Goal: Task Accomplishment & Management: Use online tool/utility

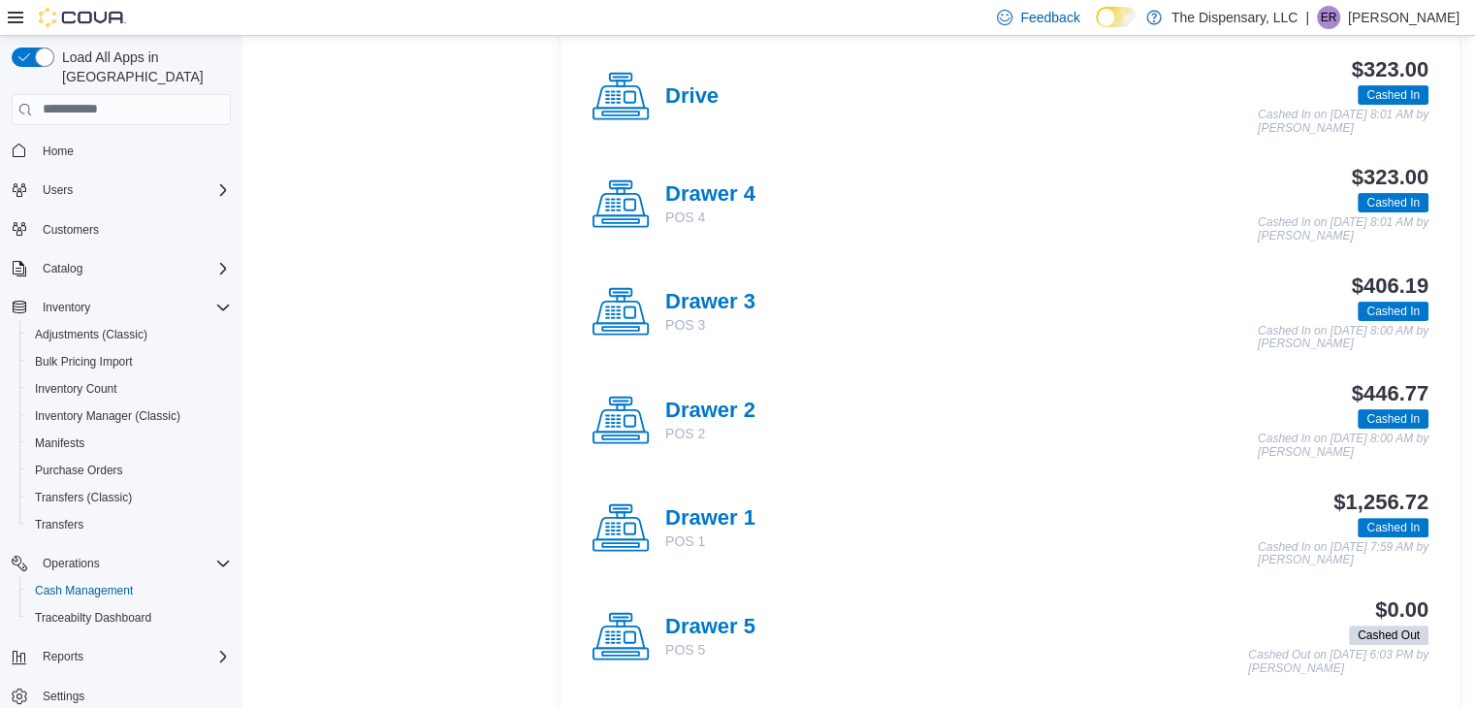
scroll to position [458, 0]
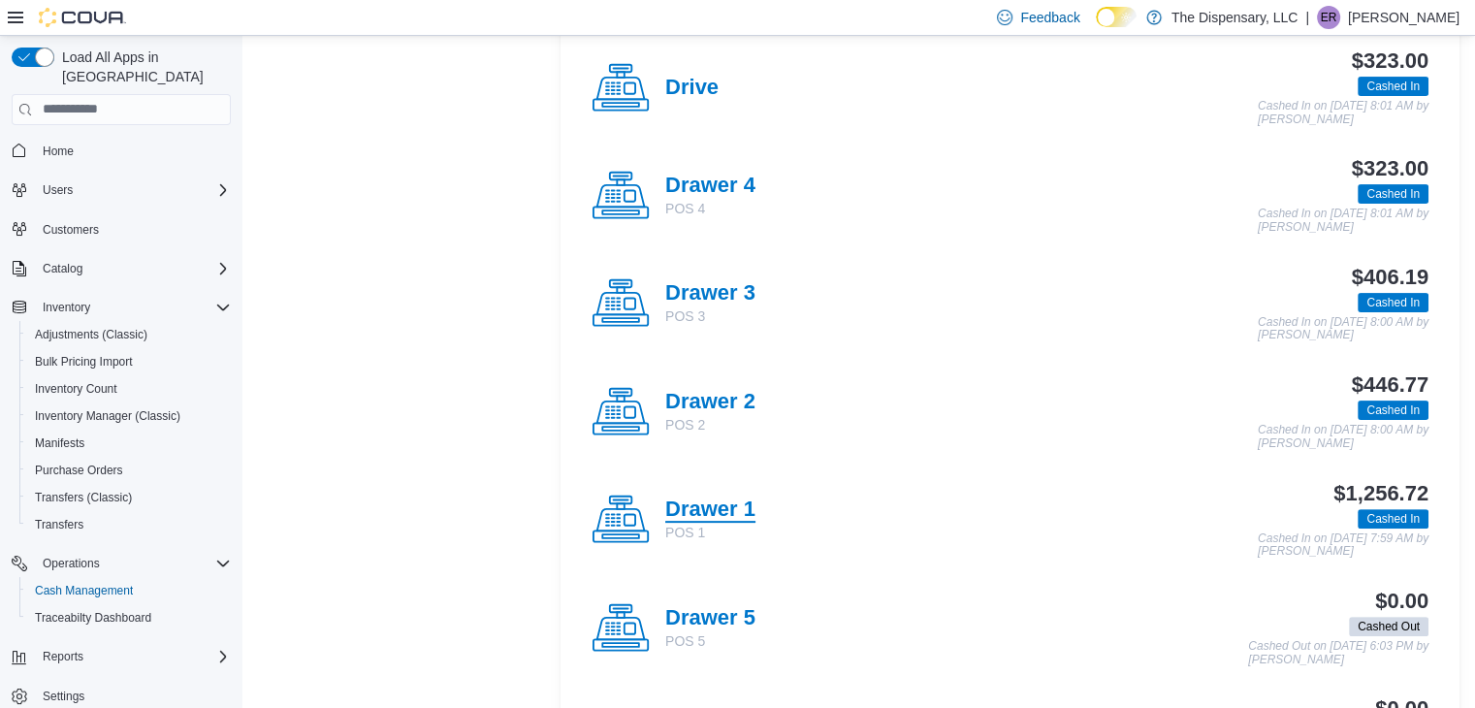
click at [714, 500] on h4 "Drawer 1" at bounding box center [710, 509] width 90 height 25
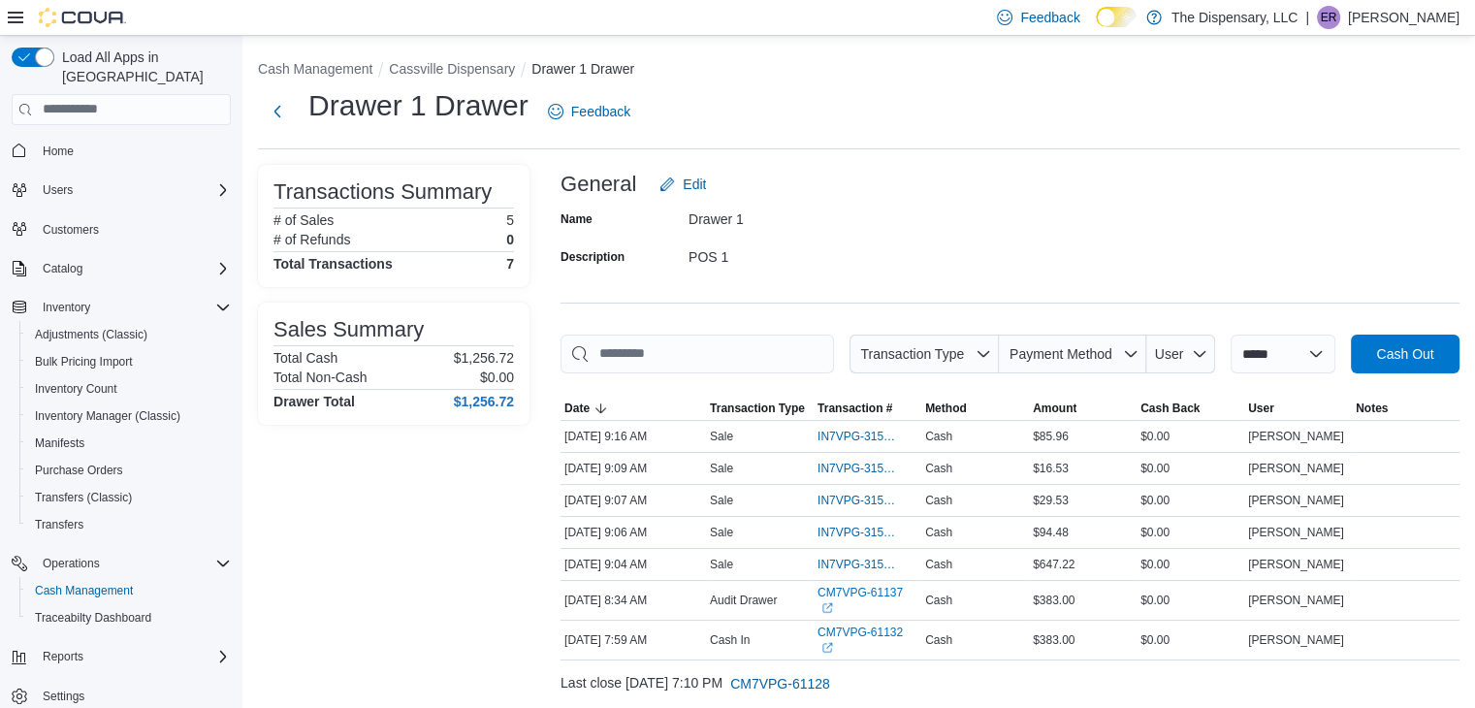
click at [494, 55] on div "**********" at bounding box center [858, 398] width 1232 height 725
click at [483, 68] on button "Cassville Dispensary" at bounding box center [452, 69] width 126 height 16
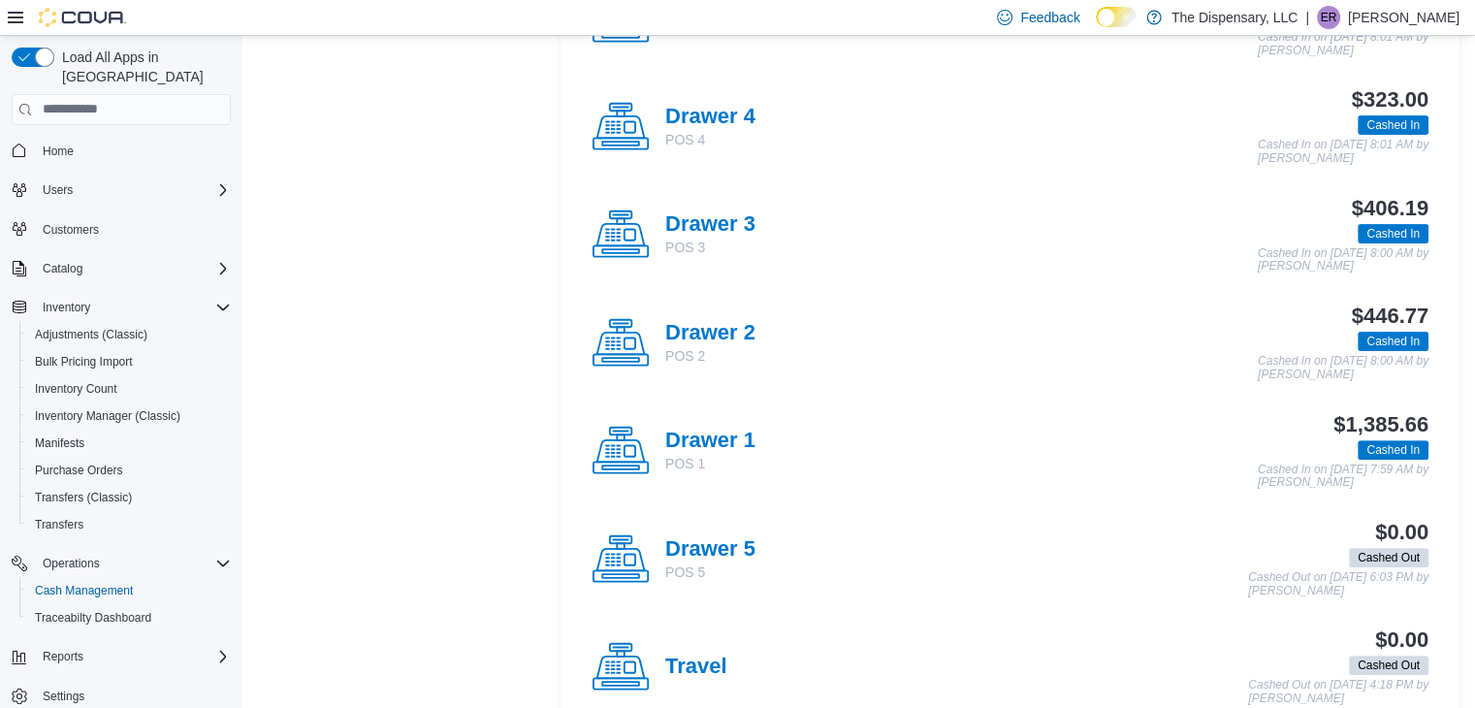
scroll to position [568, 0]
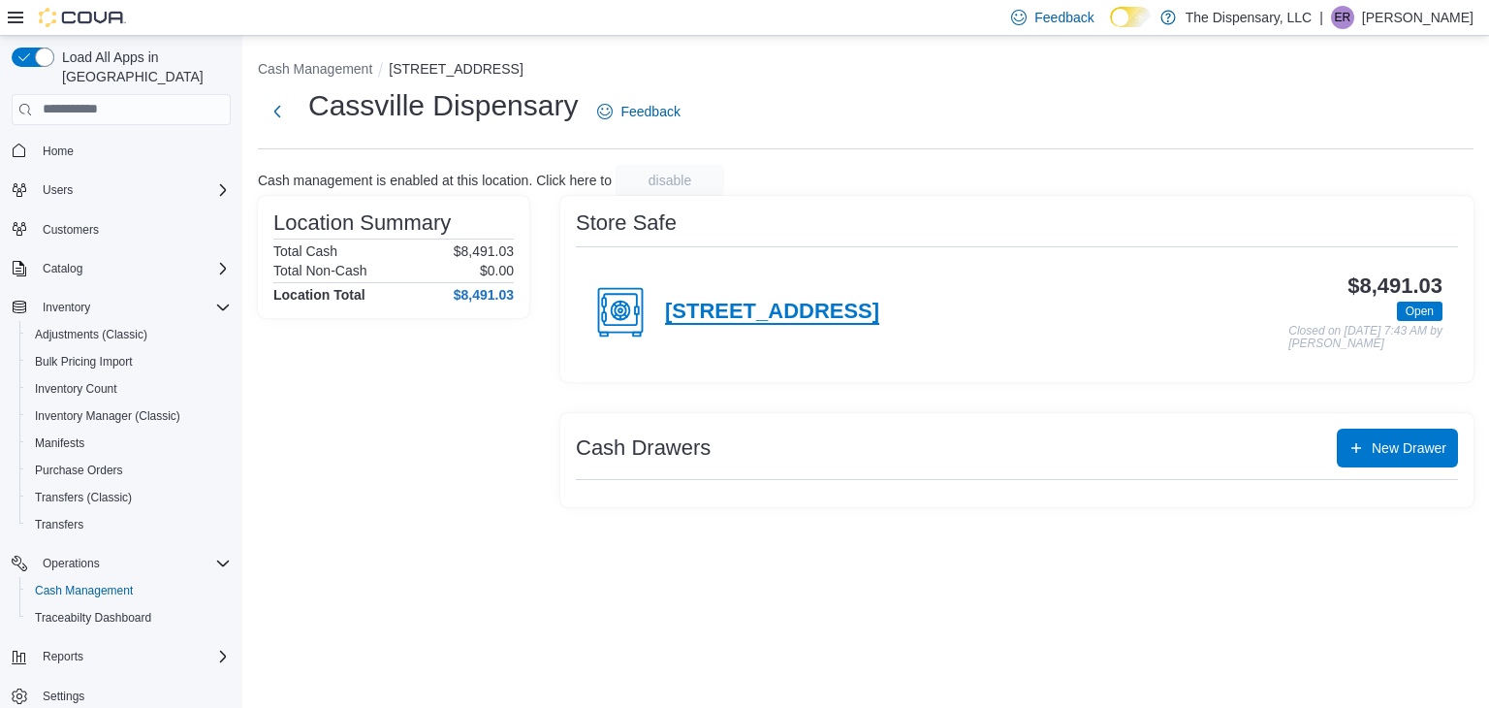
click at [756, 312] on h4 "[STREET_ADDRESS]" at bounding box center [772, 312] width 214 height 25
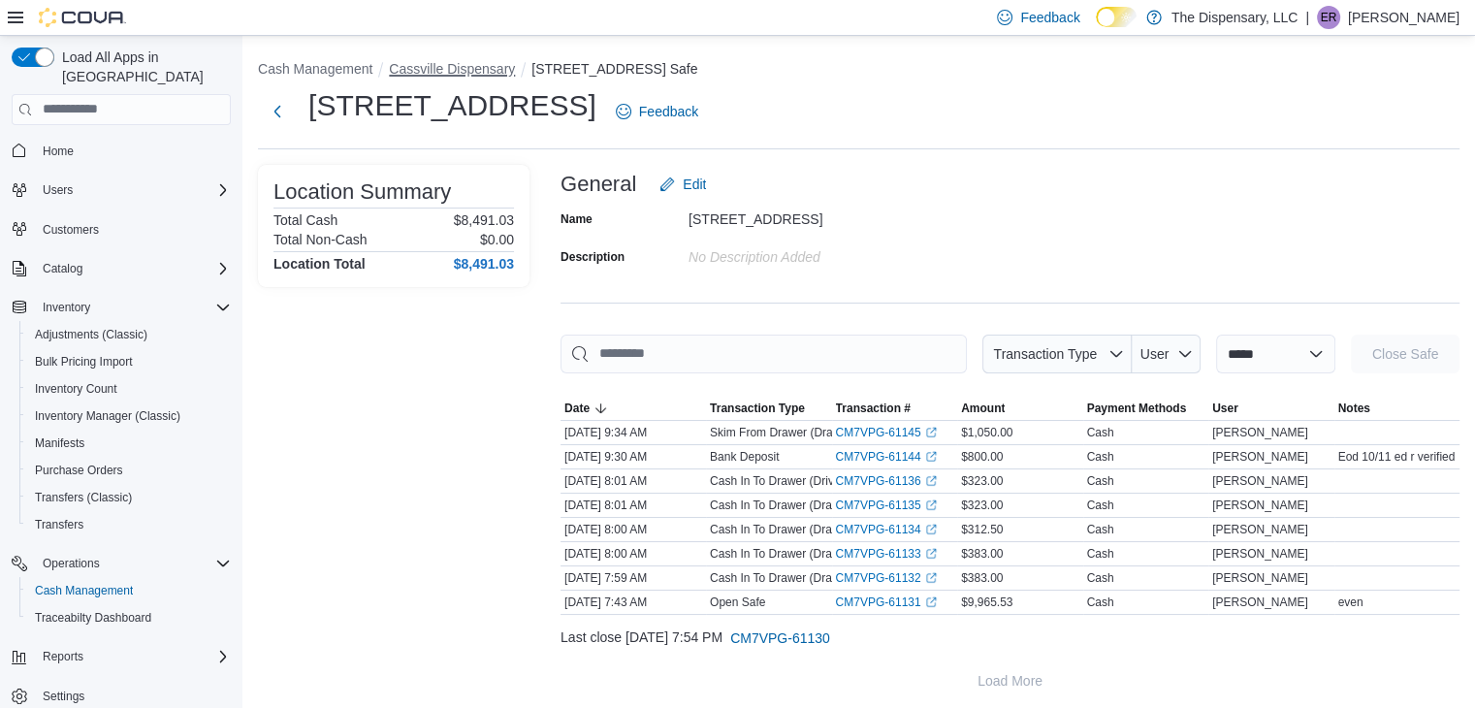
click at [479, 73] on button "Cassville Dispensary" at bounding box center [452, 69] width 126 height 16
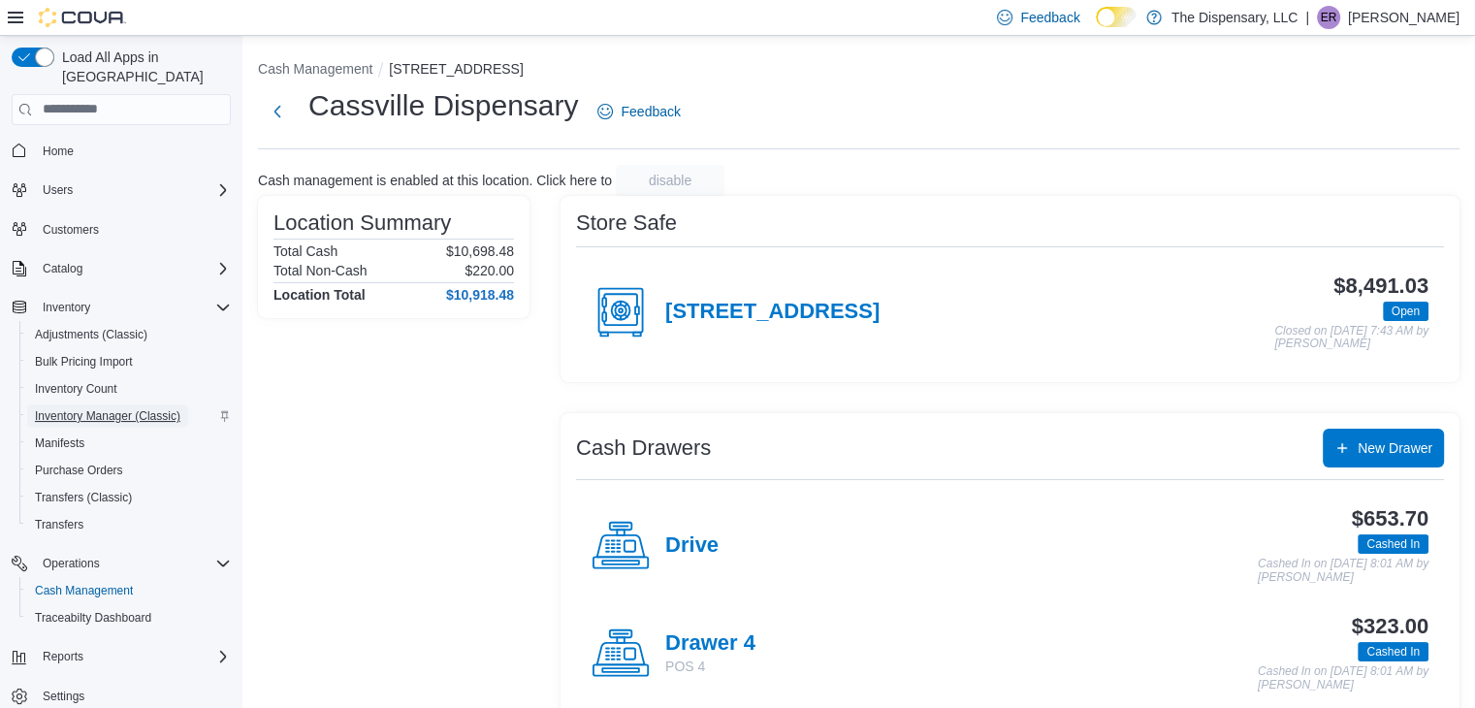
click at [100, 408] on span "Inventory Manager (Classic)" at bounding box center [107, 416] width 145 height 16
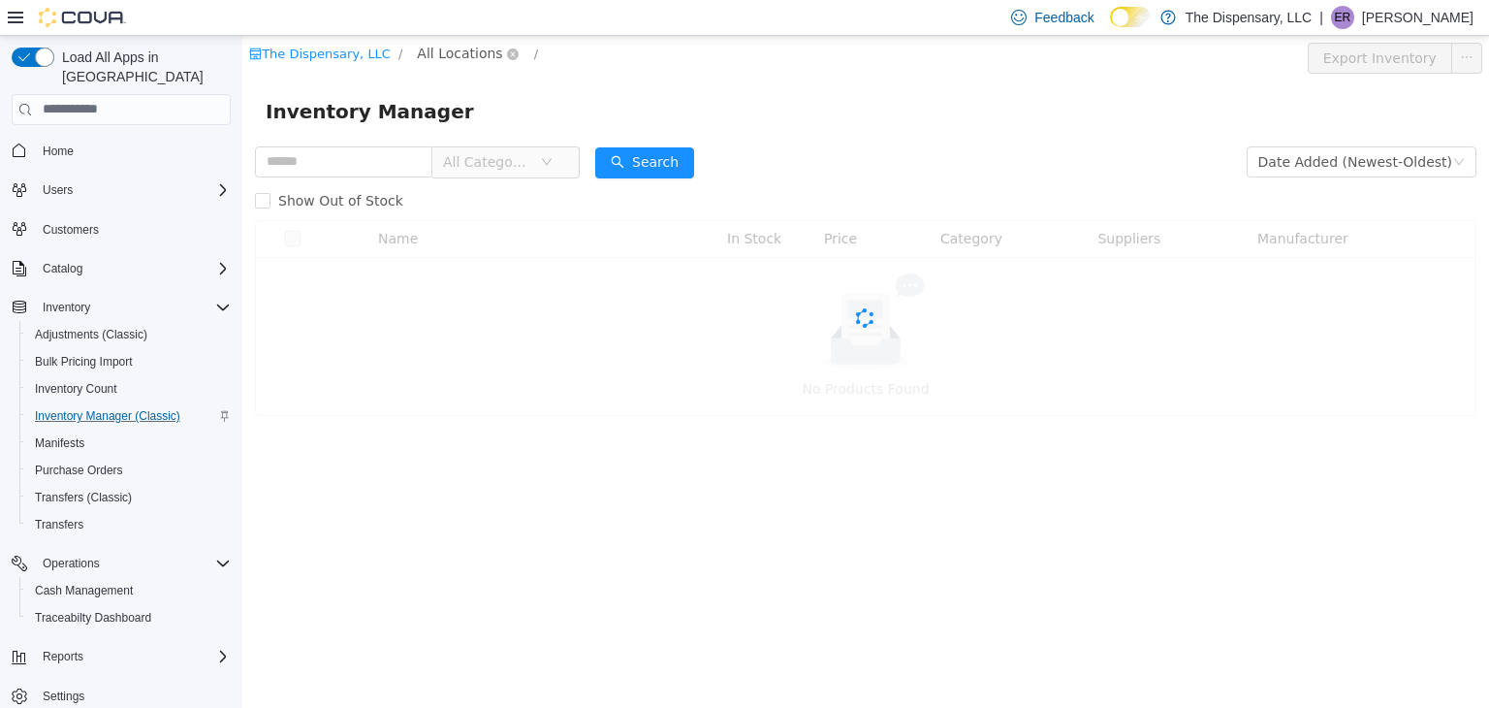
click at [470, 56] on span "All Locations" at bounding box center [459, 52] width 85 height 21
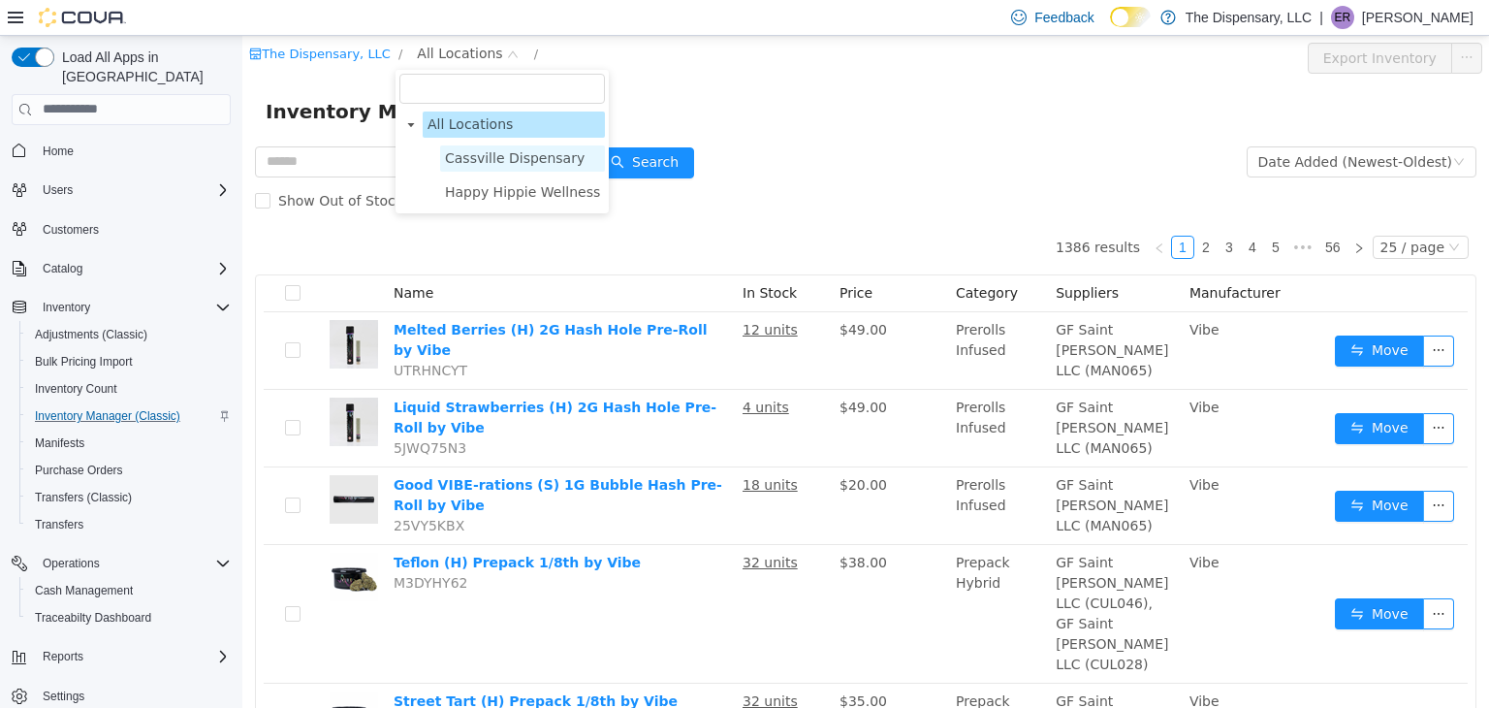
click at [470, 149] on span "Cassville Dispensary" at bounding box center [515, 157] width 140 height 16
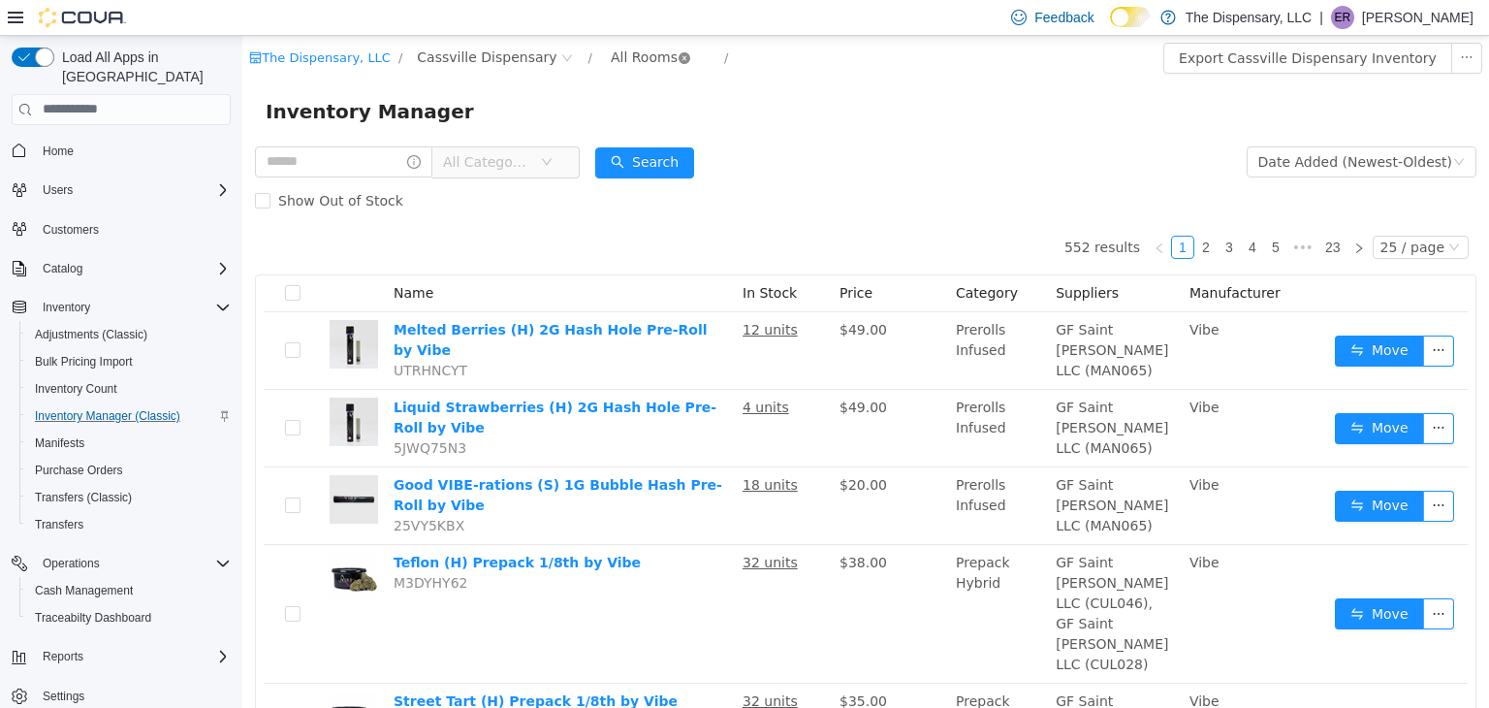
click at [679, 56] on icon "icon: close-circle" at bounding box center [685, 57] width 12 height 12
click at [611, 60] on div "All Rooms" at bounding box center [644, 56] width 67 height 29
click at [594, 163] on li "Back Room" at bounding box center [623, 158] width 116 height 31
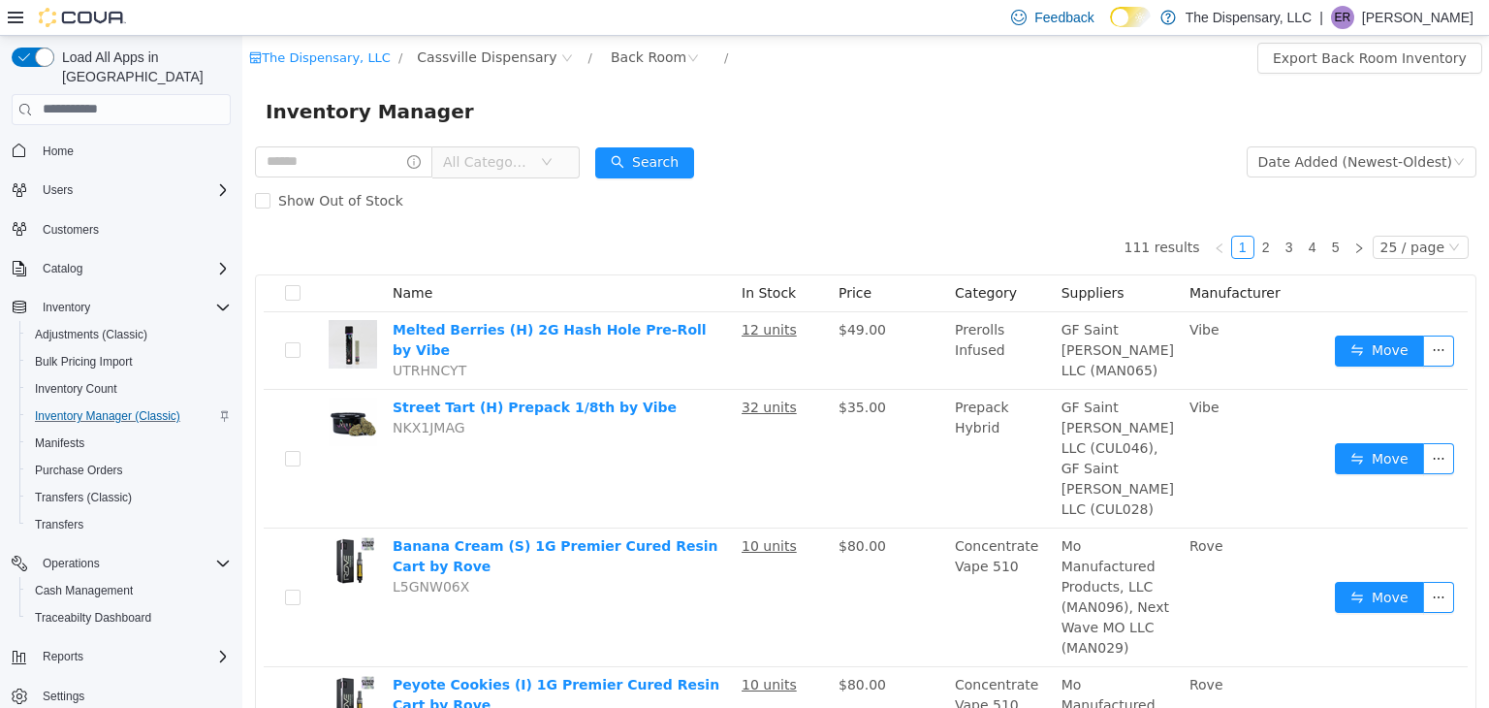
click at [531, 176] on span "All Categories" at bounding box center [497, 160] width 133 height 31
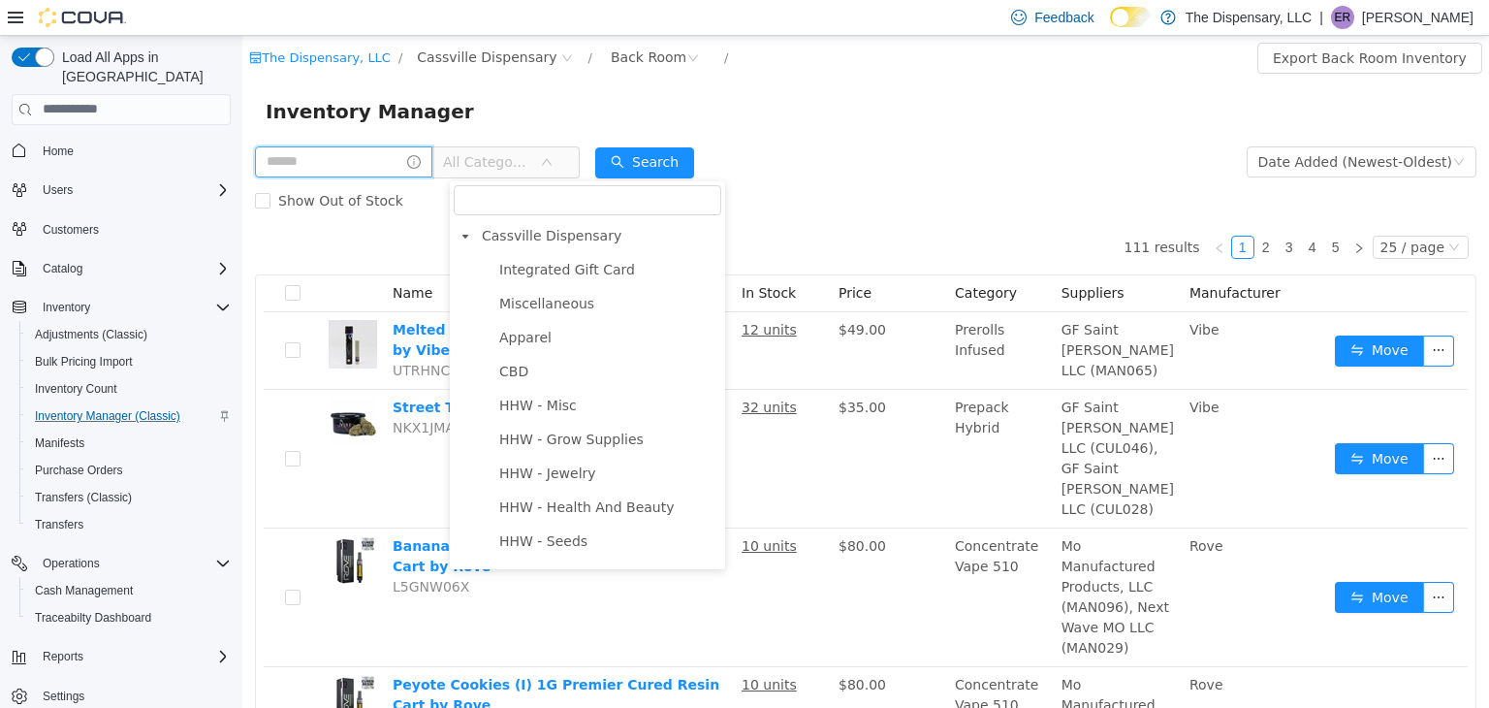
click at [367, 168] on input "text" at bounding box center [343, 160] width 177 height 31
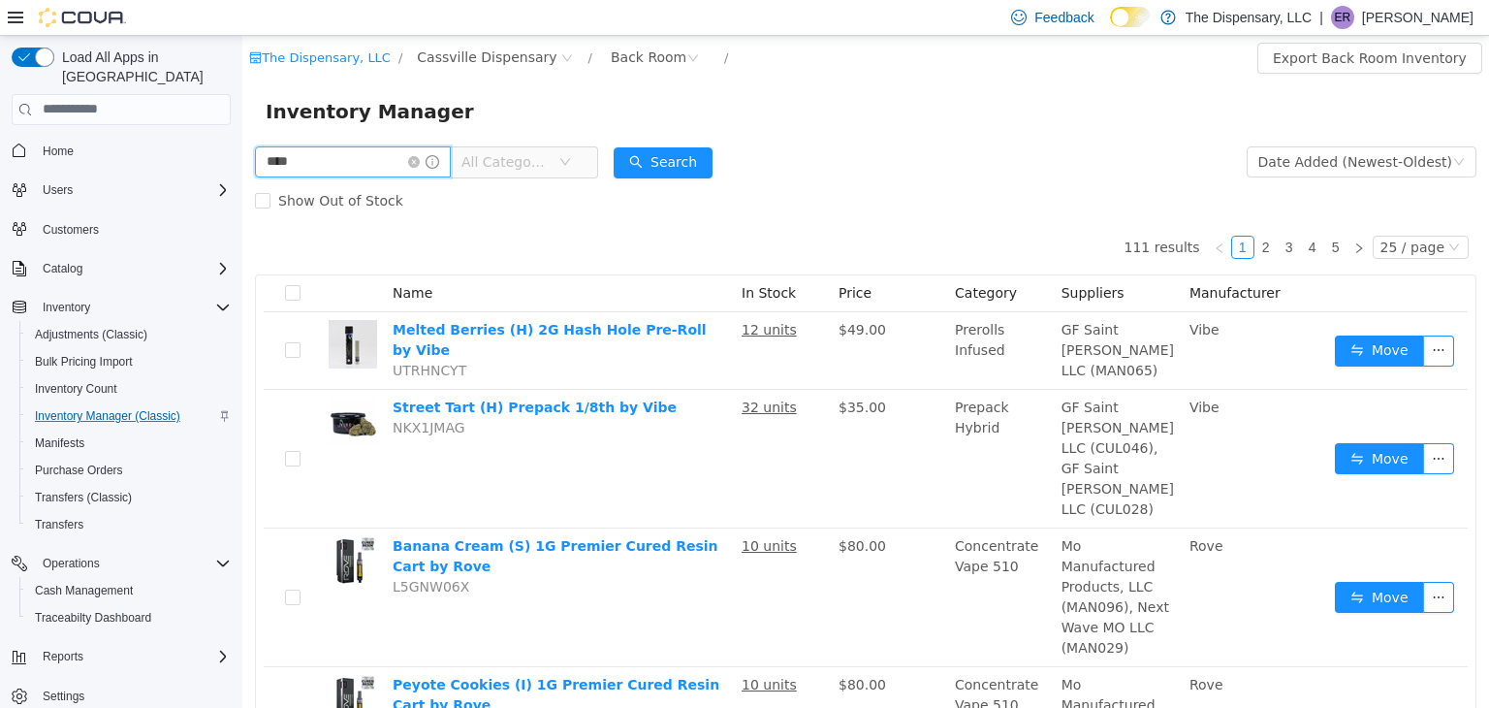
type input "****"
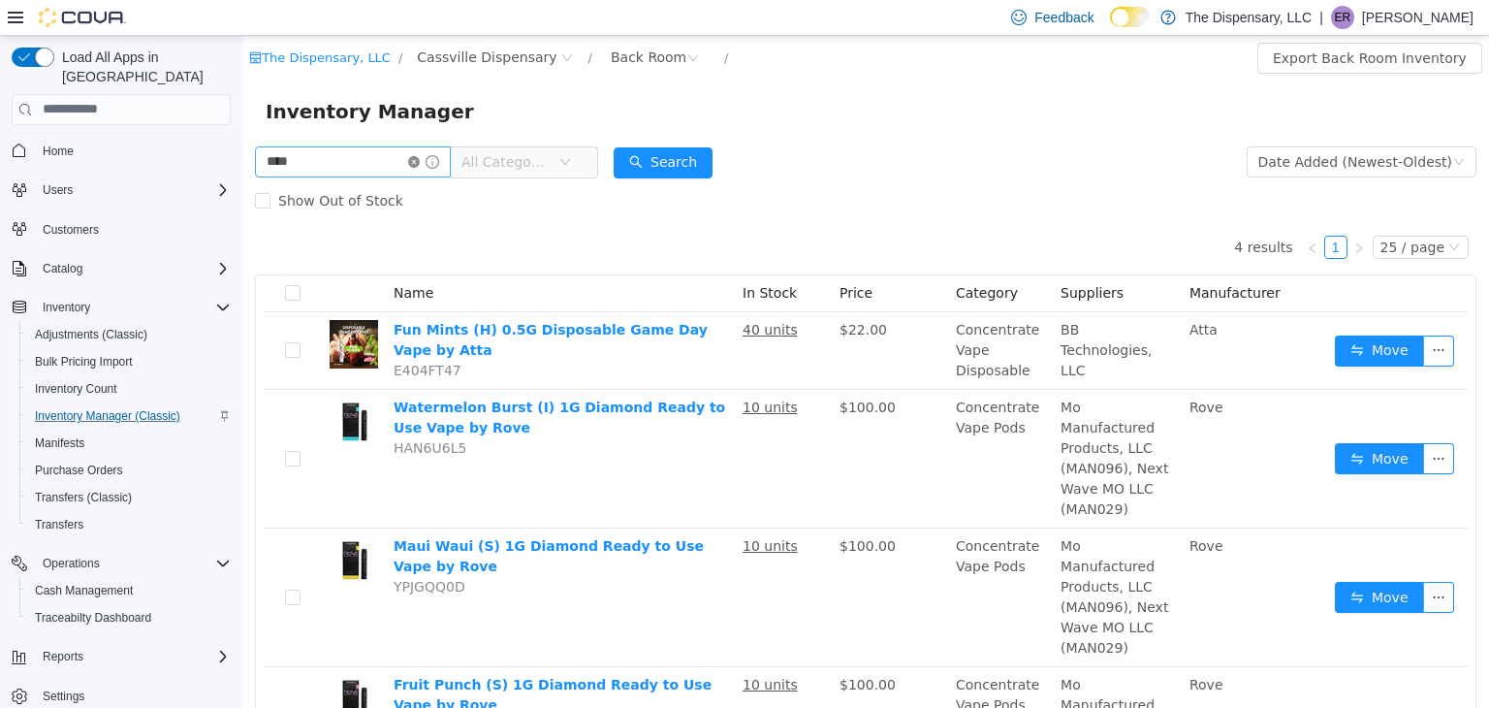
click at [420, 158] on icon "icon: close-circle" at bounding box center [414, 161] width 12 height 12
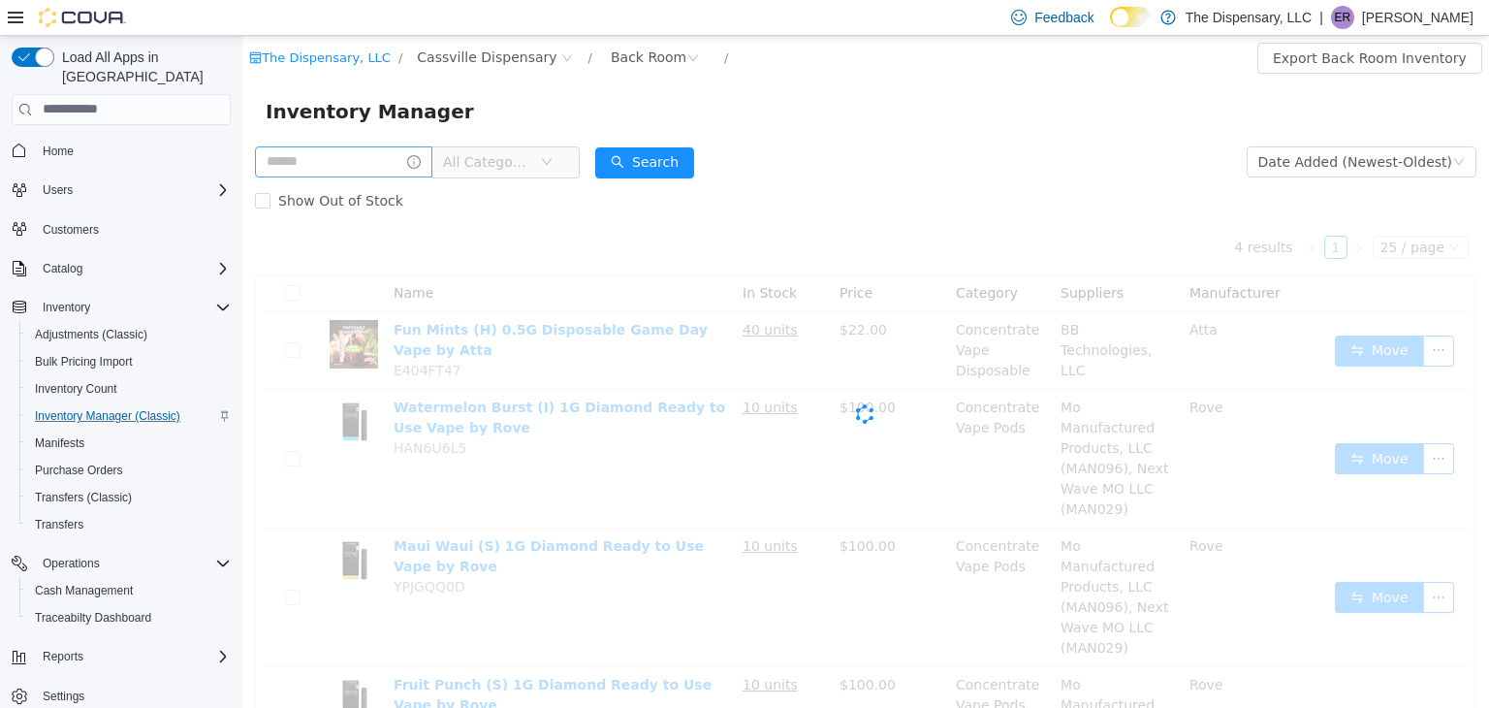
click at [506, 166] on span "All Categories" at bounding box center [487, 160] width 88 height 19
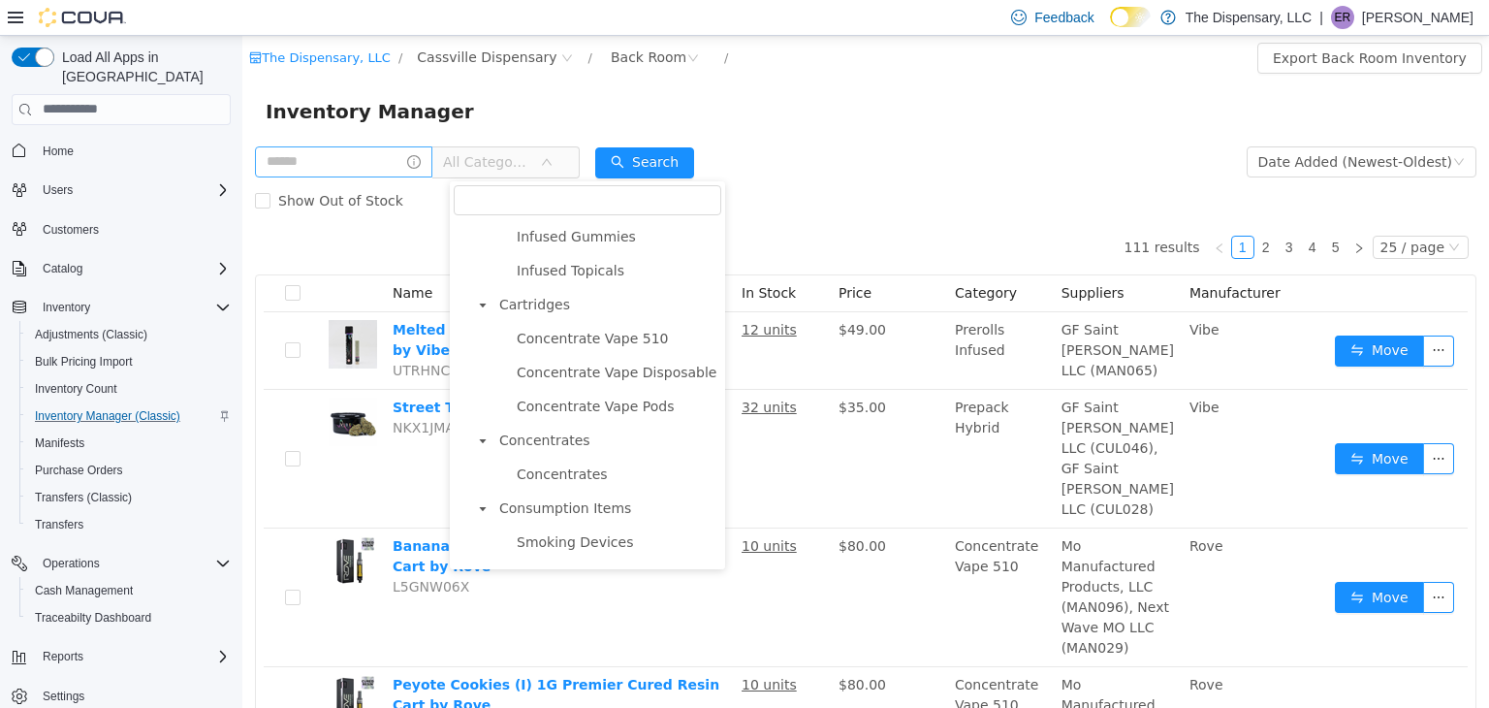
scroll to position [917, 0]
click at [561, 377] on span "Concentrate Vape Disposable" at bounding box center [617, 370] width 200 height 16
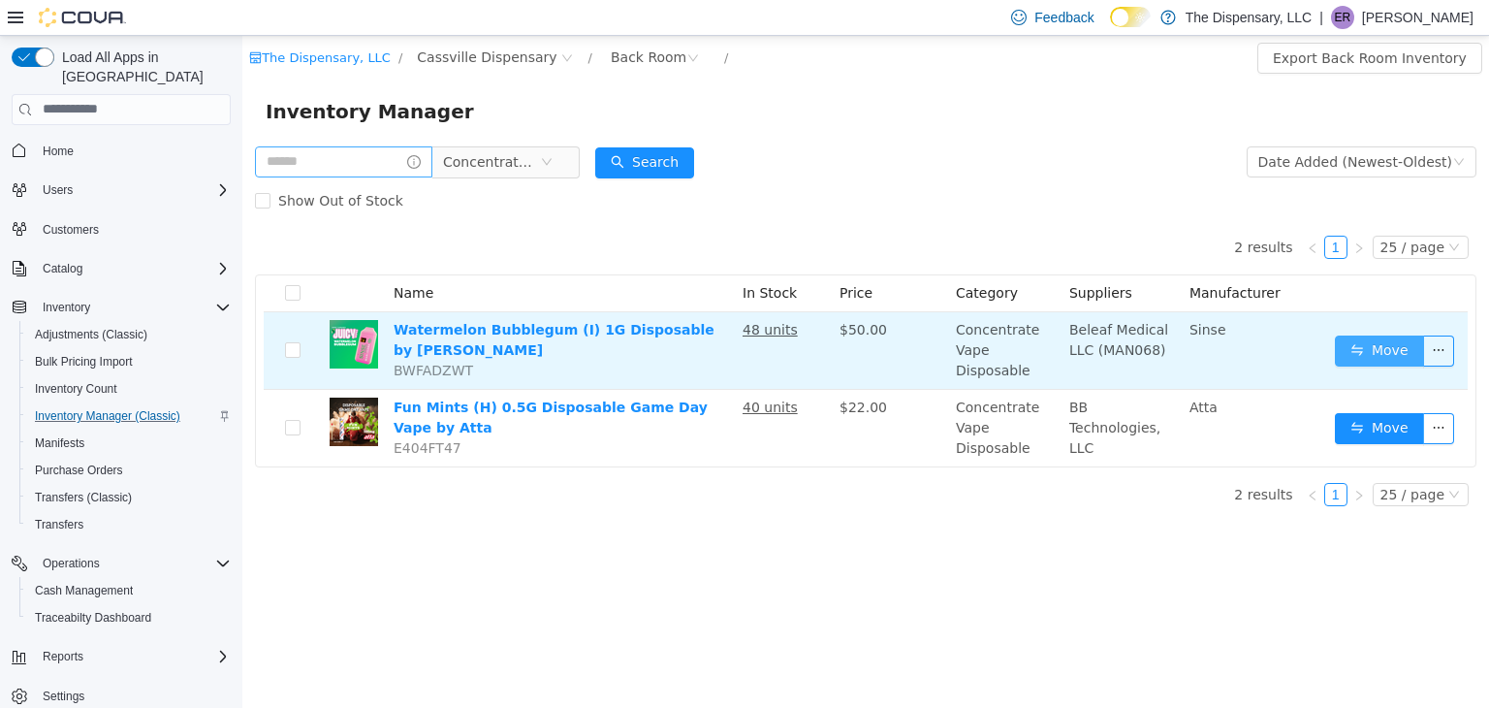
click at [1356, 351] on button "Move" at bounding box center [1379, 350] width 89 height 31
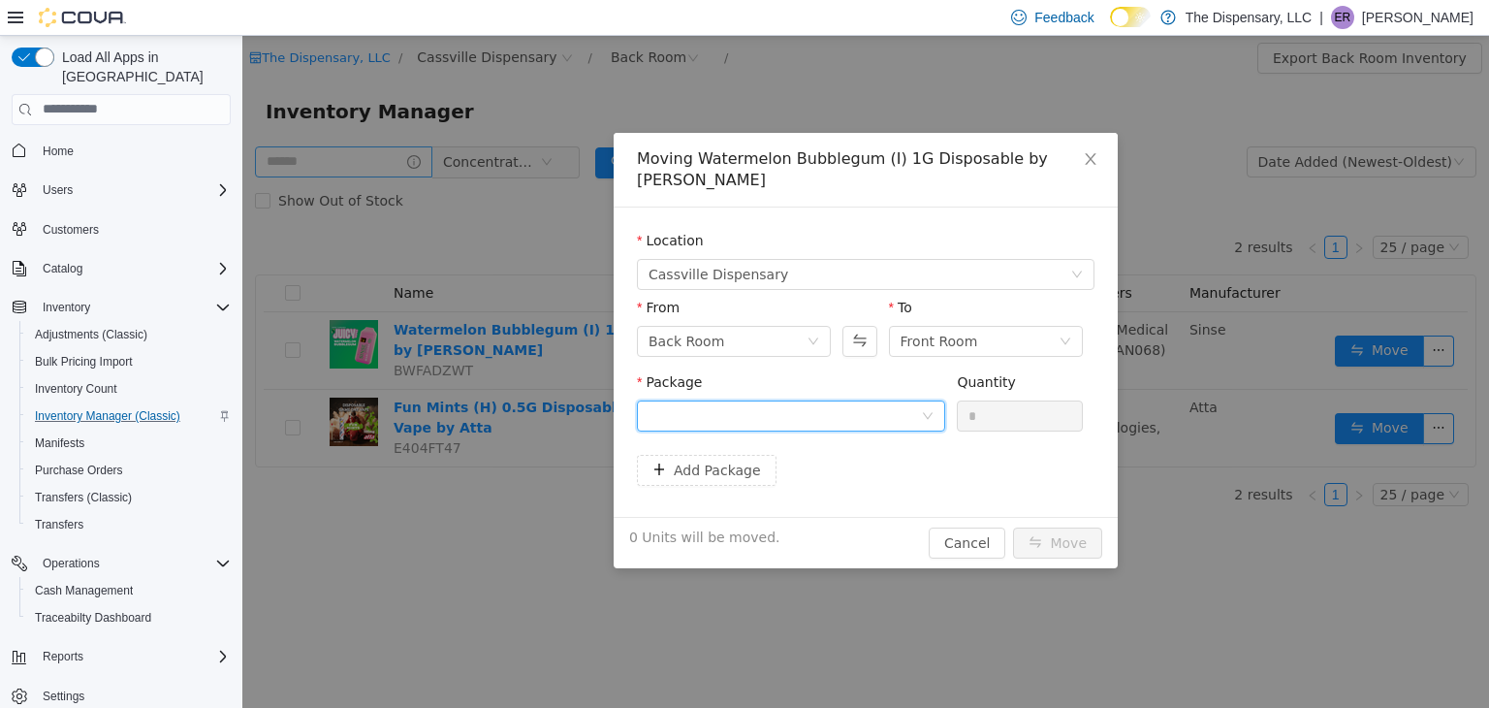
click at [899, 400] on div at bounding box center [785, 414] width 272 height 29
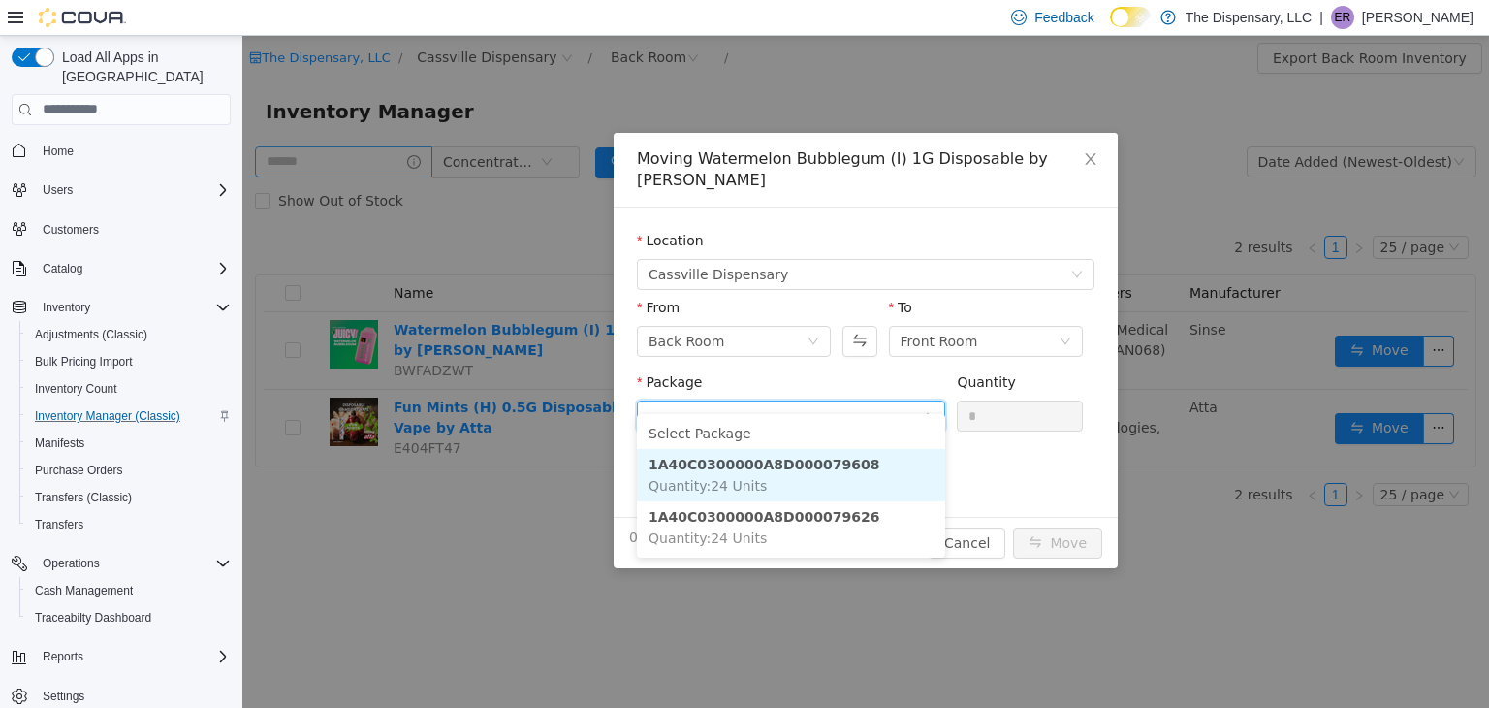
click at [850, 463] on li "1A40C0300000A8D000079608 Quantity : 24 Units" at bounding box center [791, 474] width 308 height 52
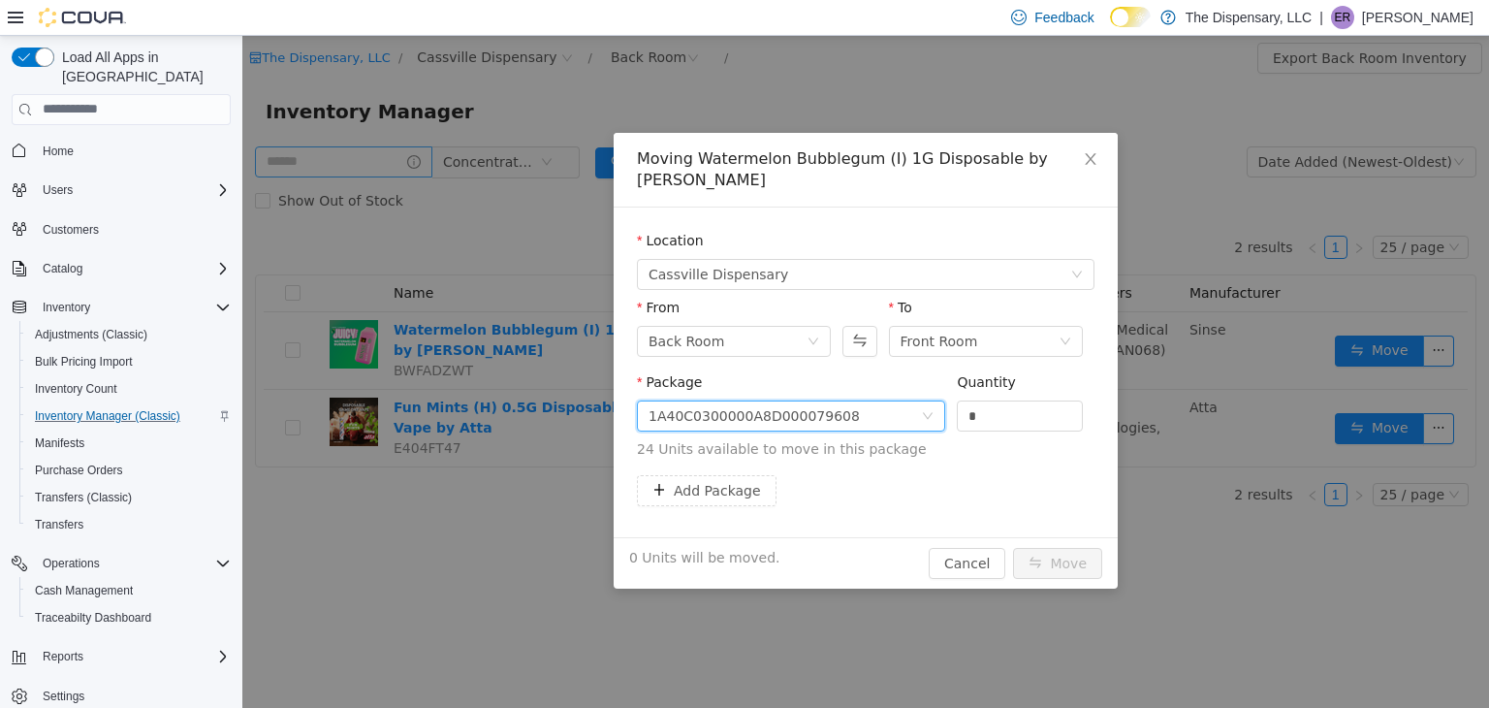
click at [875, 402] on div "1A40C0300000A8D000079608" at bounding box center [785, 414] width 272 height 29
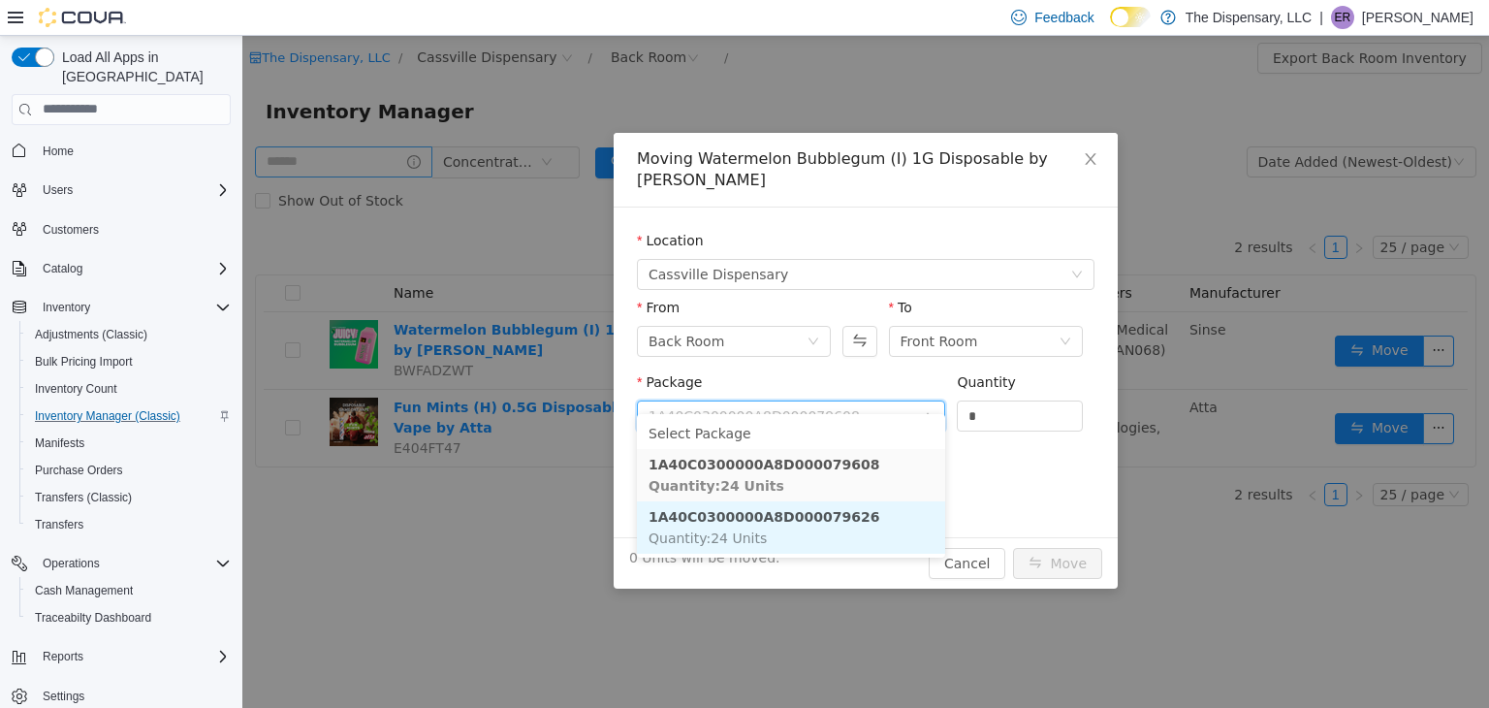
click at [840, 519] on li "1A40C0300000A8D000079626 Quantity : 24 Units" at bounding box center [791, 526] width 308 height 52
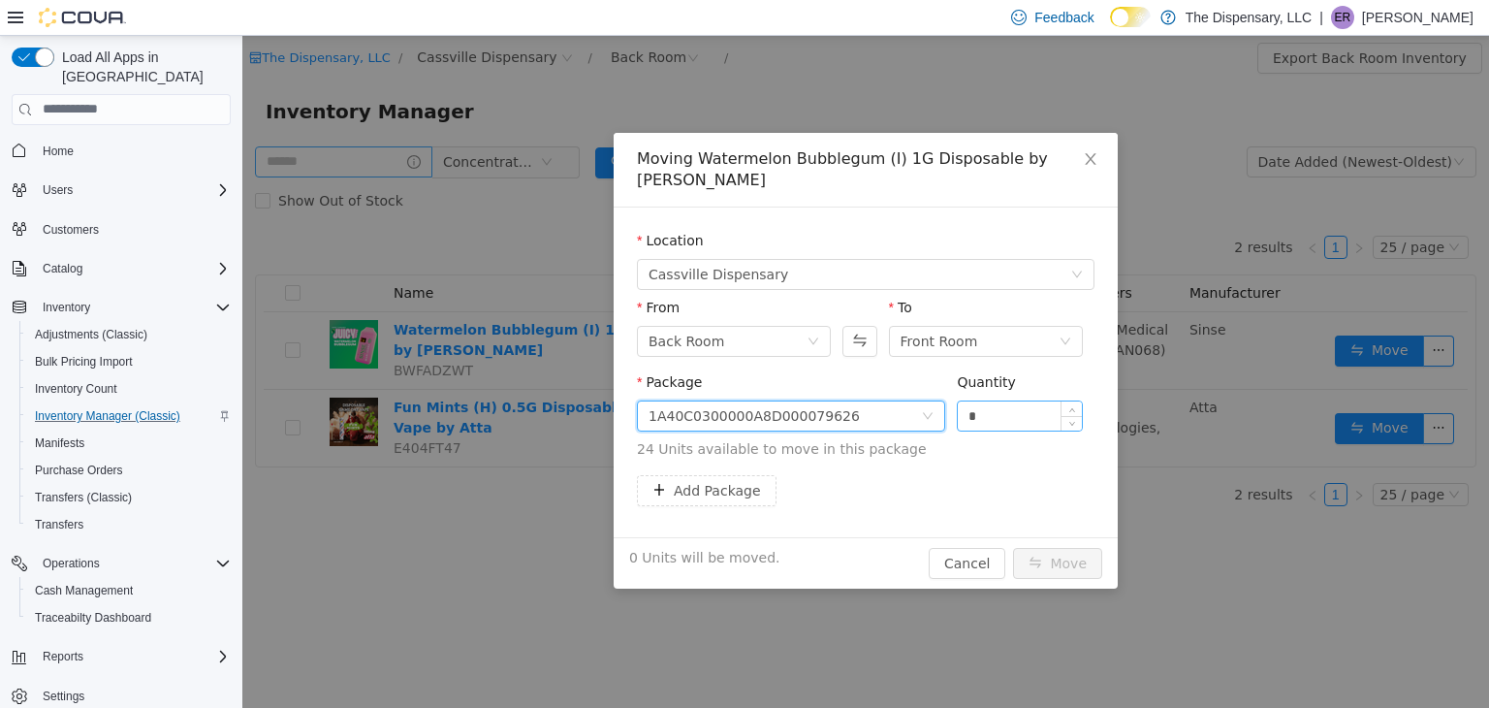
click at [970, 403] on input "*" at bounding box center [1020, 414] width 124 height 29
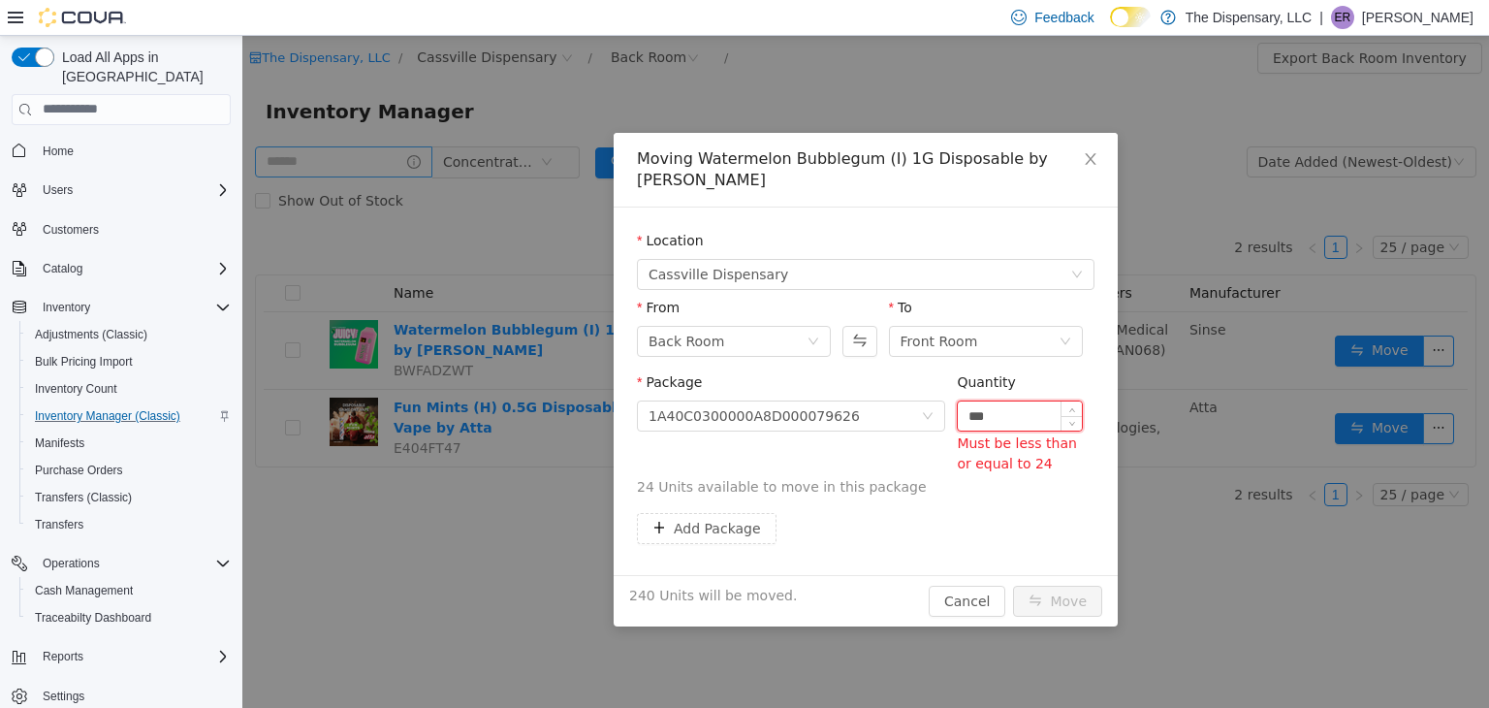
click at [1011, 400] on input "***" at bounding box center [1020, 414] width 124 height 29
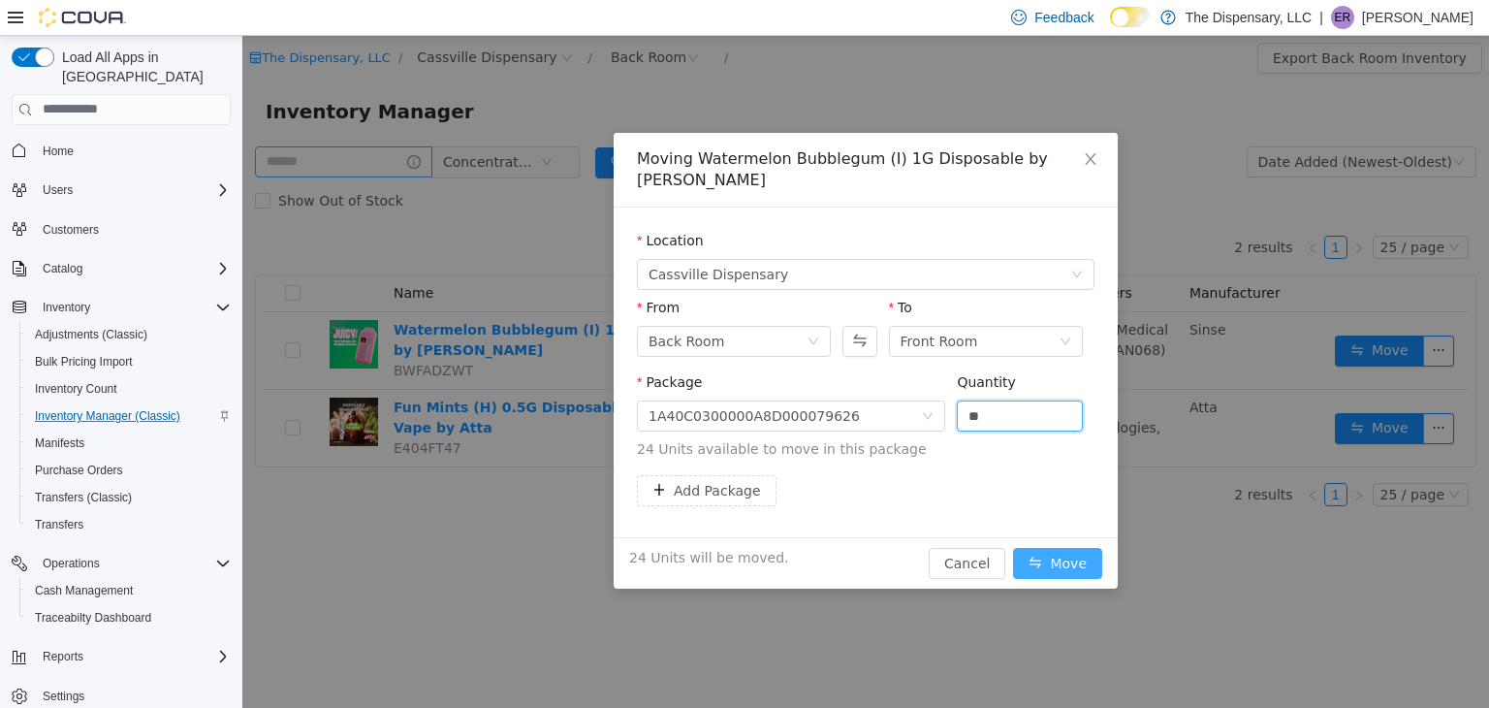
type input "**"
click at [1053, 549] on button "Move" at bounding box center [1057, 562] width 89 height 31
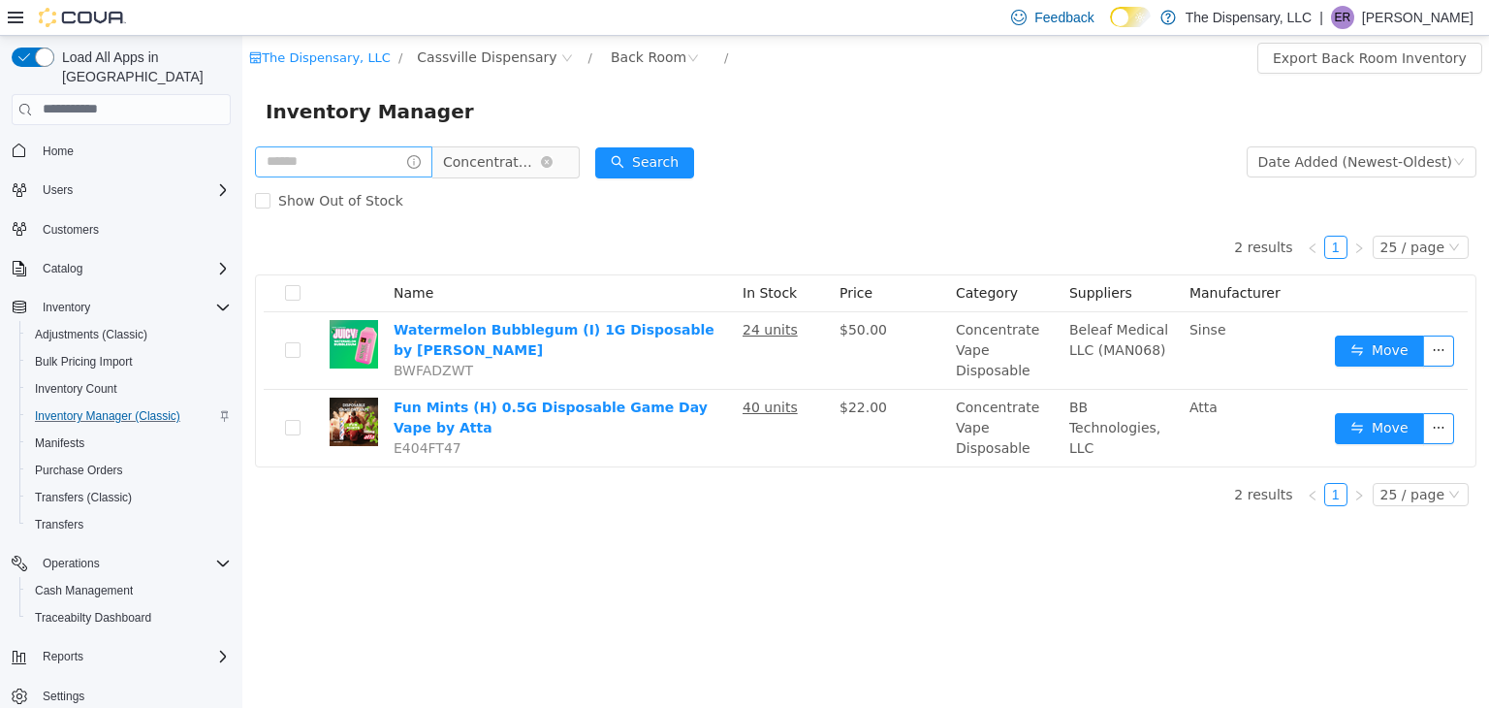
click at [559, 171] on span "Concentrate Vape Disposable" at bounding box center [497, 160] width 133 height 31
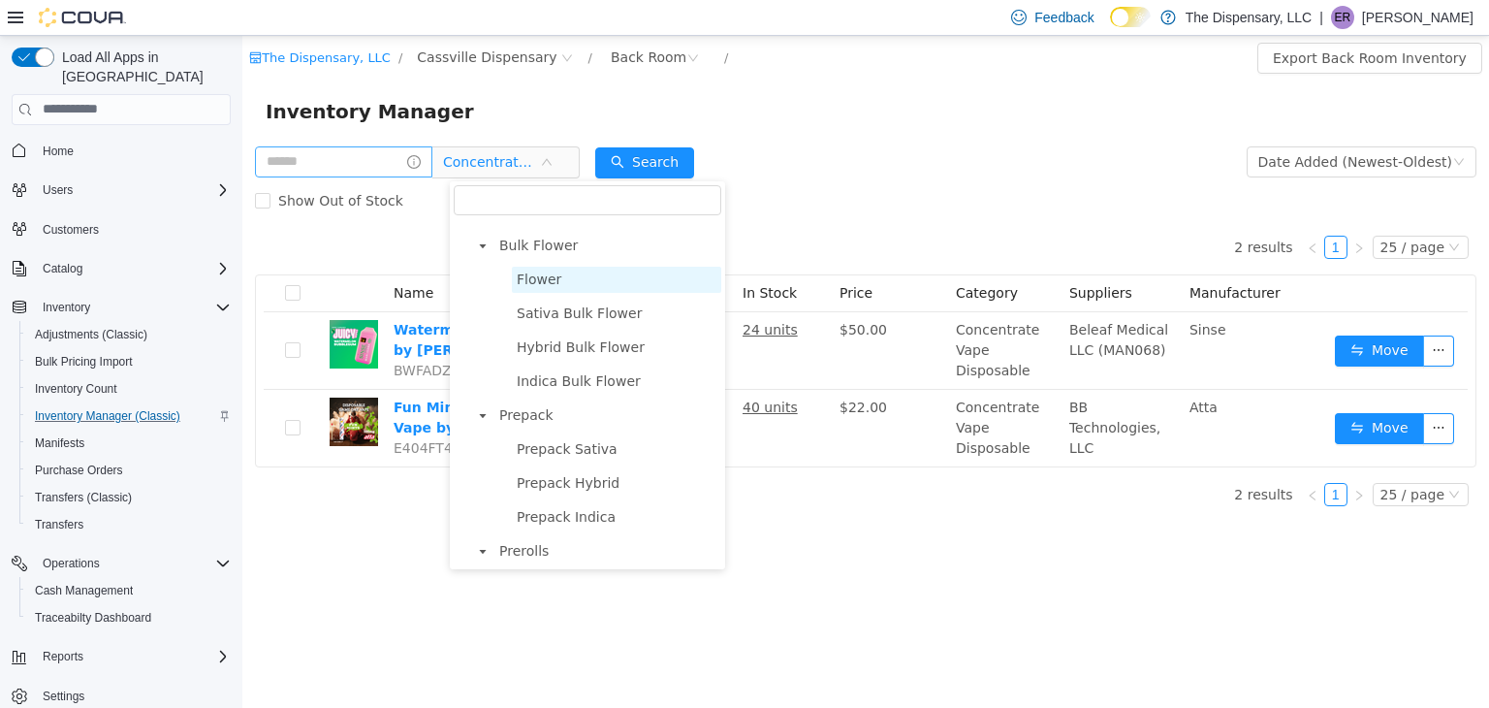
scroll to position [0, 0]
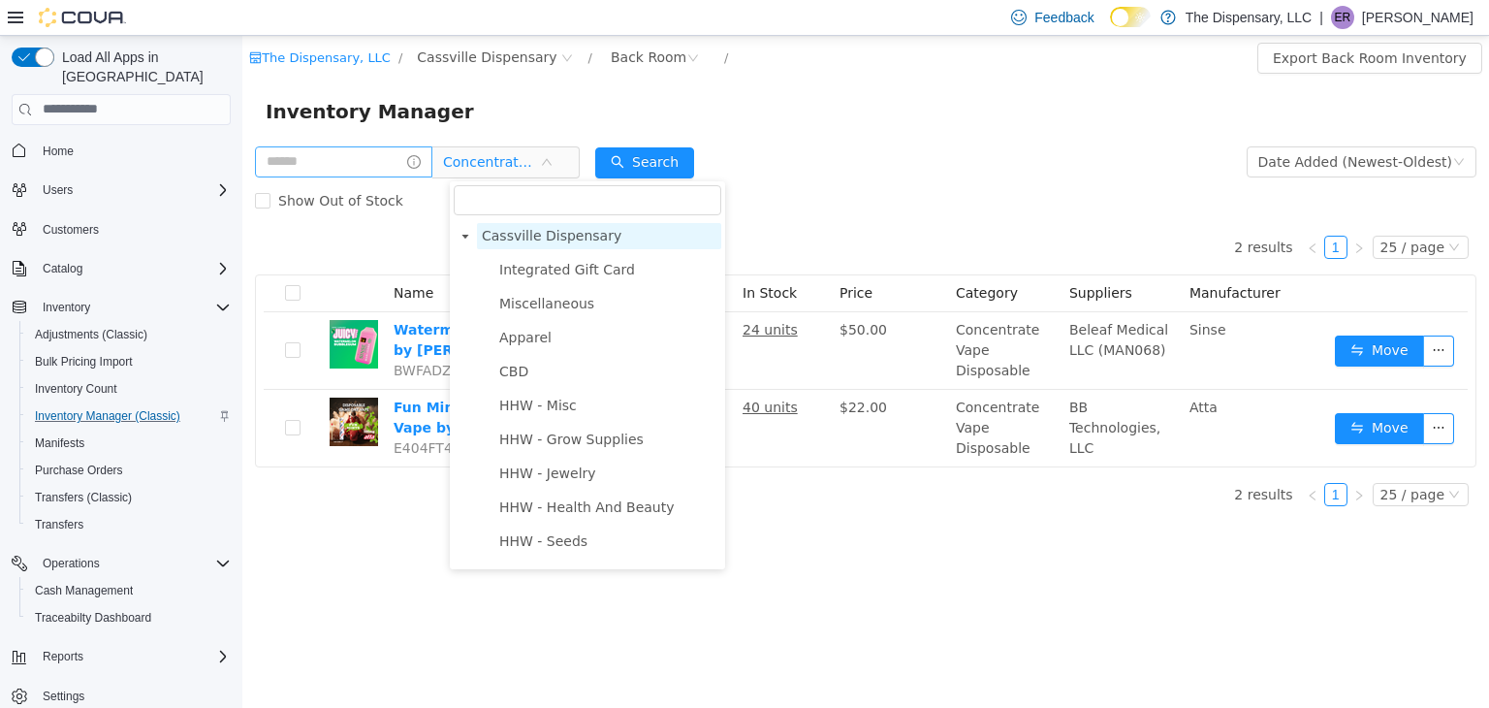
click at [567, 242] on span "Cassville Dispensary" at bounding box center [552, 235] width 140 height 16
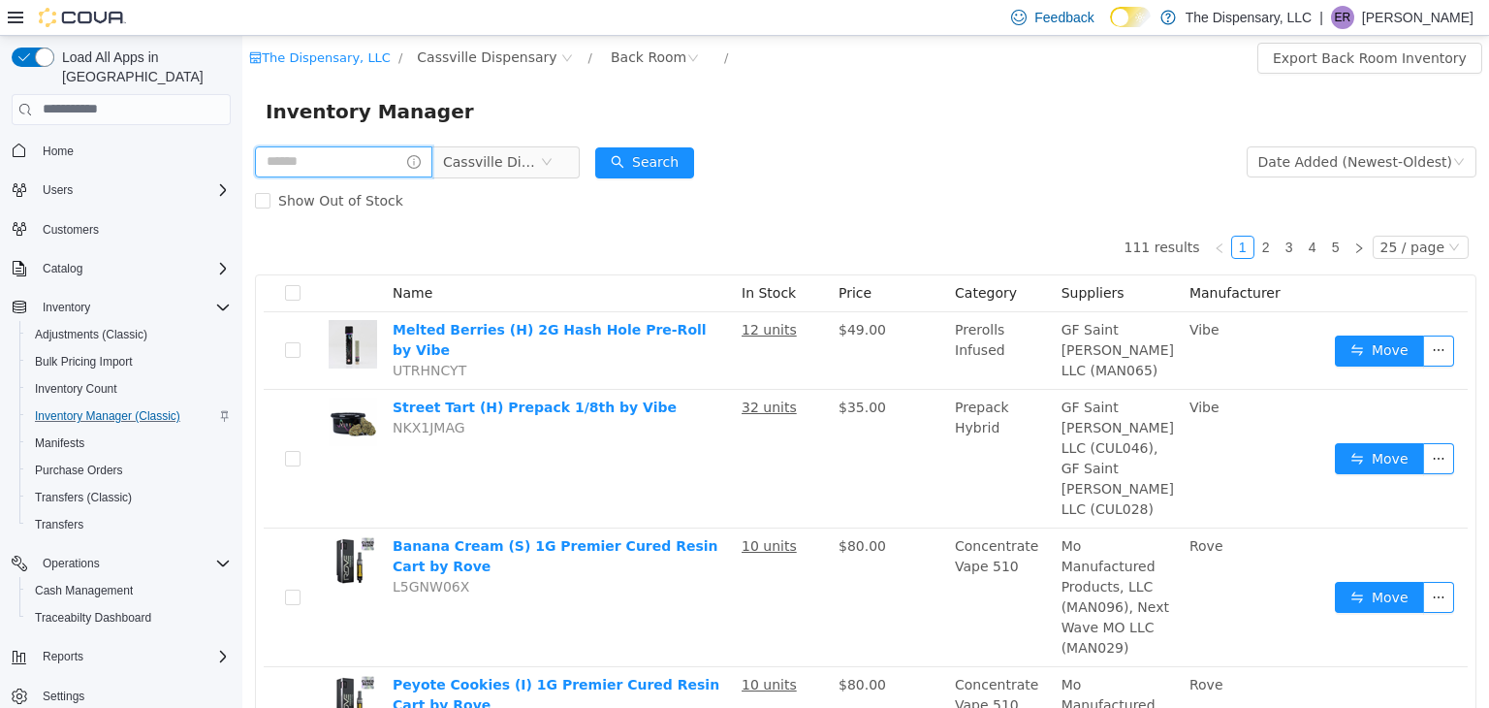
click at [388, 162] on input "text" at bounding box center [343, 160] width 177 height 31
type input "**"
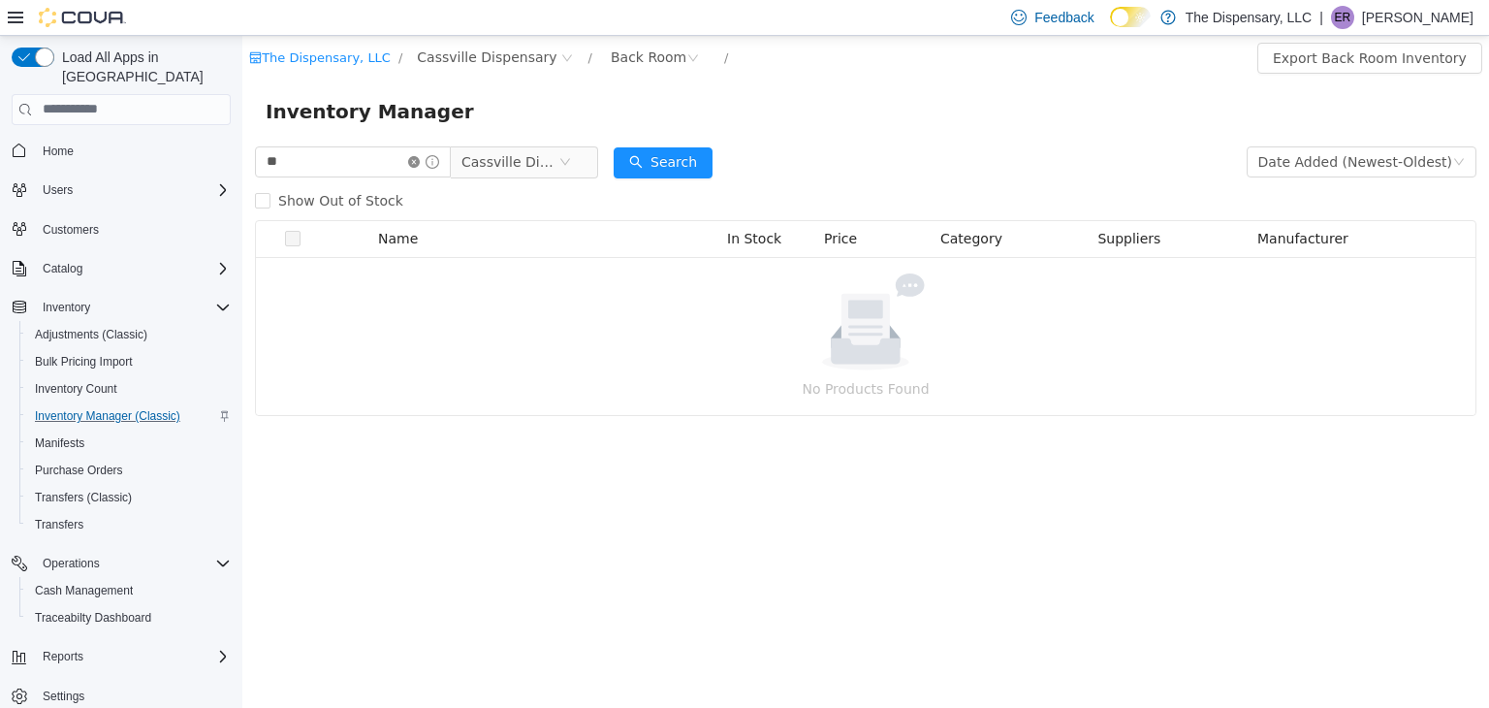
click at [420, 160] on icon "icon: close-circle" at bounding box center [414, 161] width 12 height 12
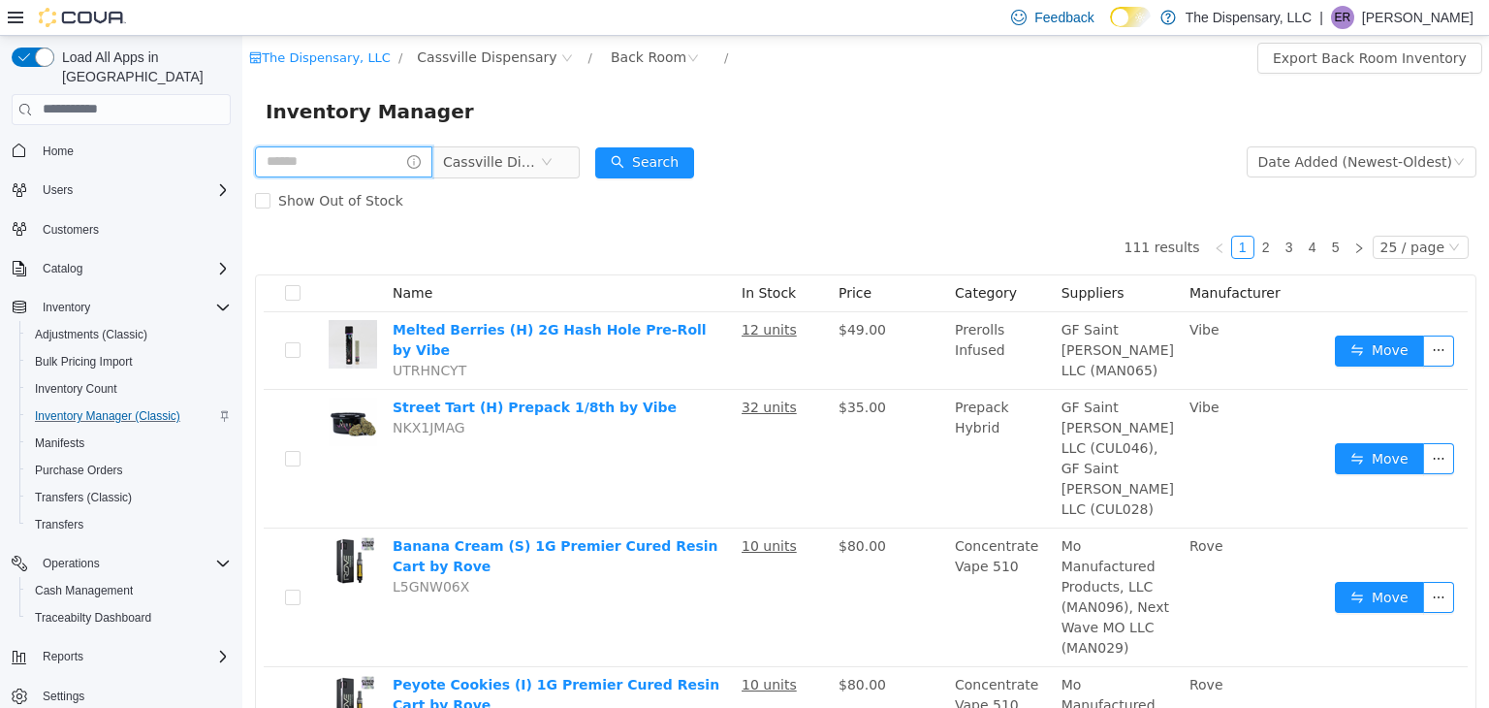
click at [371, 157] on input "text" at bounding box center [343, 160] width 177 height 31
type input "***"
click at [653, 144] on div "Search" at bounding box center [663, 161] width 99 height 39
click at [662, 156] on button "Search" at bounding box center [663, 161] width 99 height 31
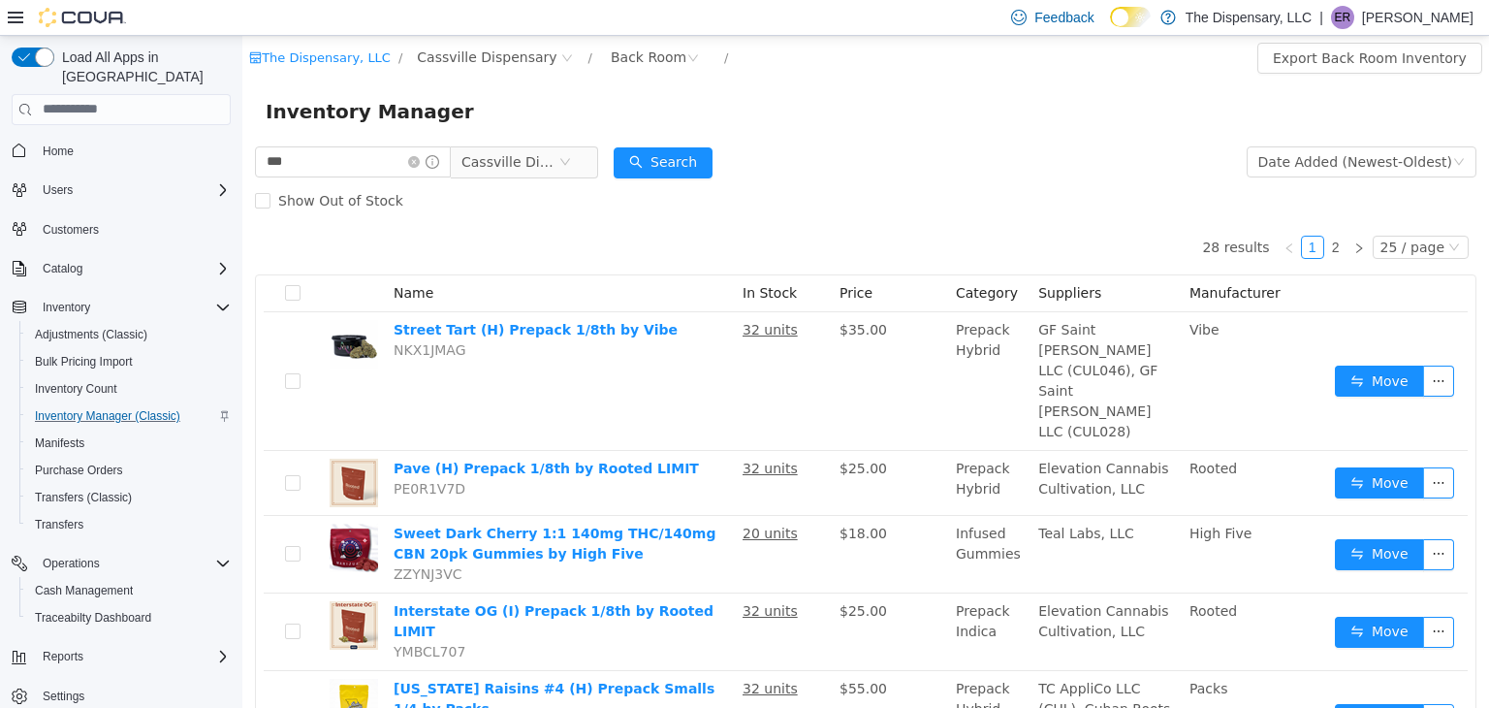
click at [526, 180] on div "Show Out of Stock" at bounding box center [866, 199] width 1222 height 39
click at [531, 170] on span "Cassville Dispensary" at bounding box center [510, 160] width 97 height 29
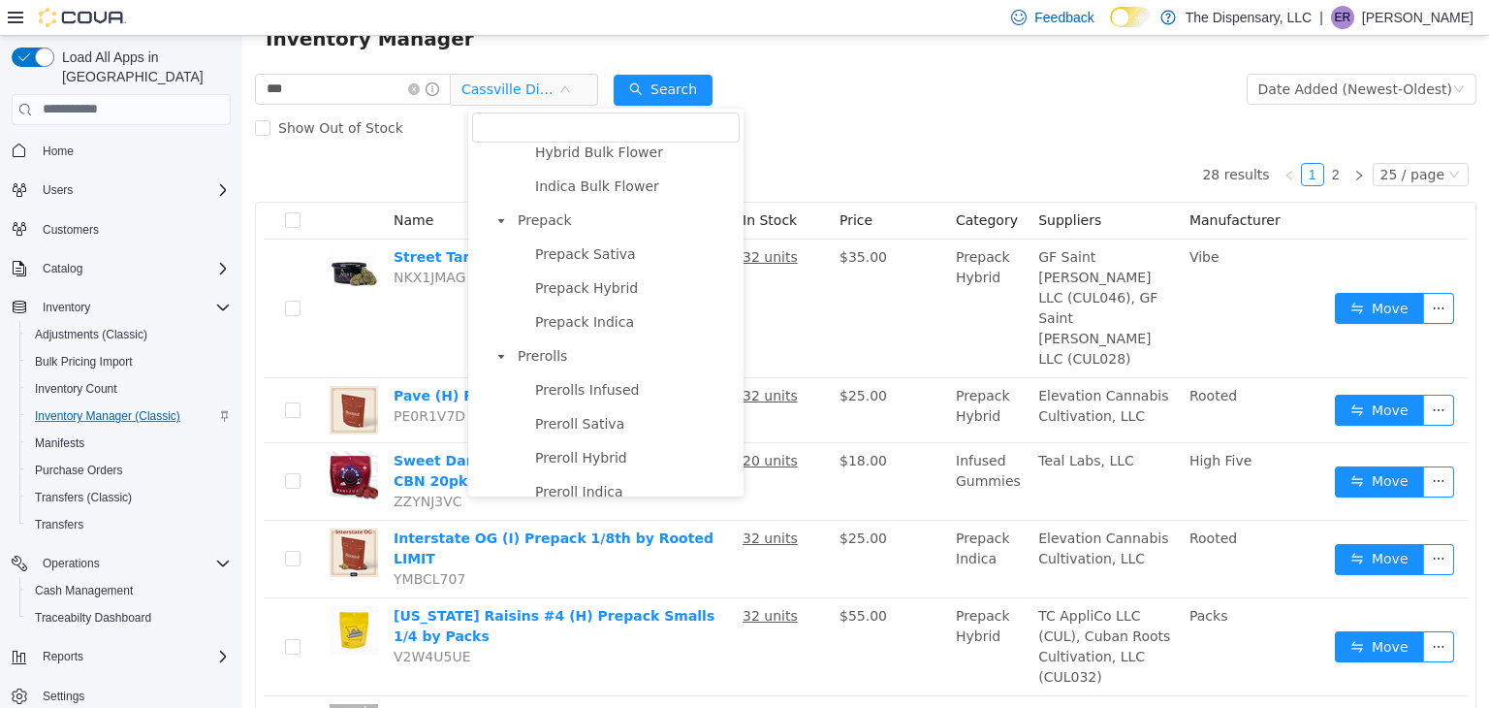
scroll to position [485, 0]
click at [550, 228] on span "Prepack" at bounding box center [545, 220] width 54 height 16
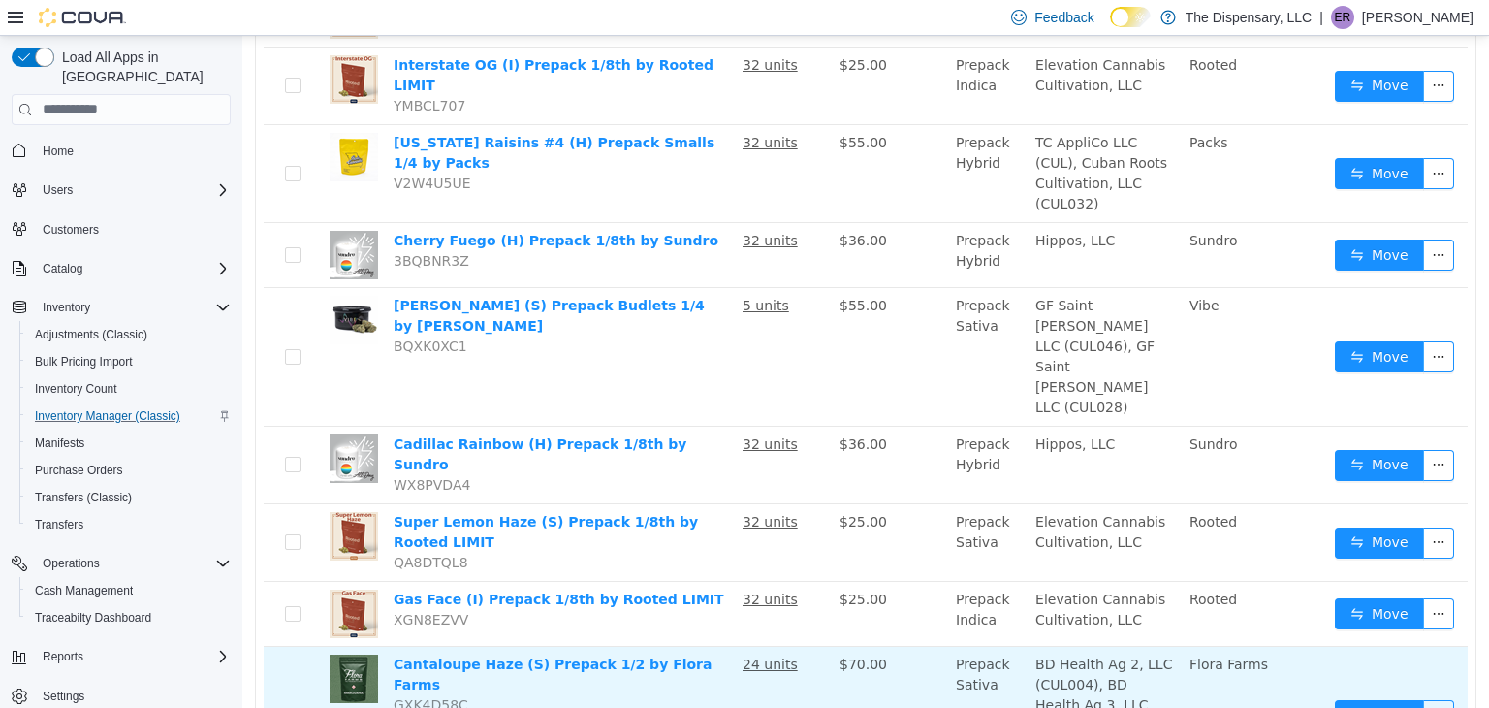
scroll to position [0, 0]
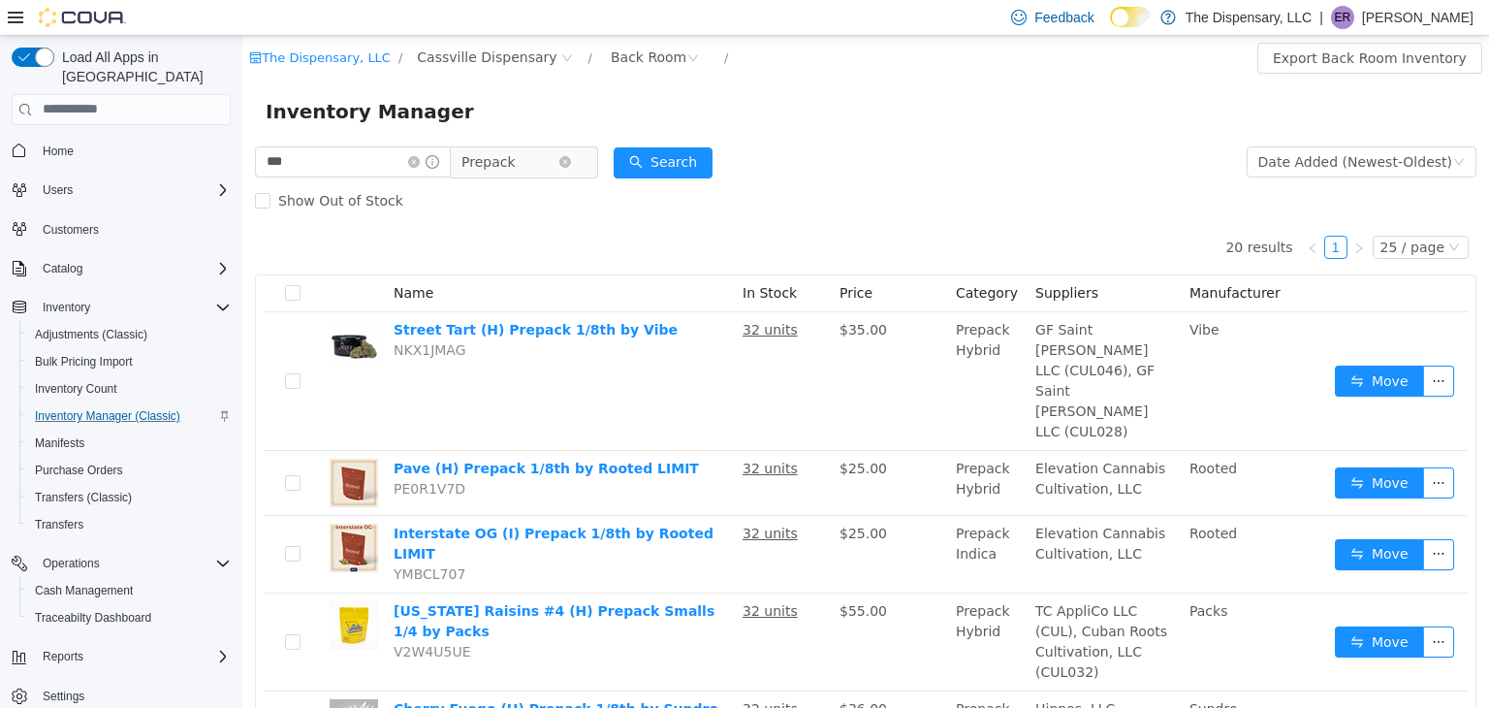
click at [556, 166] on span "Prepack" at bounding box center [510, 160] width 97 height 29
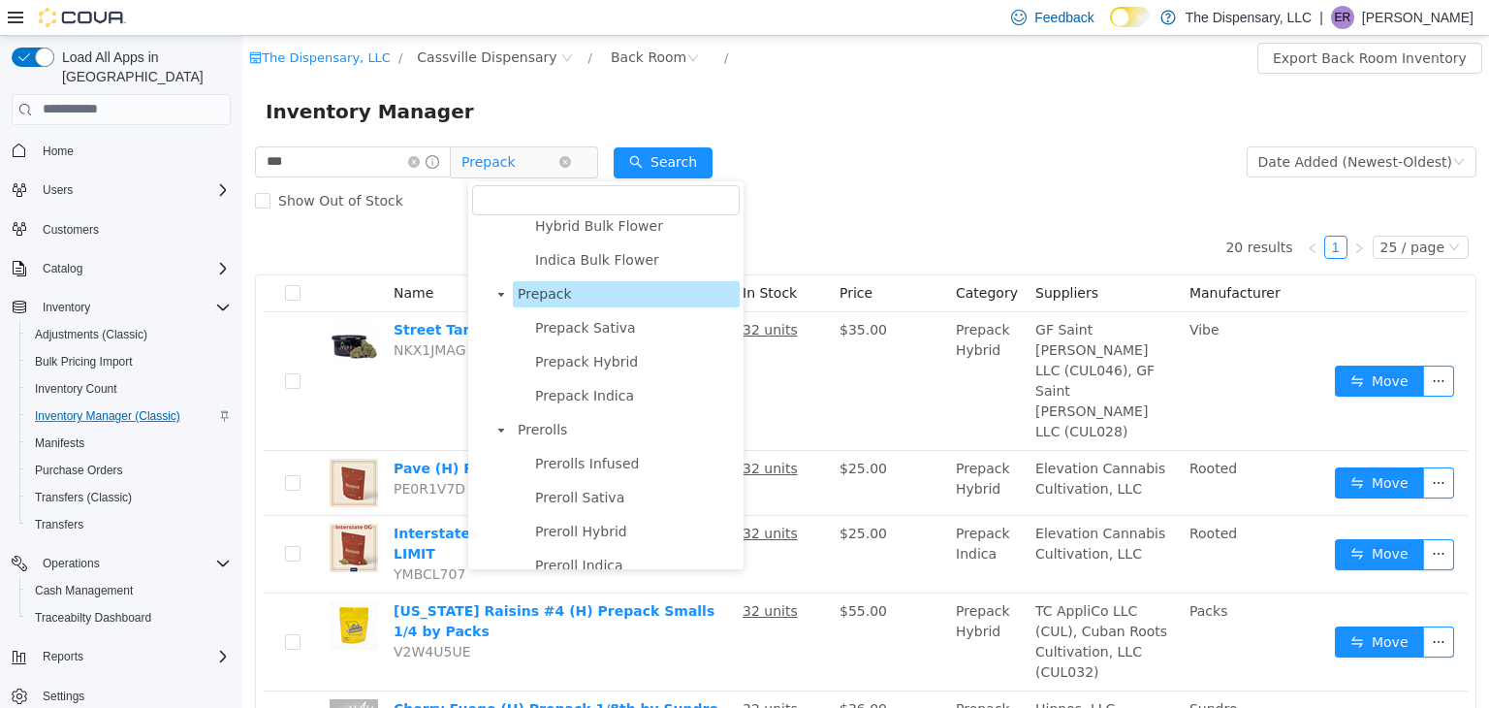
click at [558, 162] on span "Prepack" at bounding box center [510, 160] width 97 height 29
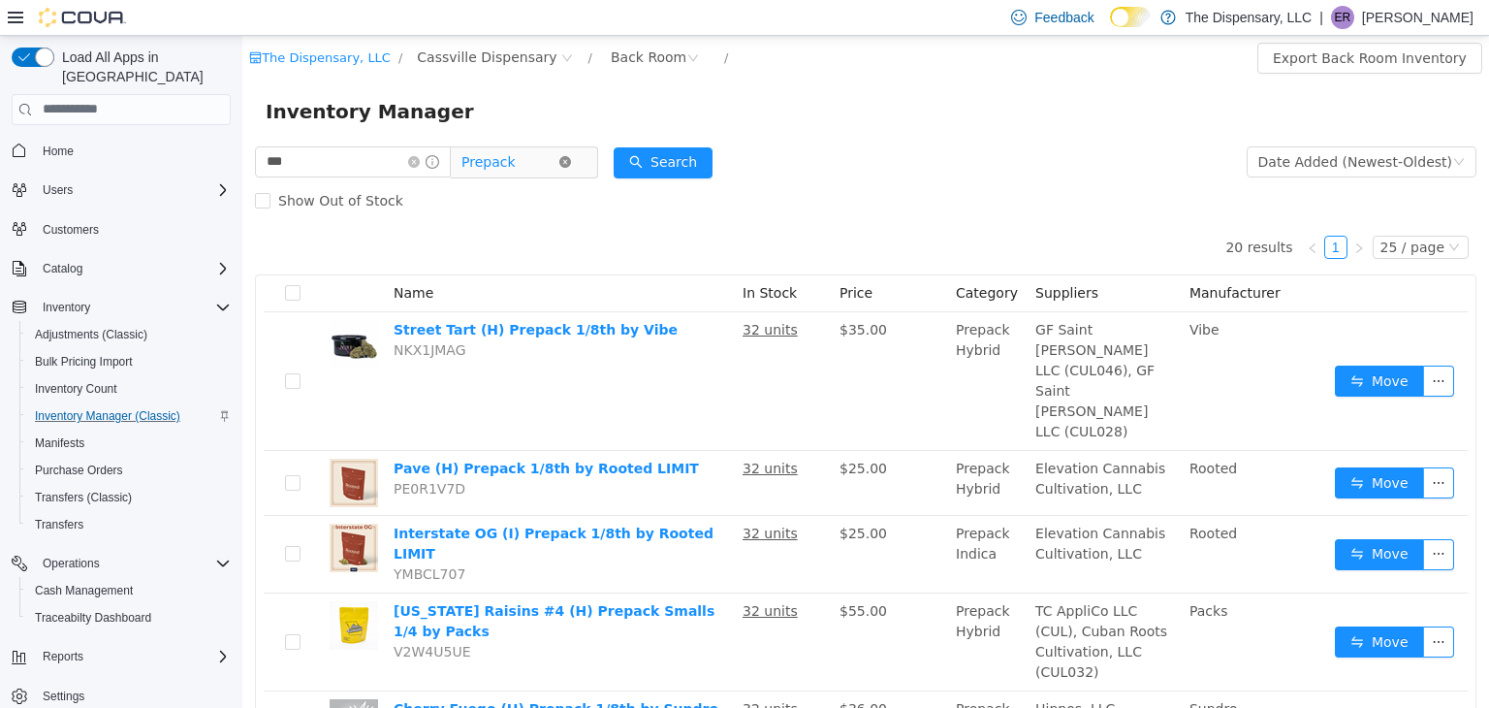
click at [571, 160] on icon "icon: close-circle" at bounding box center [565, 161] width 12 height 12
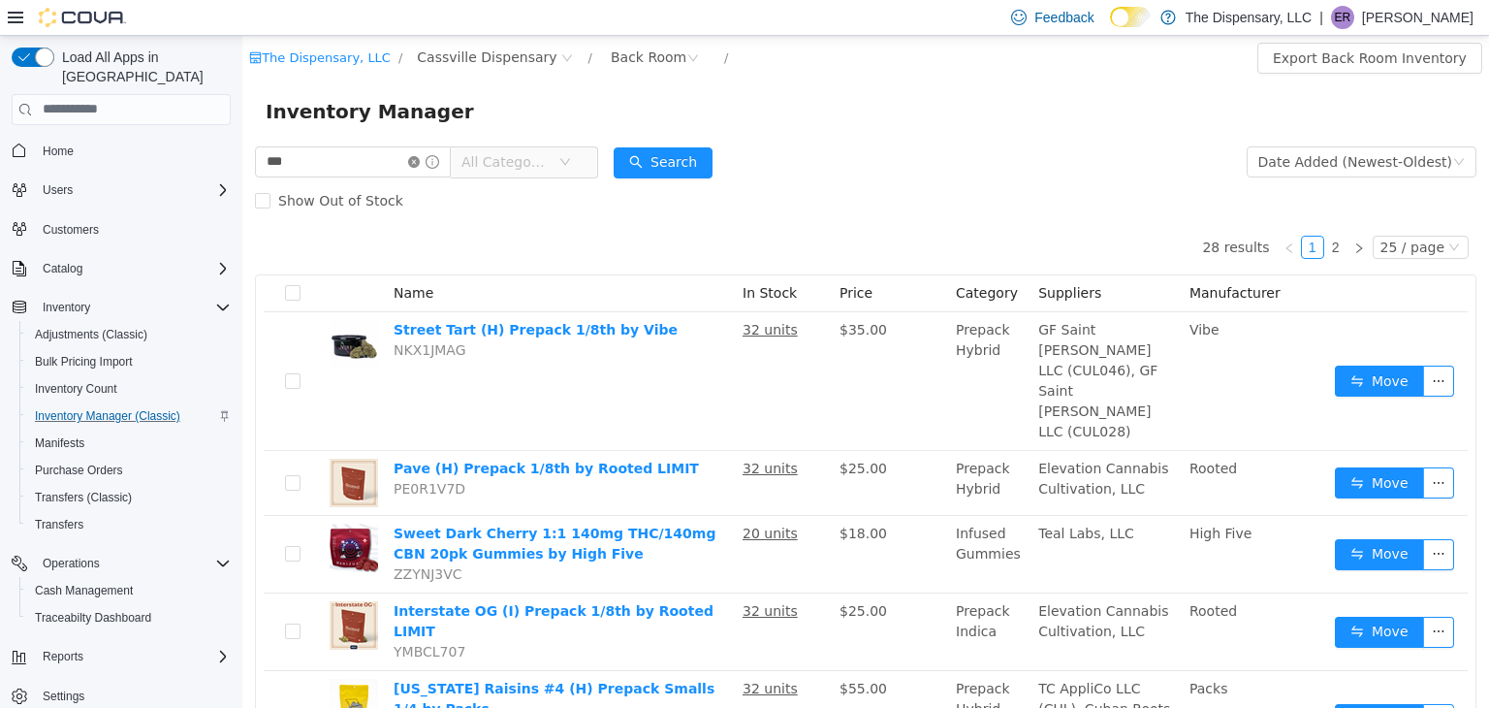
click at [420, 161] on icon "icon: close-circle" at bounding box center [414, 161] width 12 height 12
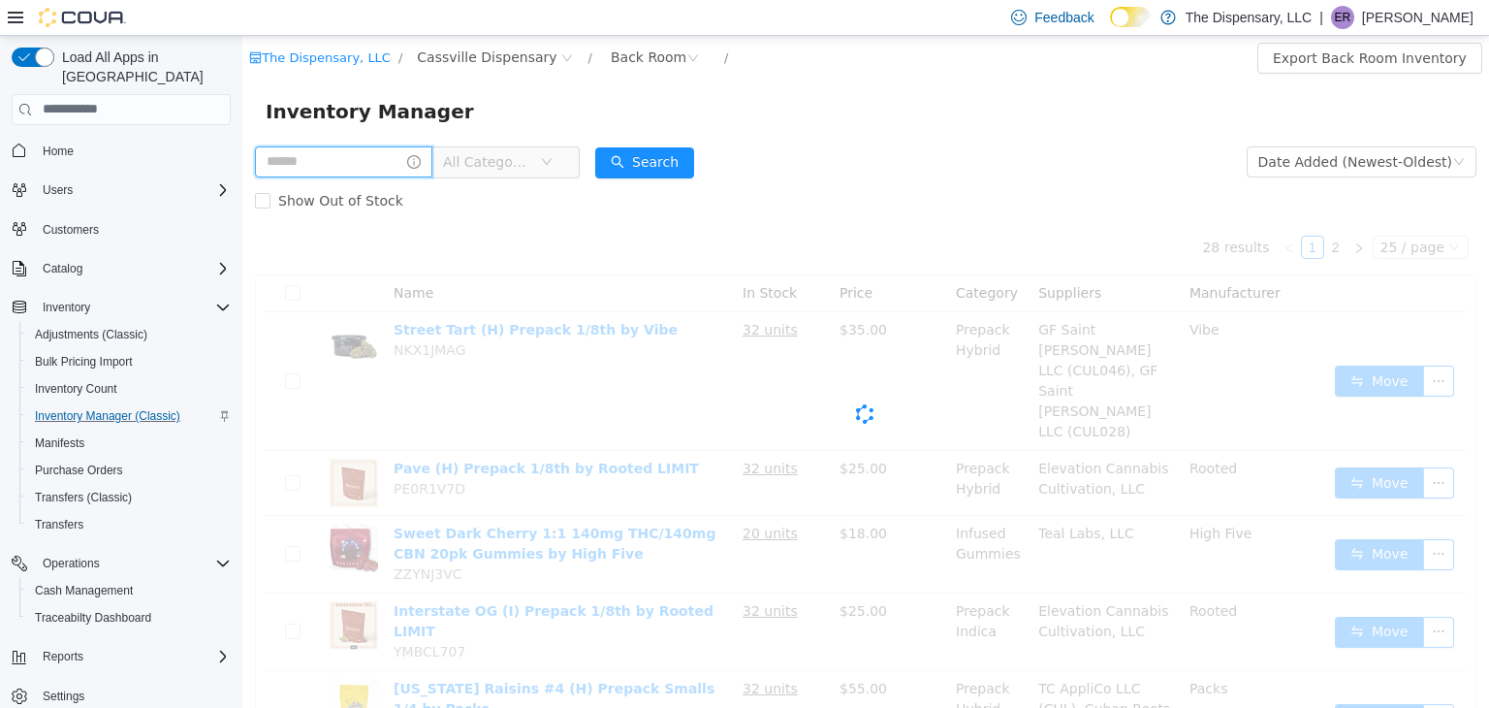
click at [345, 147] on input "text" at bounding box center [343, 160] width 177 height 31
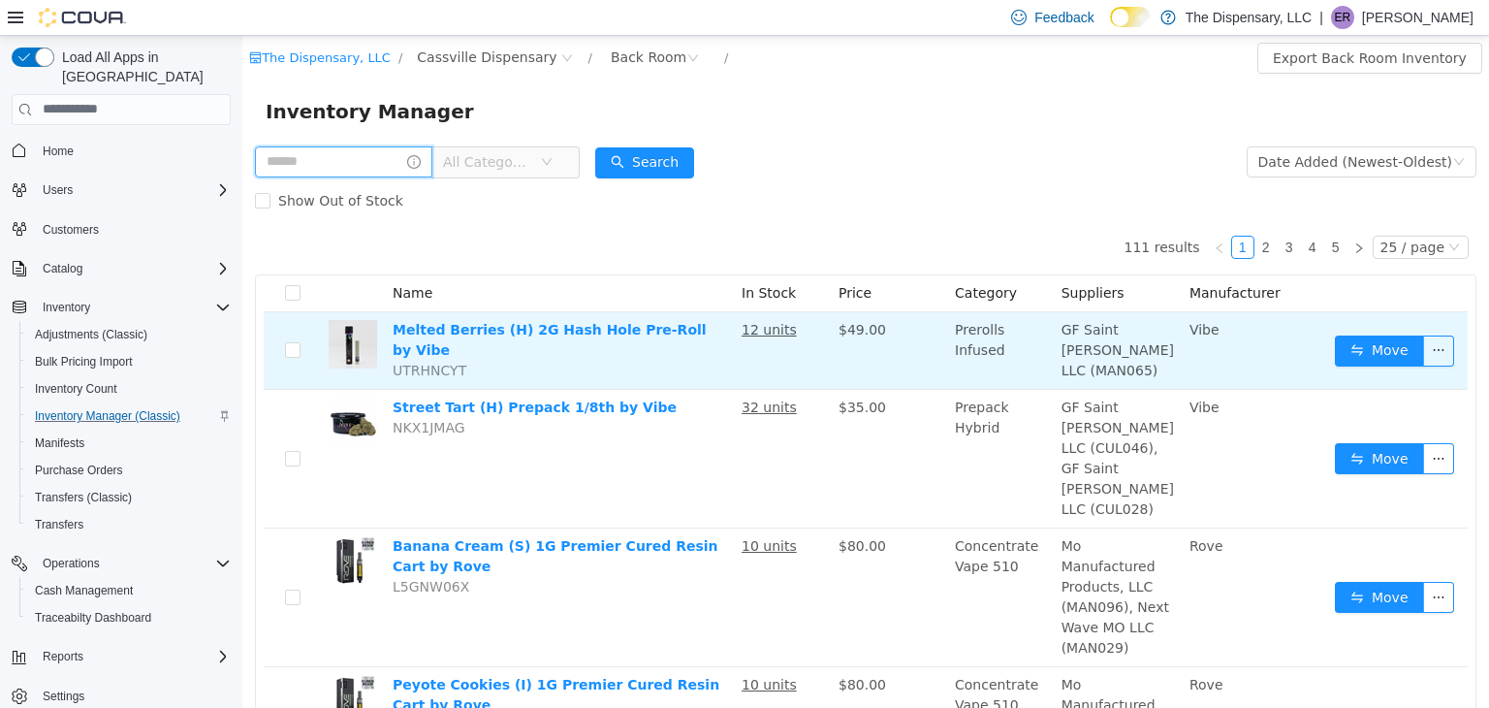
type input "*****"
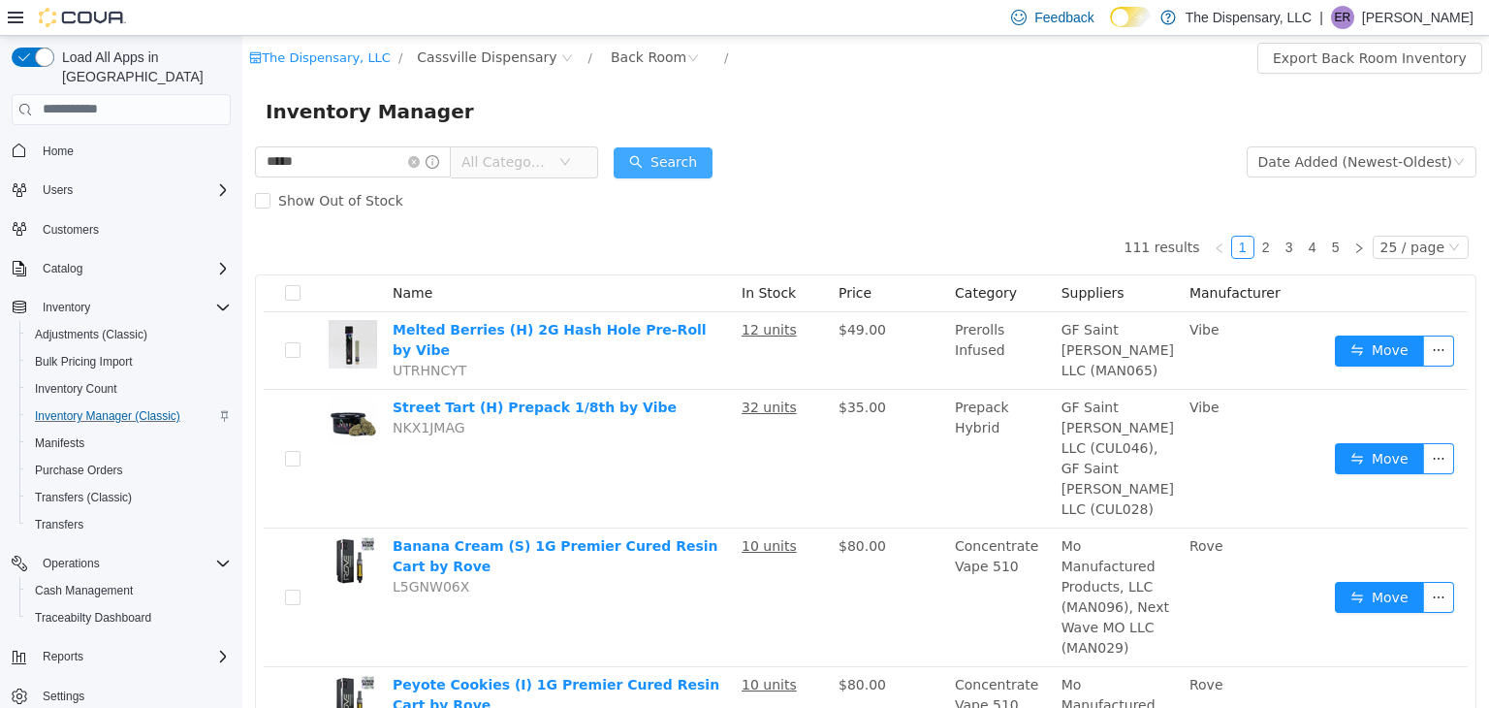
click at [685, 156] on button "Search" at bounding box center [663, 161] width 99 height 31
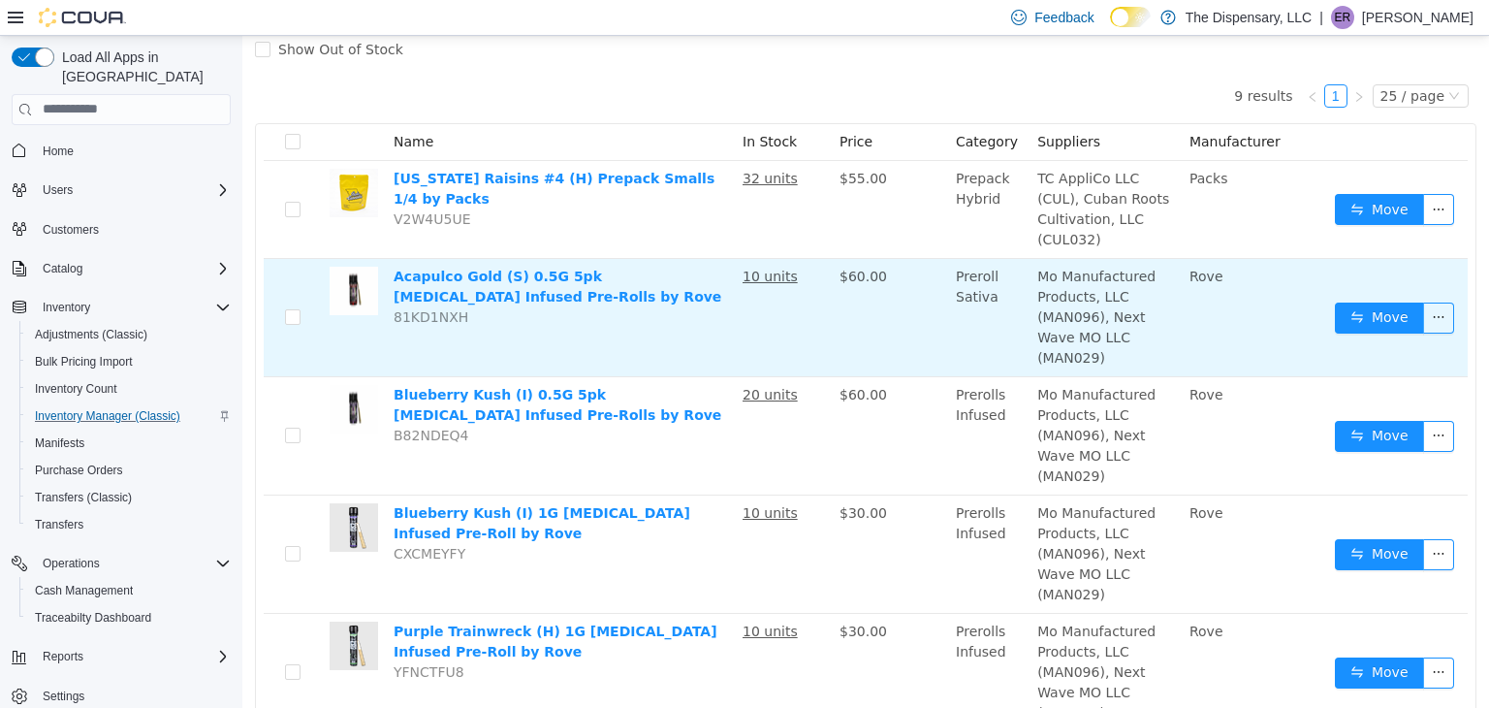
scroll to position [151, 0]
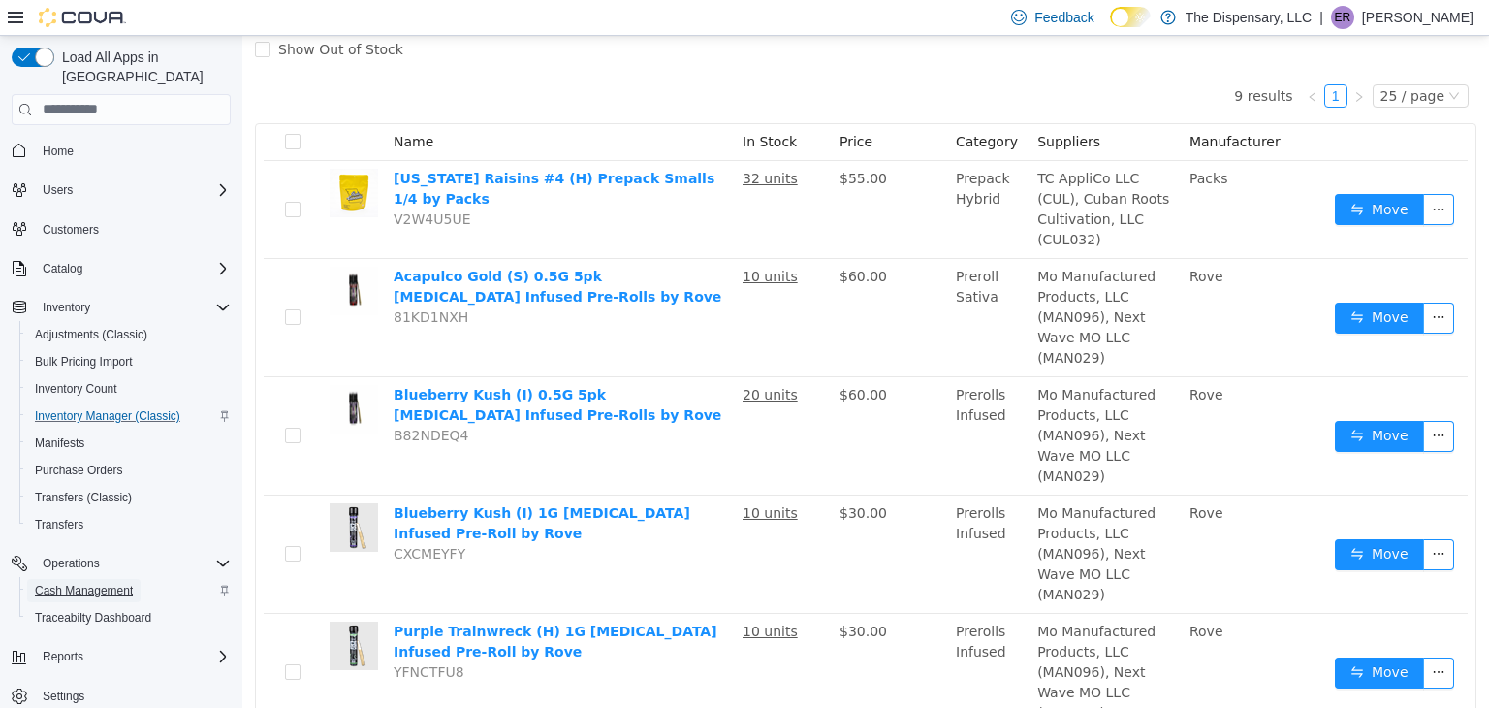
click at [128, 583] on span "Cash Management" at bounding box center [84, 591] width 98 height 16
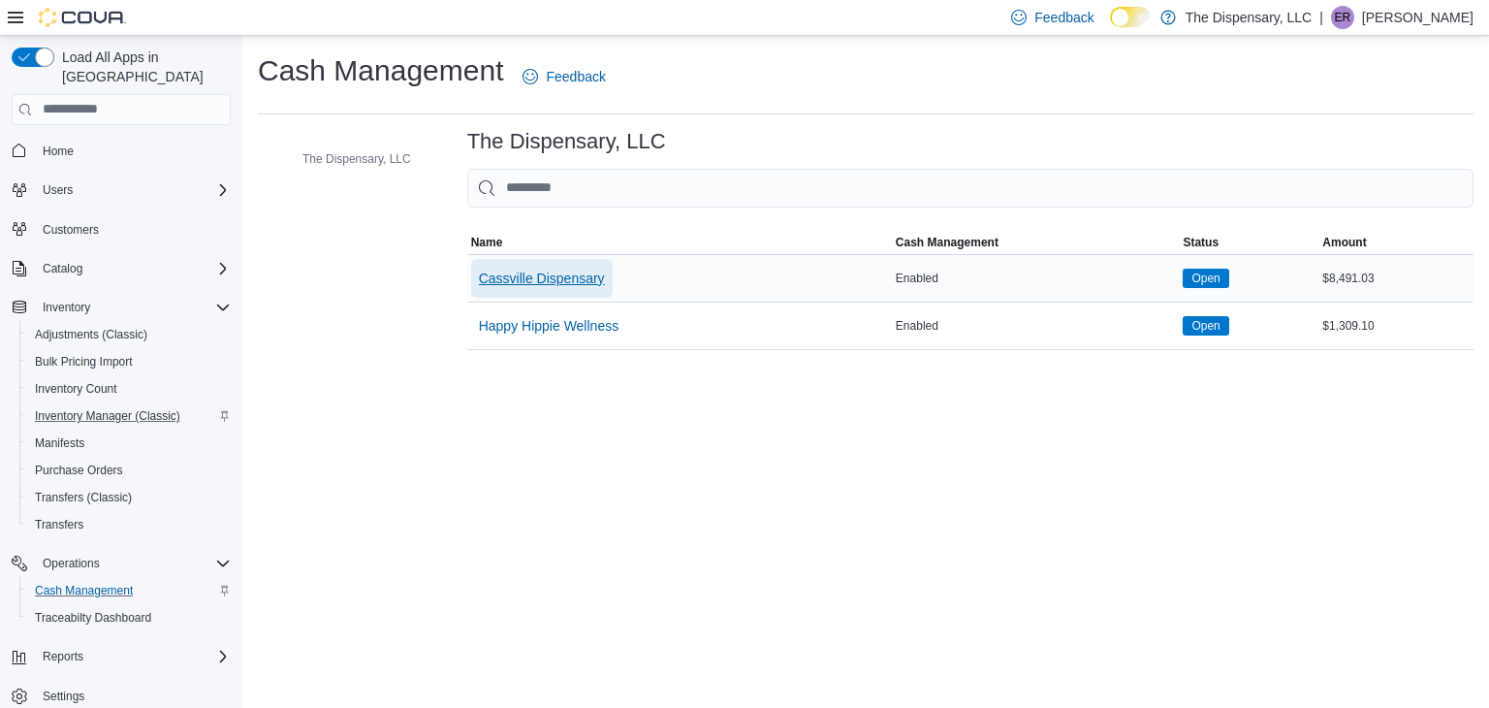
click at [532, 272] on span "Cassville Dispensary" at bounding box center [542, 278] width 126 height 19
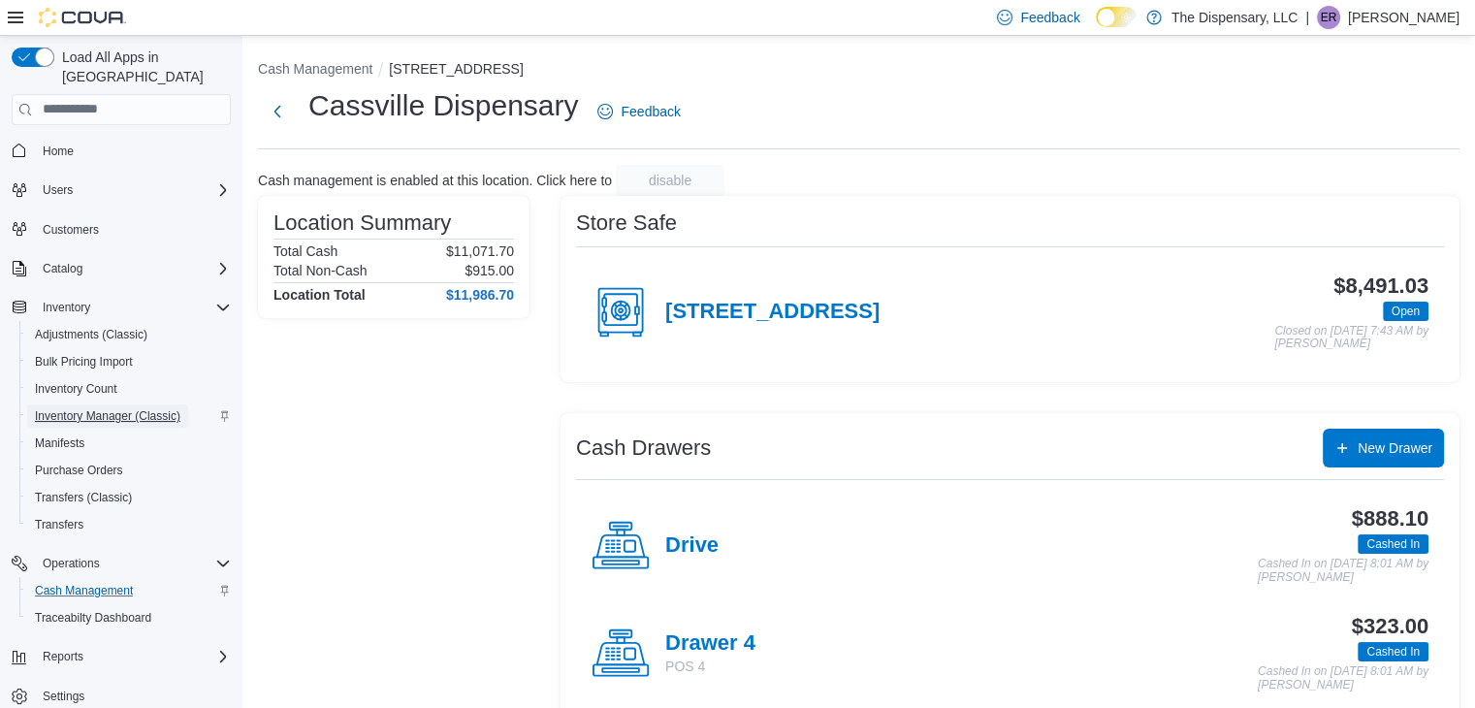
click at [165, 408] on span "Inventory Manager (Classic)" at bounding box center [107, 416] width 145 height 16
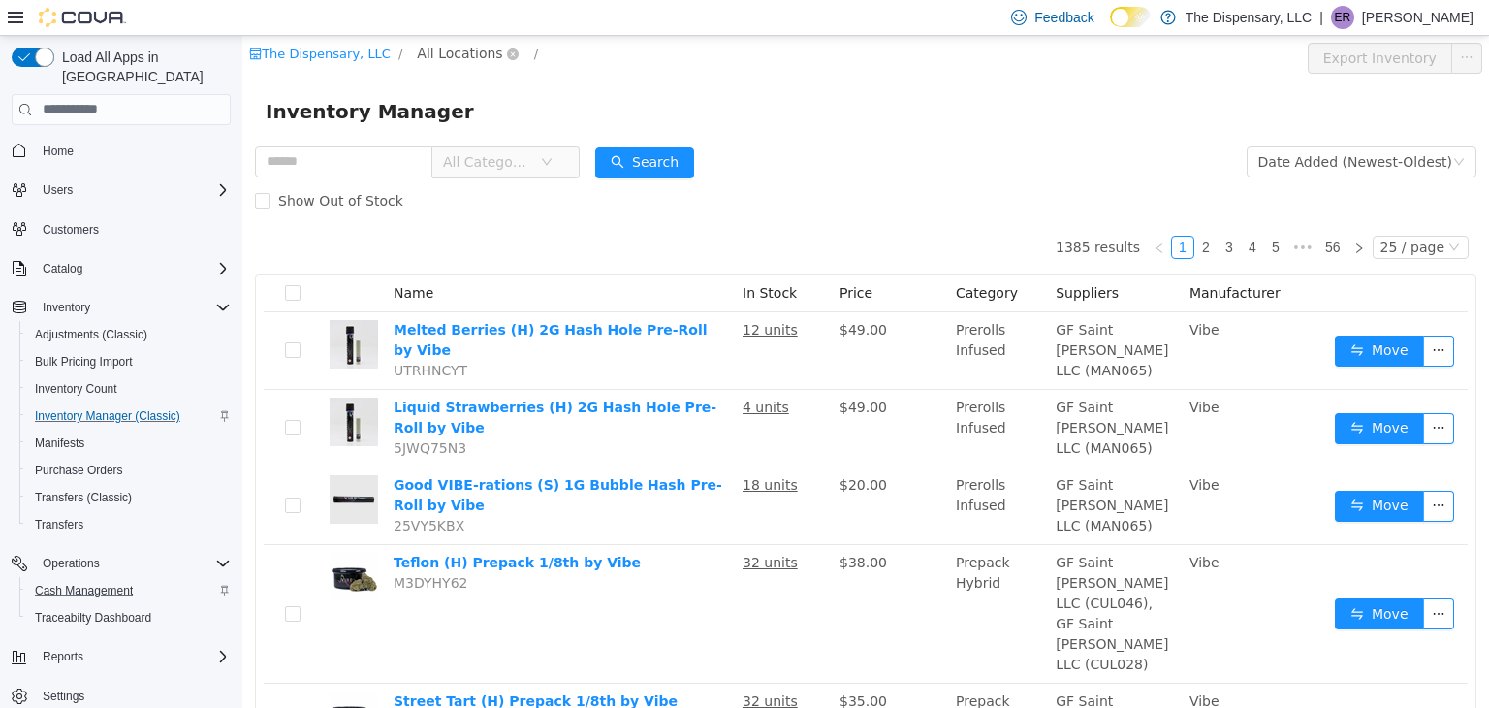
click at [460, 55] on span "All Locations" at bounding box center [459, 52] width 85 height 21
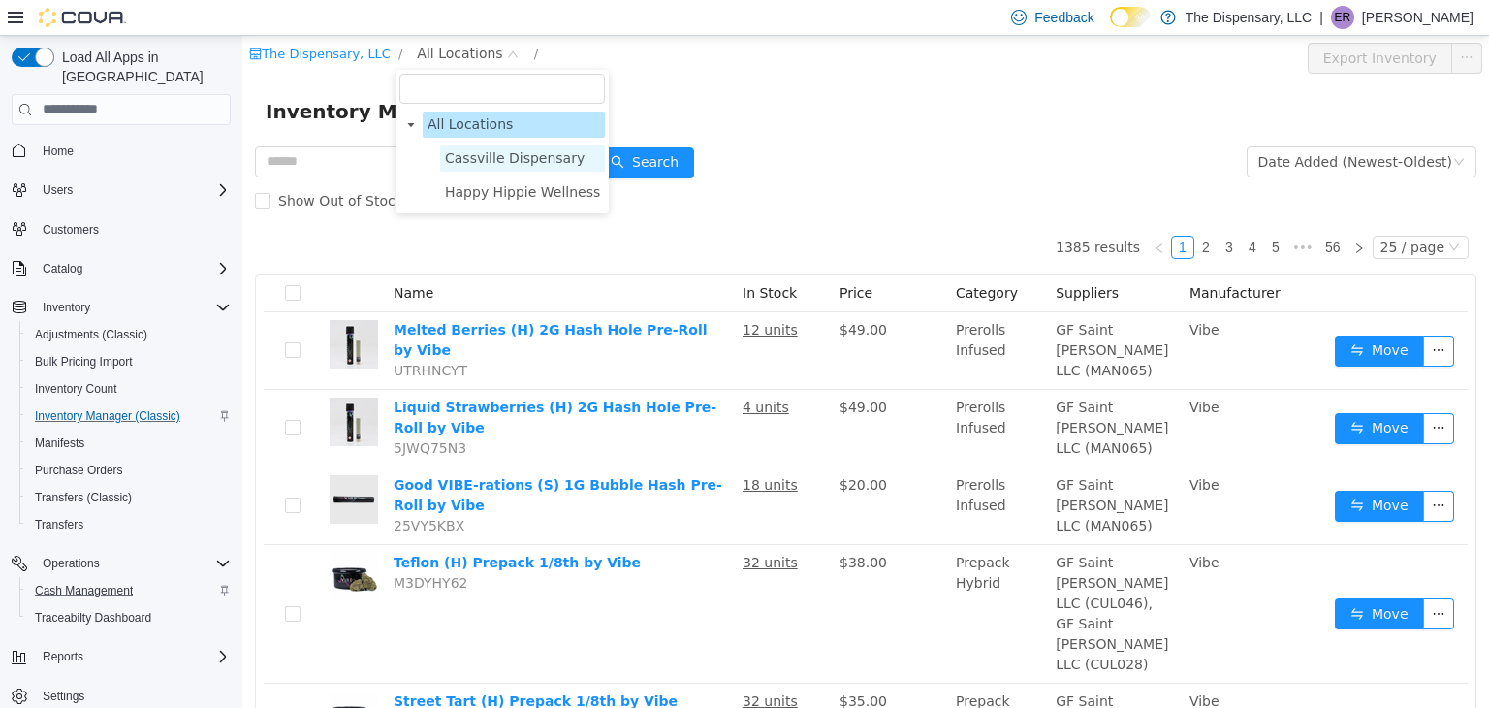
click at [500, 165] on span "Cassville Dispensary" at bounding box center [515, 157] width 140 height 16
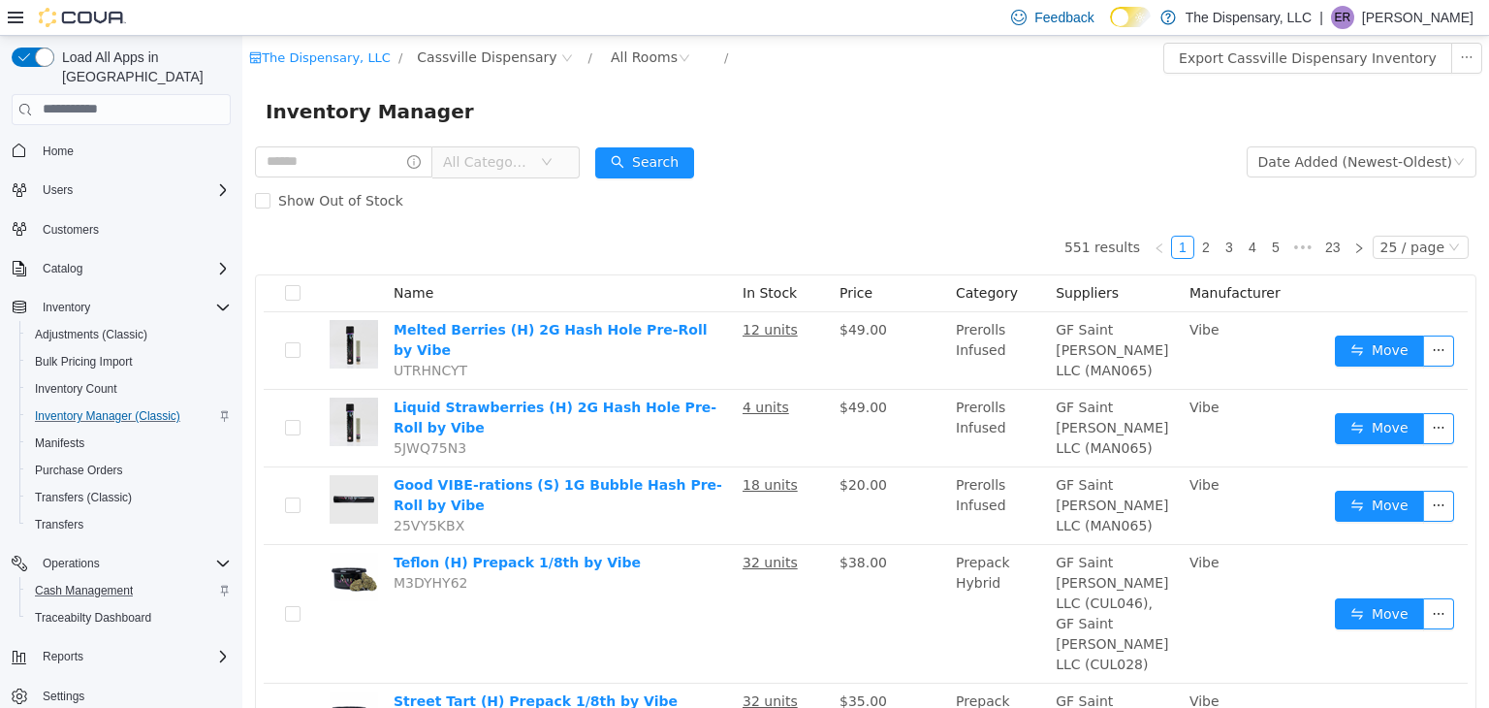
click at [507, 162] on span "All Categories" at bounding box center [487, 160] width 88 height 19
click at [611, 55] on div "All Rooms" at bounding box center [644, 56] width 67 height 29
click at [601, 148] on li "Back Room" at bounding box center [623, 158] width 116 height 31
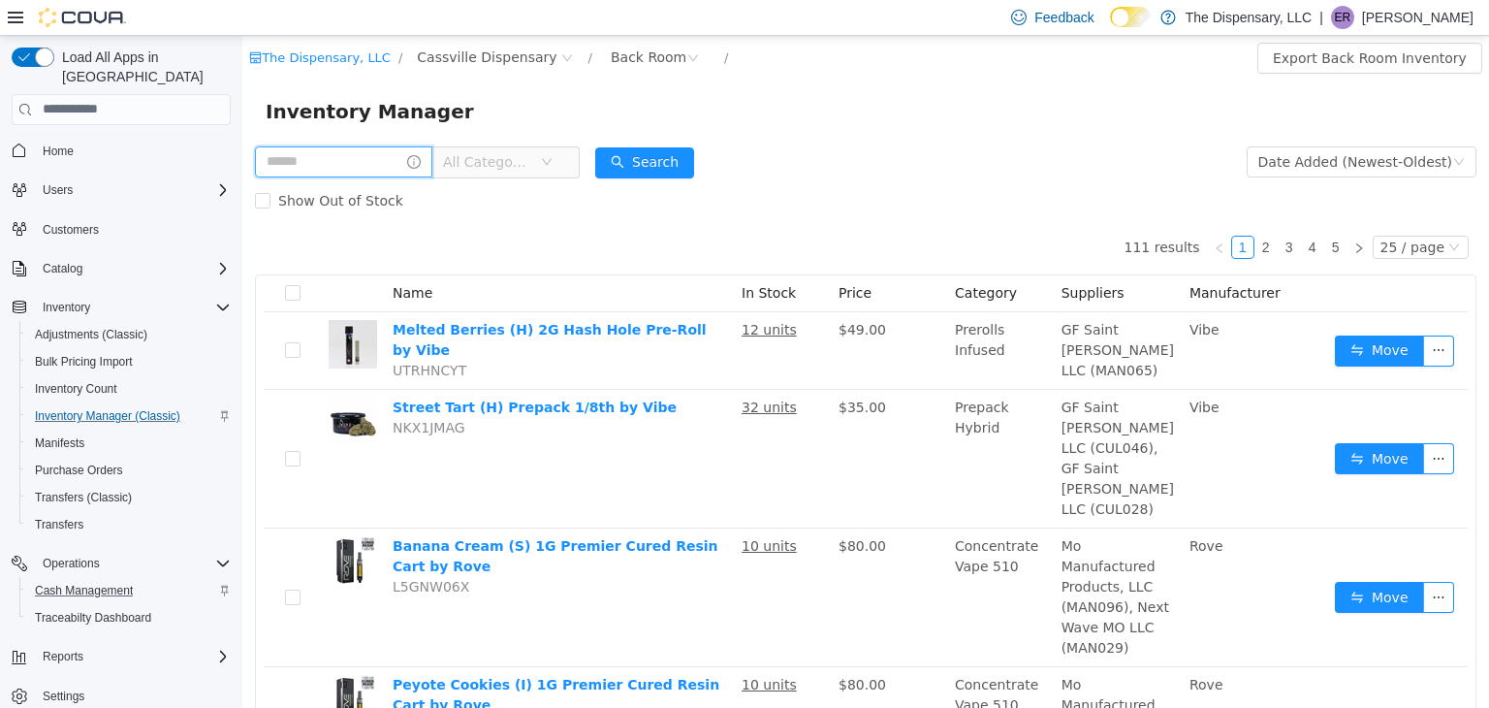
click at [386, 165] on input "text" at bounding box center [343, 160] width 177 height 31
type input "****"
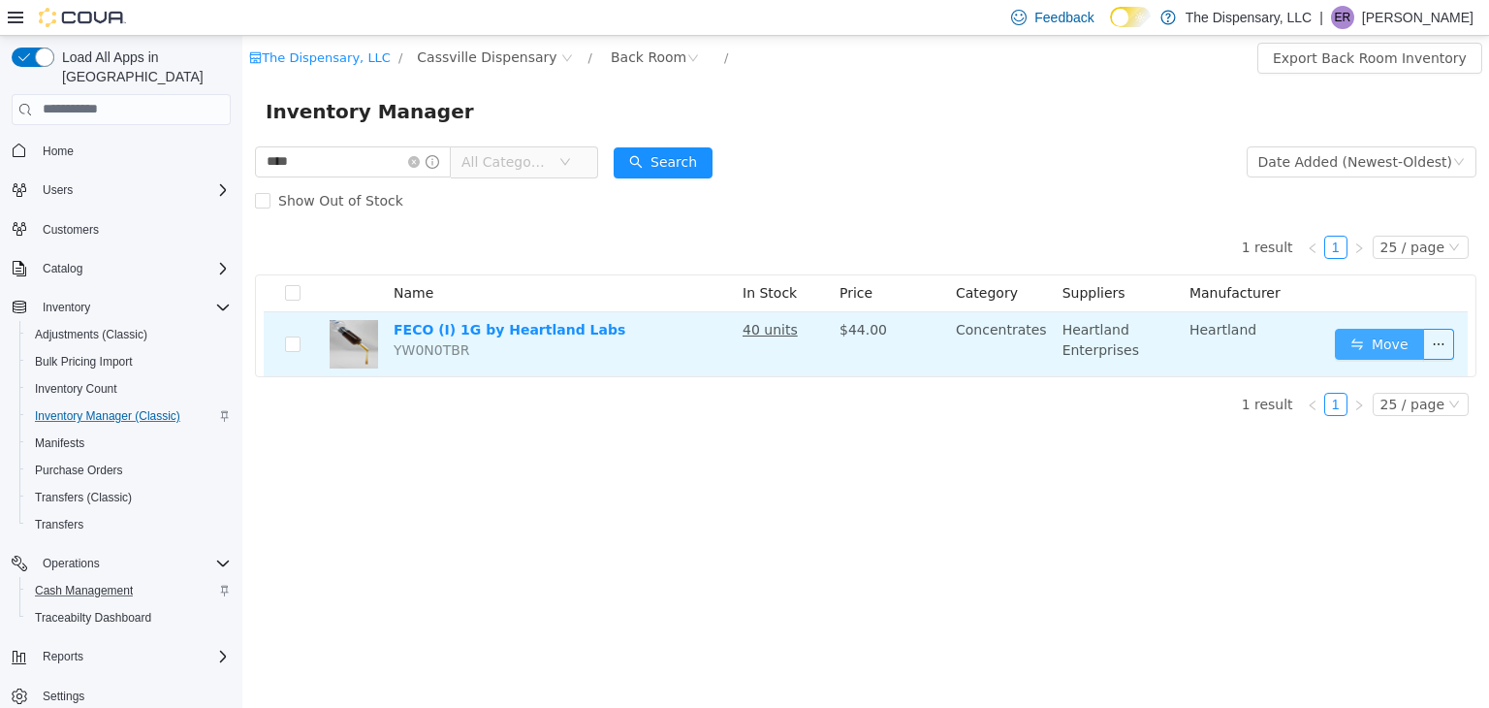
click at [1393, 329] on button "Move" at bounding box center [1379, 343] width 89 height 31
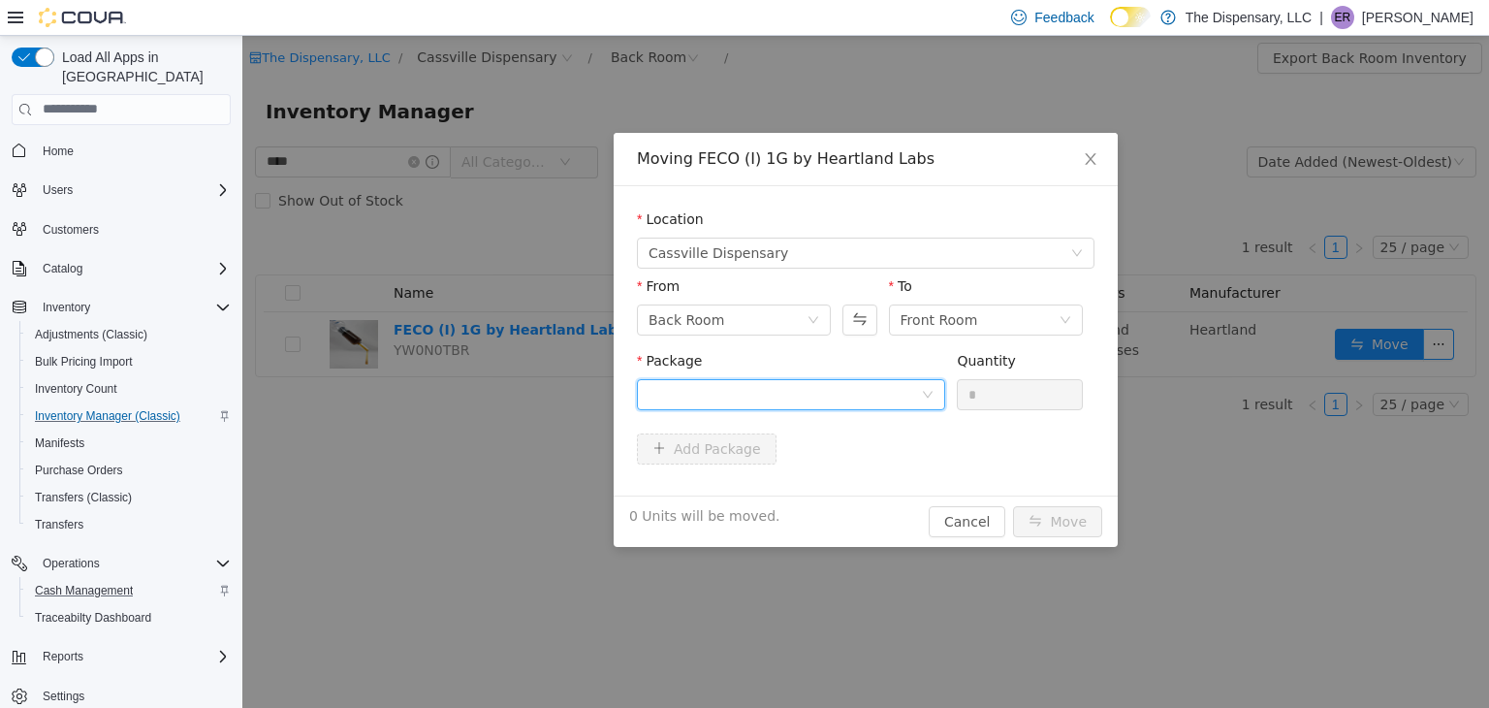
click at [873, 400] on div at bounding box center [785, 393] width 272 height 29
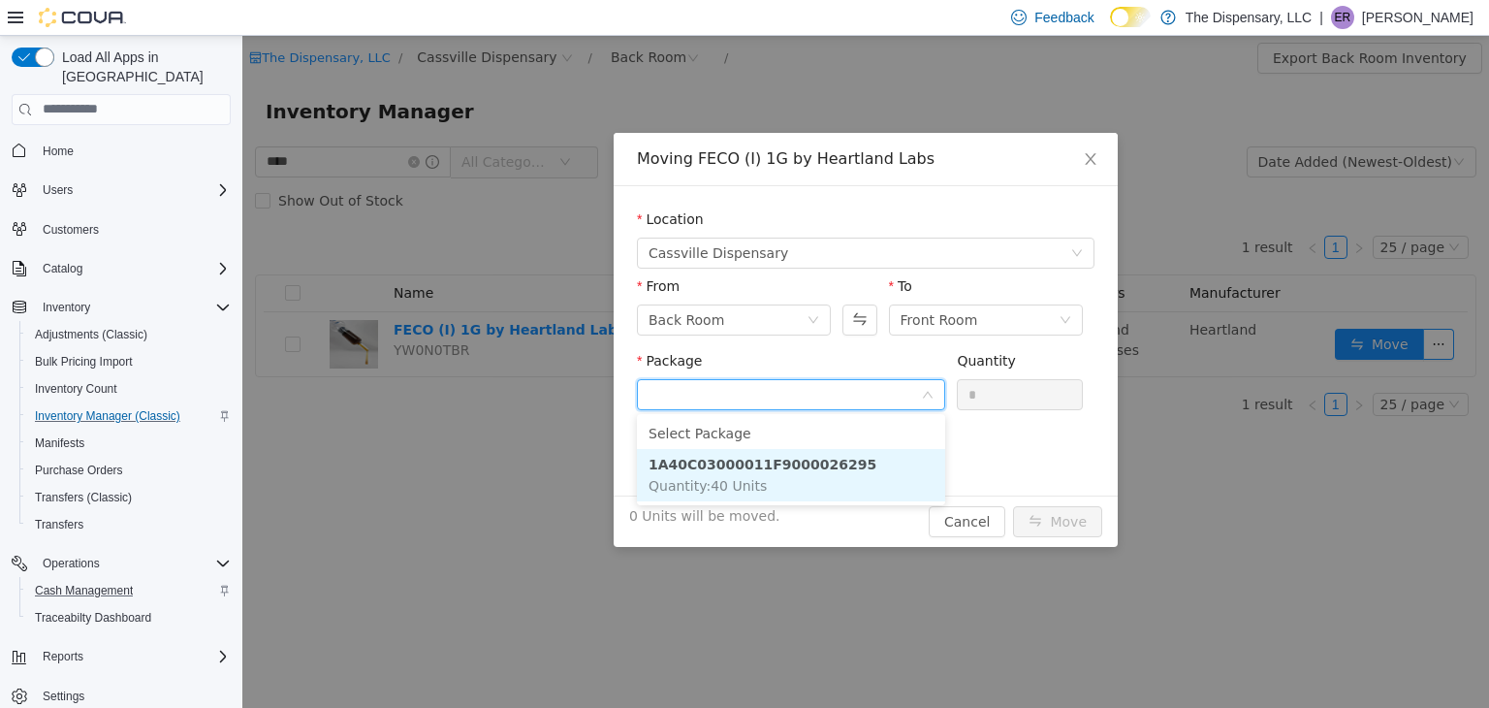
click at [871, 449] on li "1A40C03000011F9000026295 Quantity : 40 Units" at bounding box center [791, 474] width 308 height 52
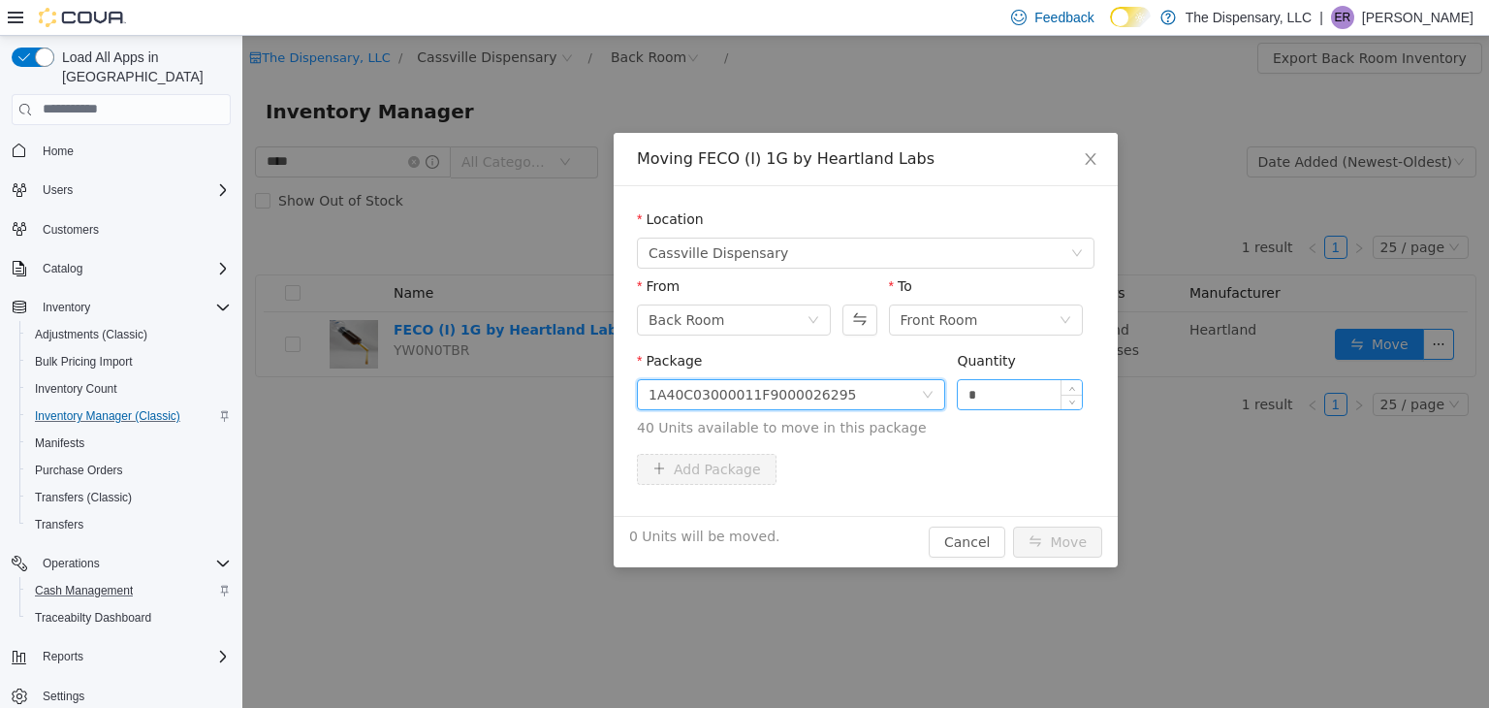
click at [985, 405] on input "*" at bounding box center [1020, 393] width 124 height 29
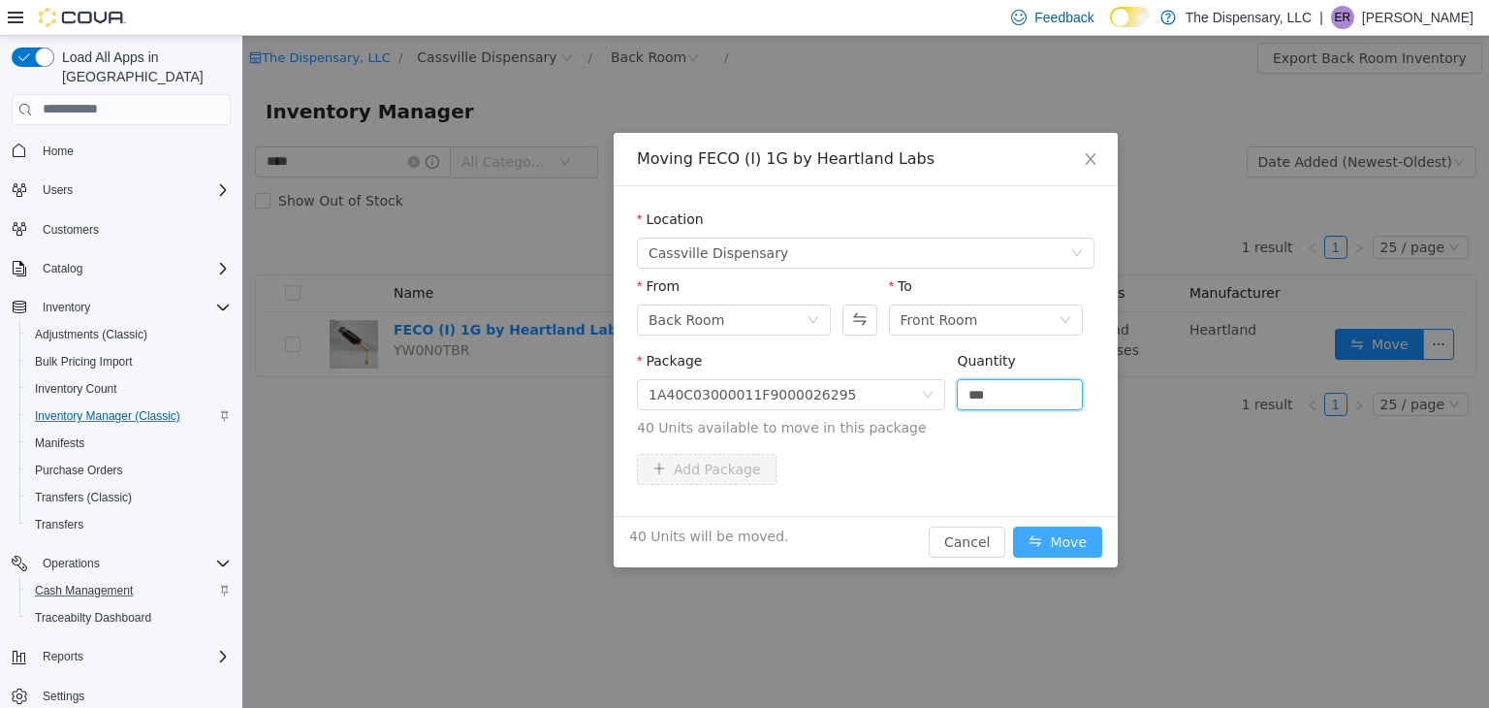
type input "**"
click at [1082, 554] on button "Move" at bounding box center [1057, 541] width 89 height 31
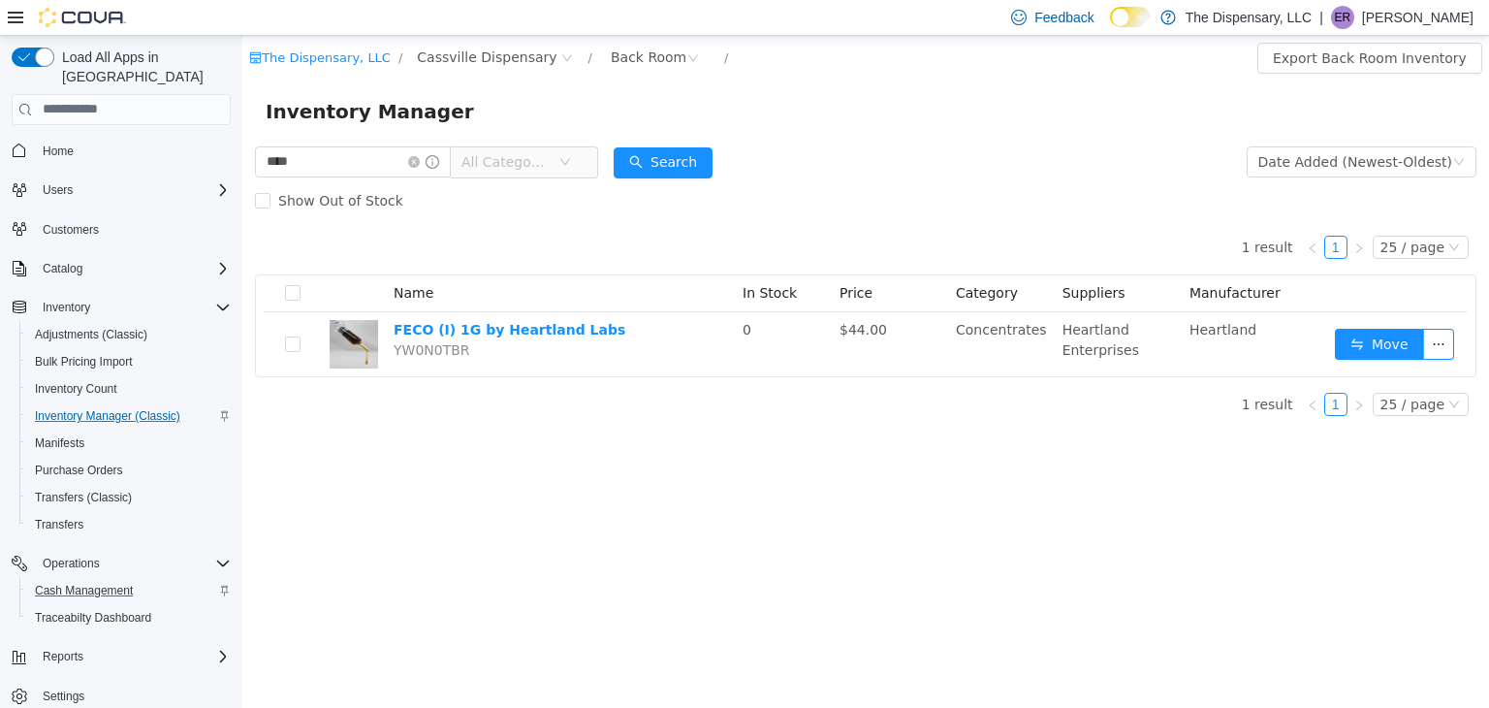
click at [112, 577] on button "Cash Management" at bounding box center [128, 590] width 219 height 27
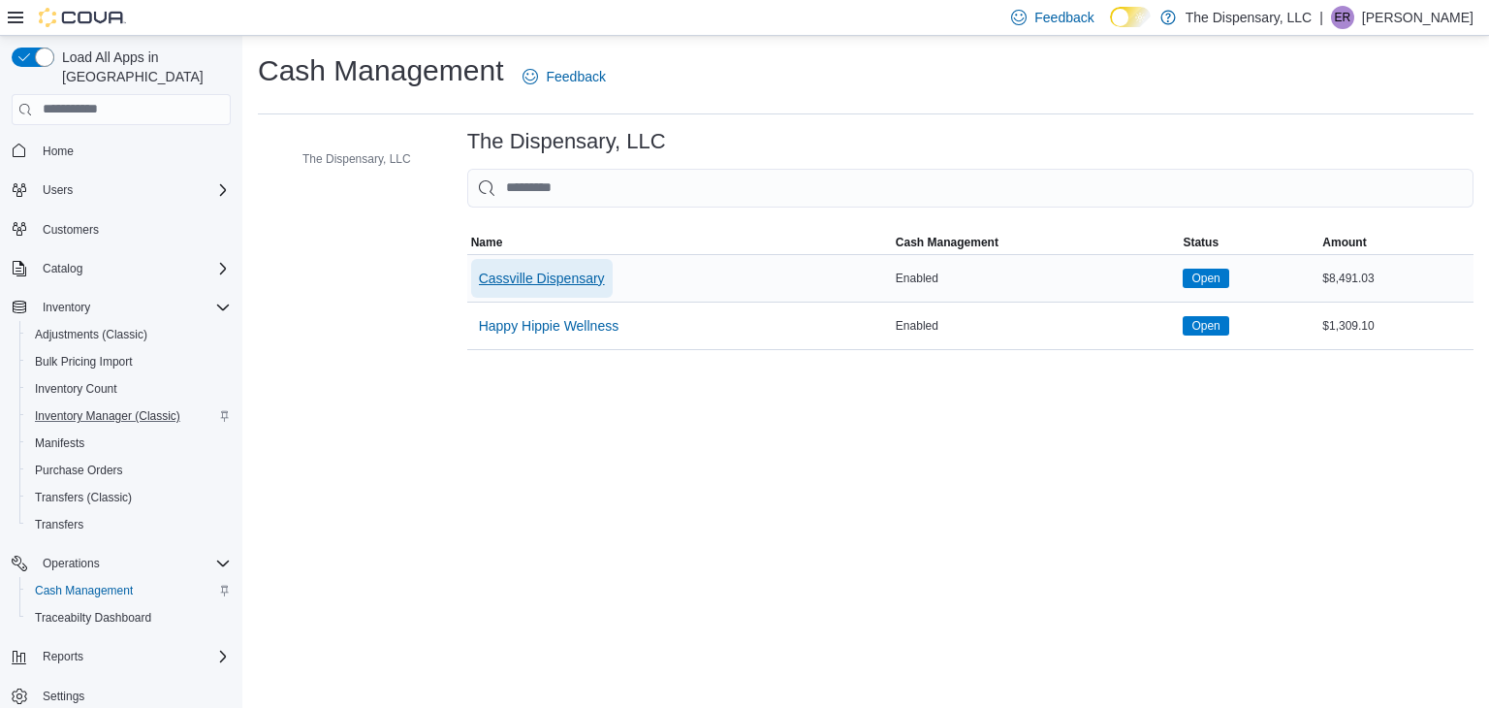
click at [562, 272] on span "Cassville Dispensary" at bounding box center [542, 278] width 126 height 19
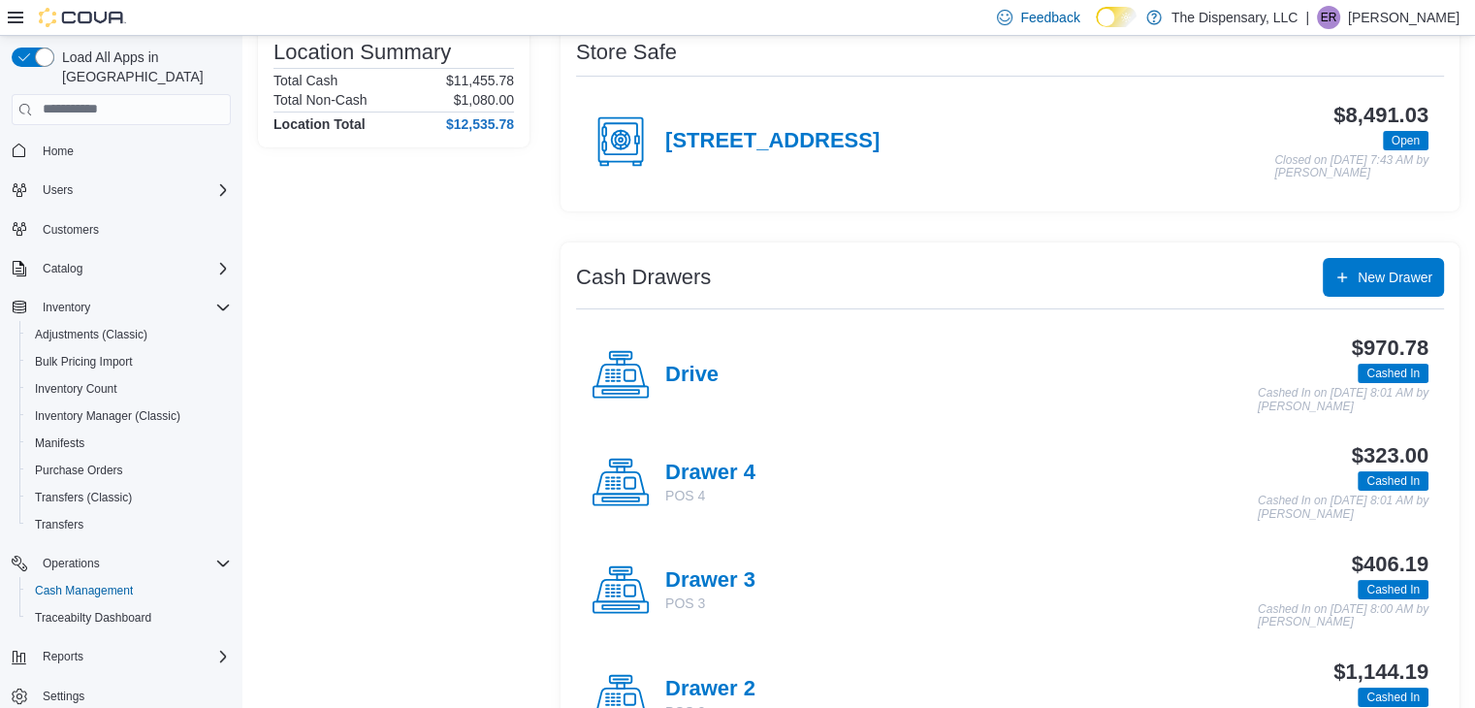
scroll to position [283, 0]
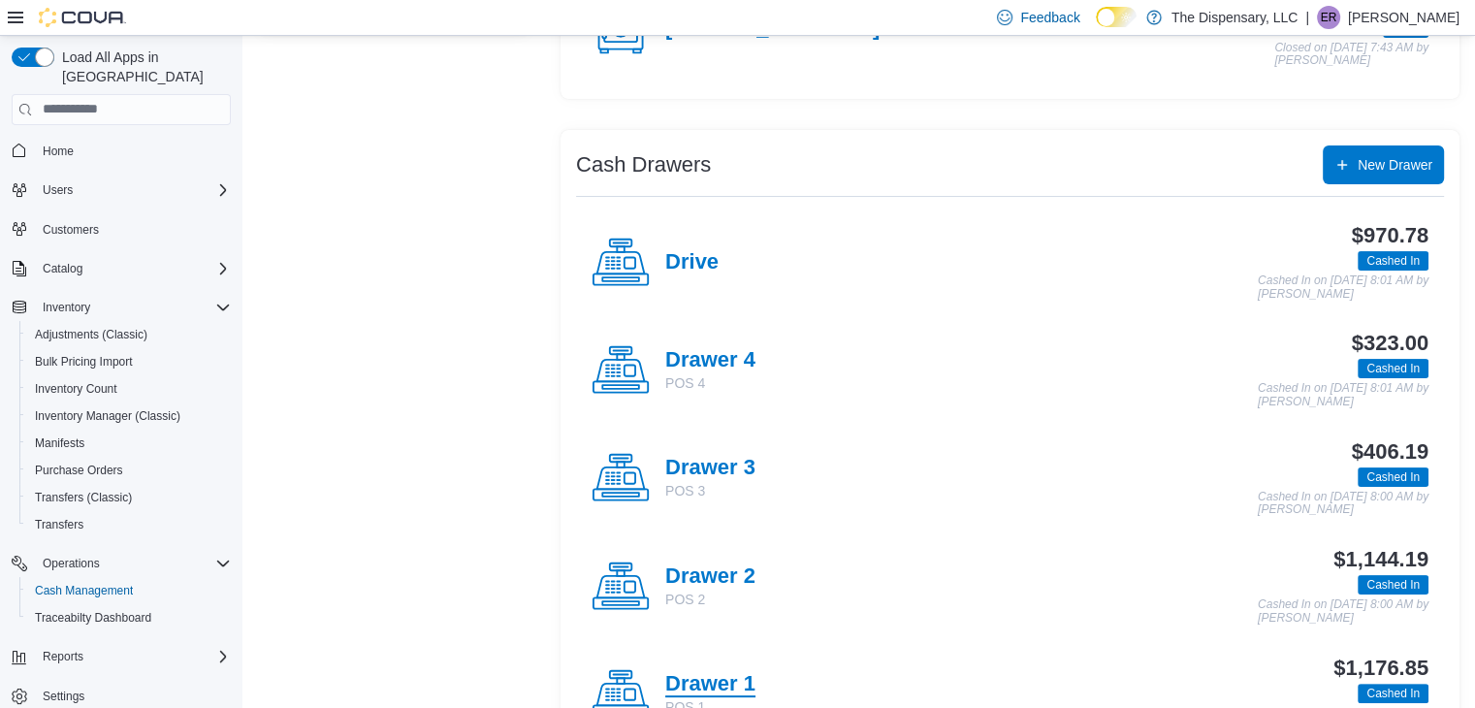
click at [725, 672] on h4 "Drawer 1" at bounding box center [710, 684] width 90 height 25
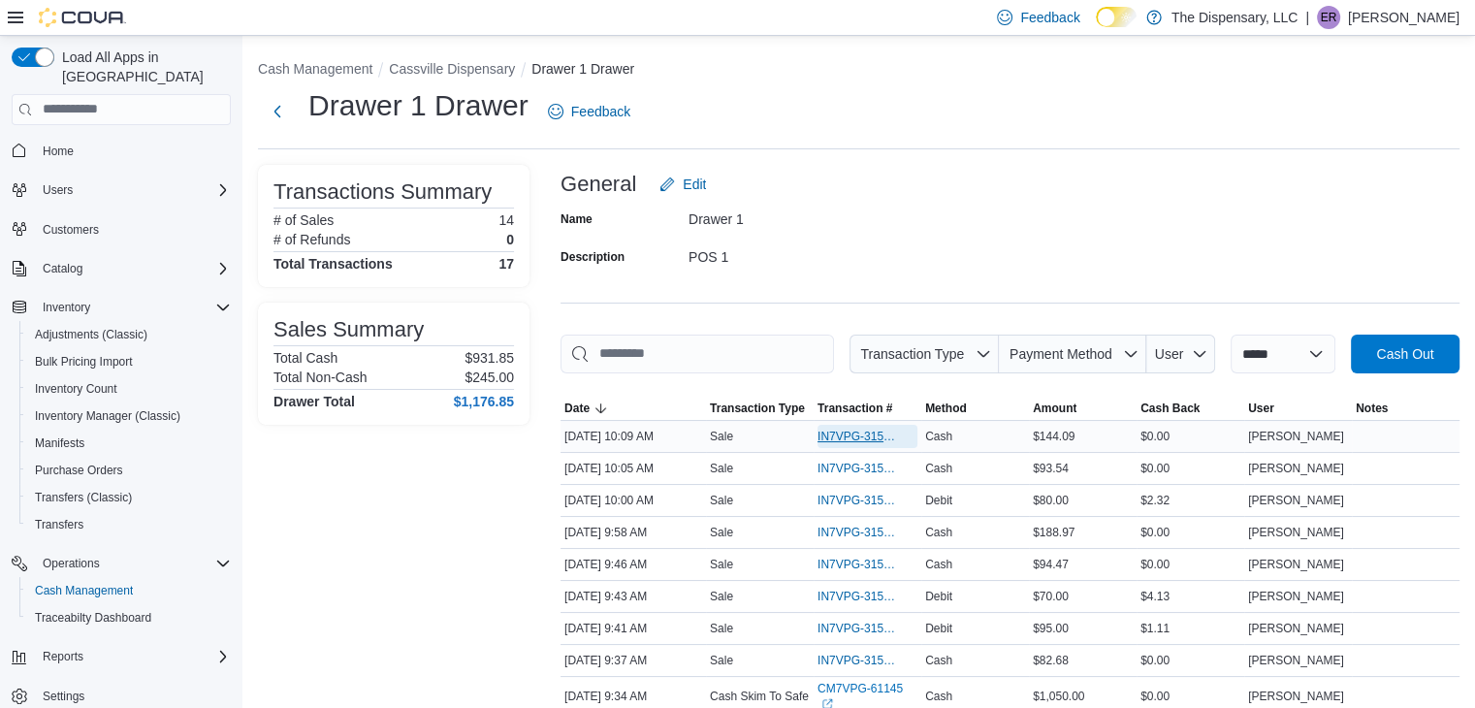
click at [886, 439] on span "IN7VPG-315263" at bounding box center [857, 437] width 80 height 16
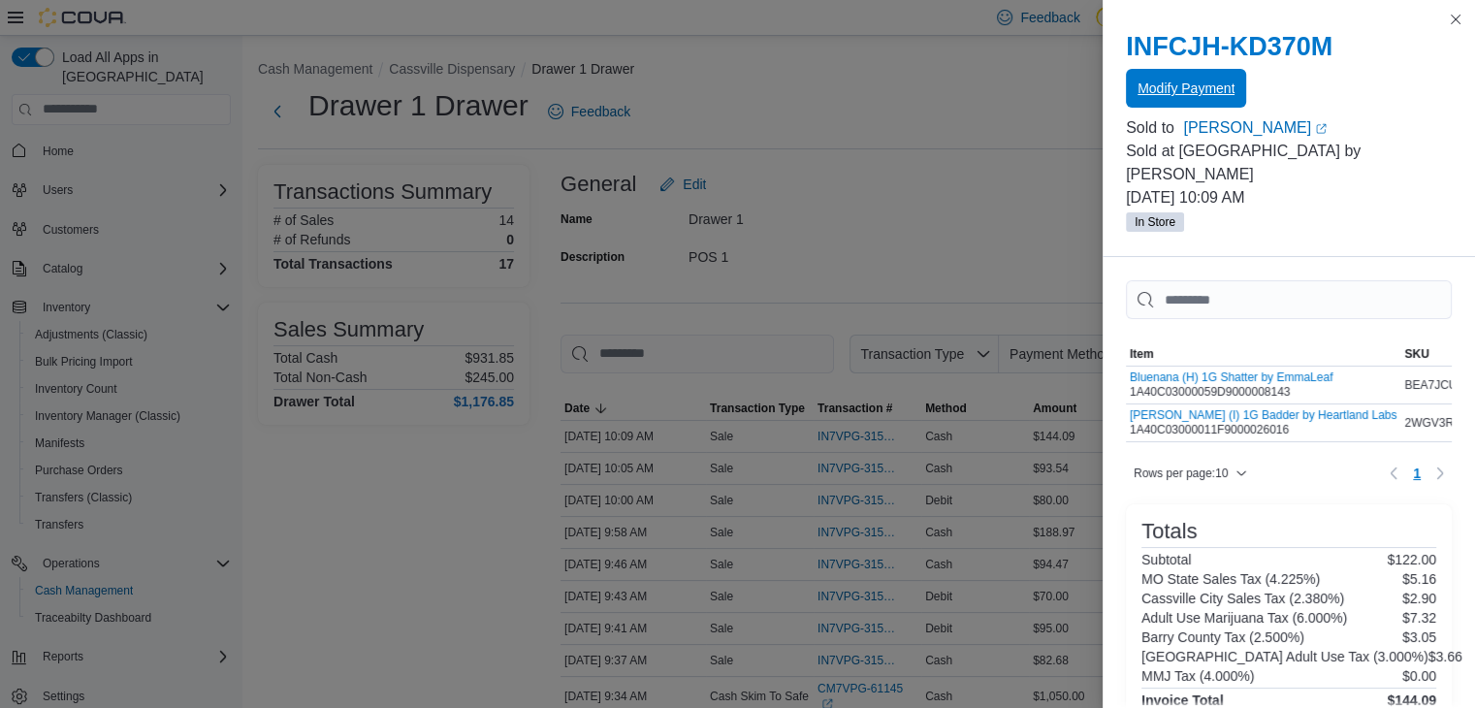
click at [1212, 81] on span "Modify Payment" at bounding box center [1185, 88] width 97 height 19
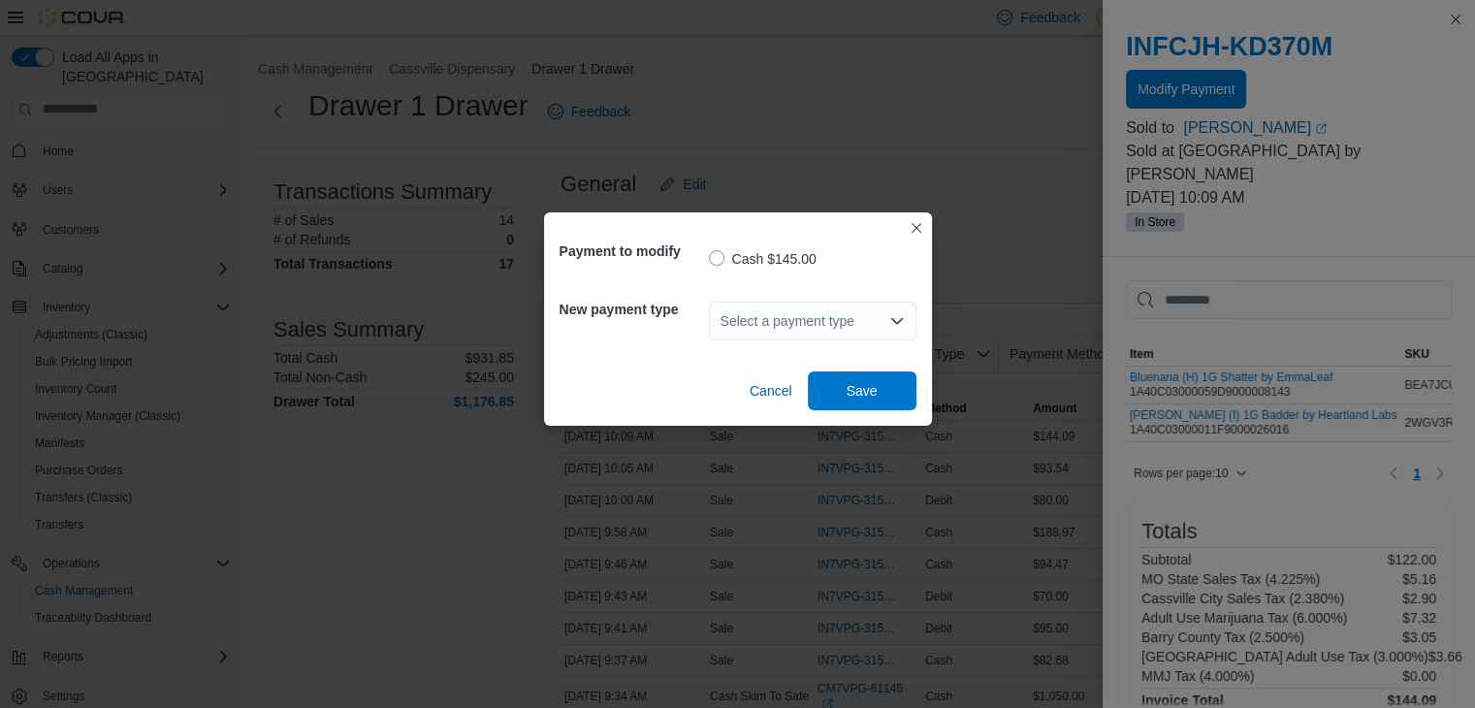
click at [811, 320] on div "Select a payment type" at bounding box center [812, 321] width 207 height 39
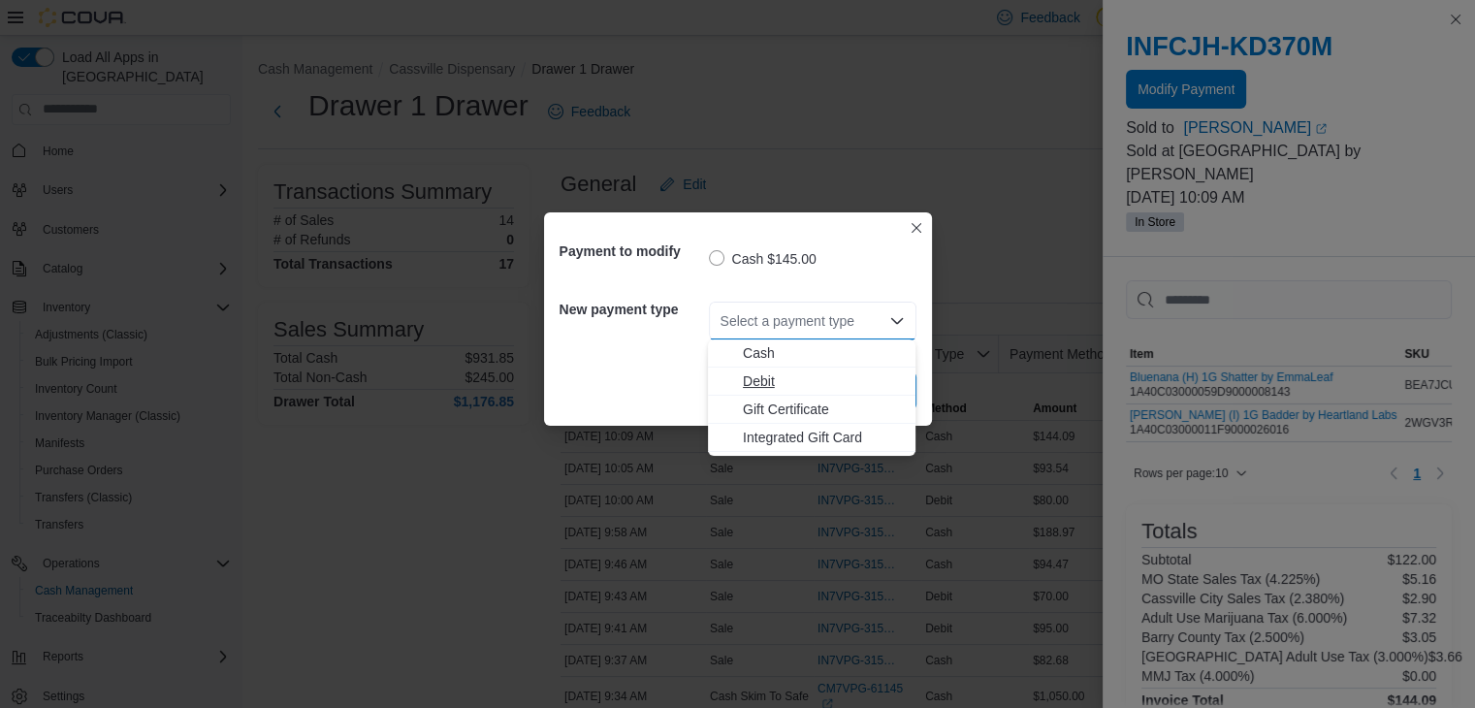
click at [771, 378] on span "Debit" at bounding box center [823, 380] width 161 height 19
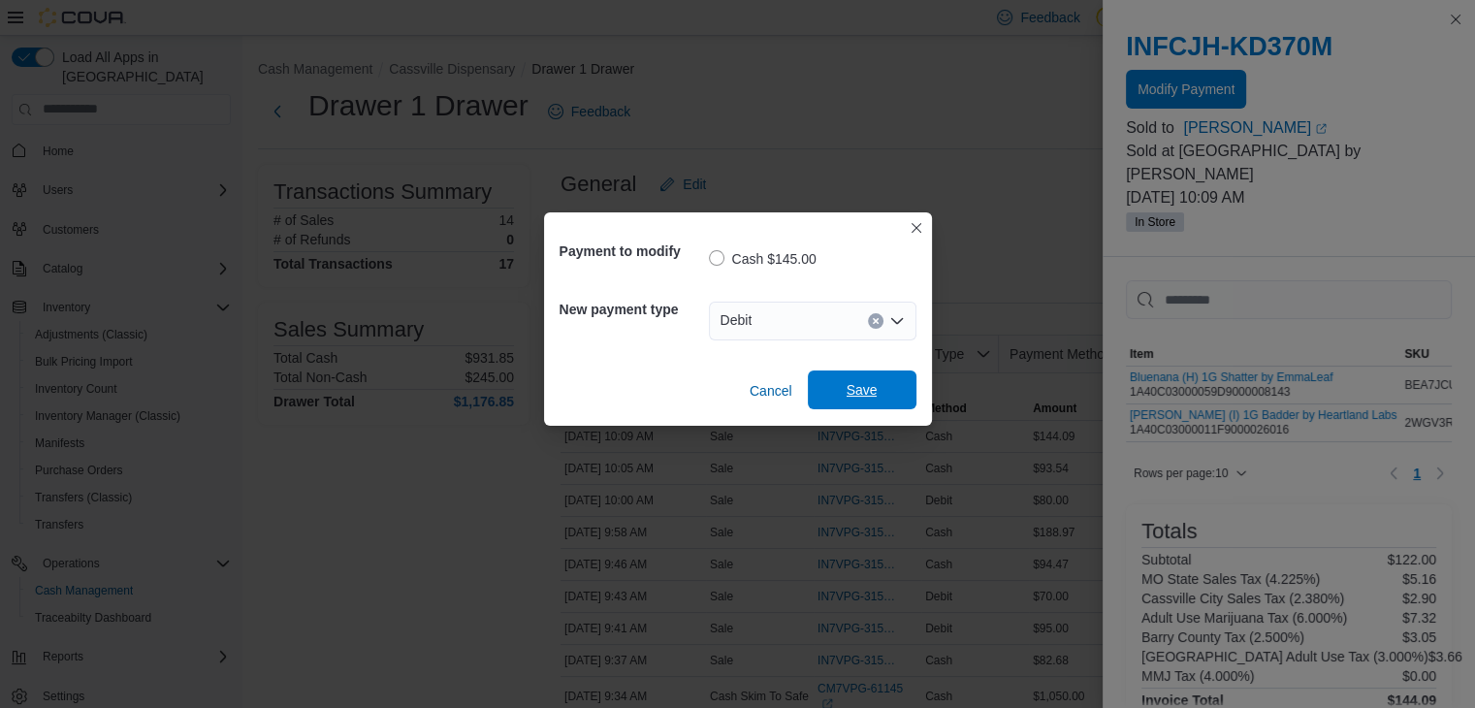
click at [856, 392] on span "Save" at bounding box center [861, 389] width 31 height 19
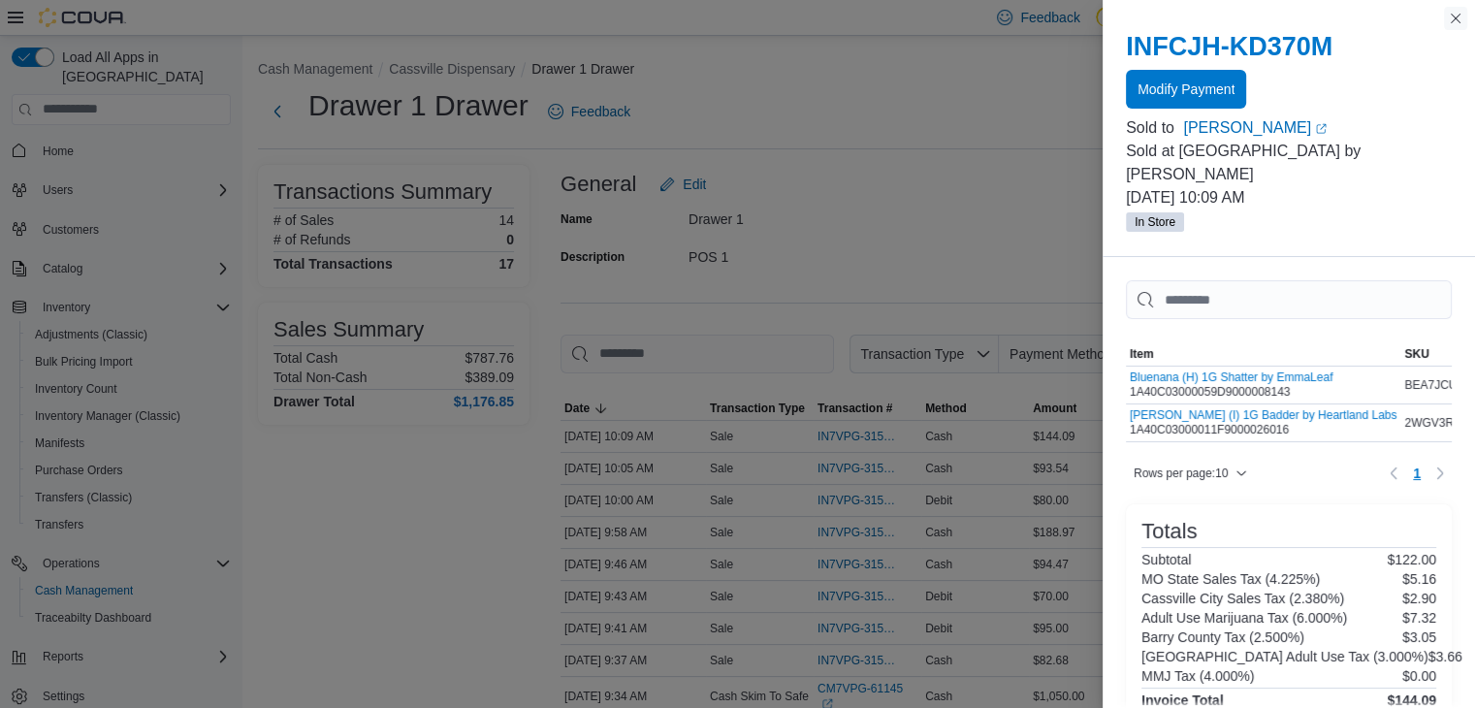
click at [1451, 13] on button "Close this dialog" at bounding box center [1455, 18] width 23 height 23
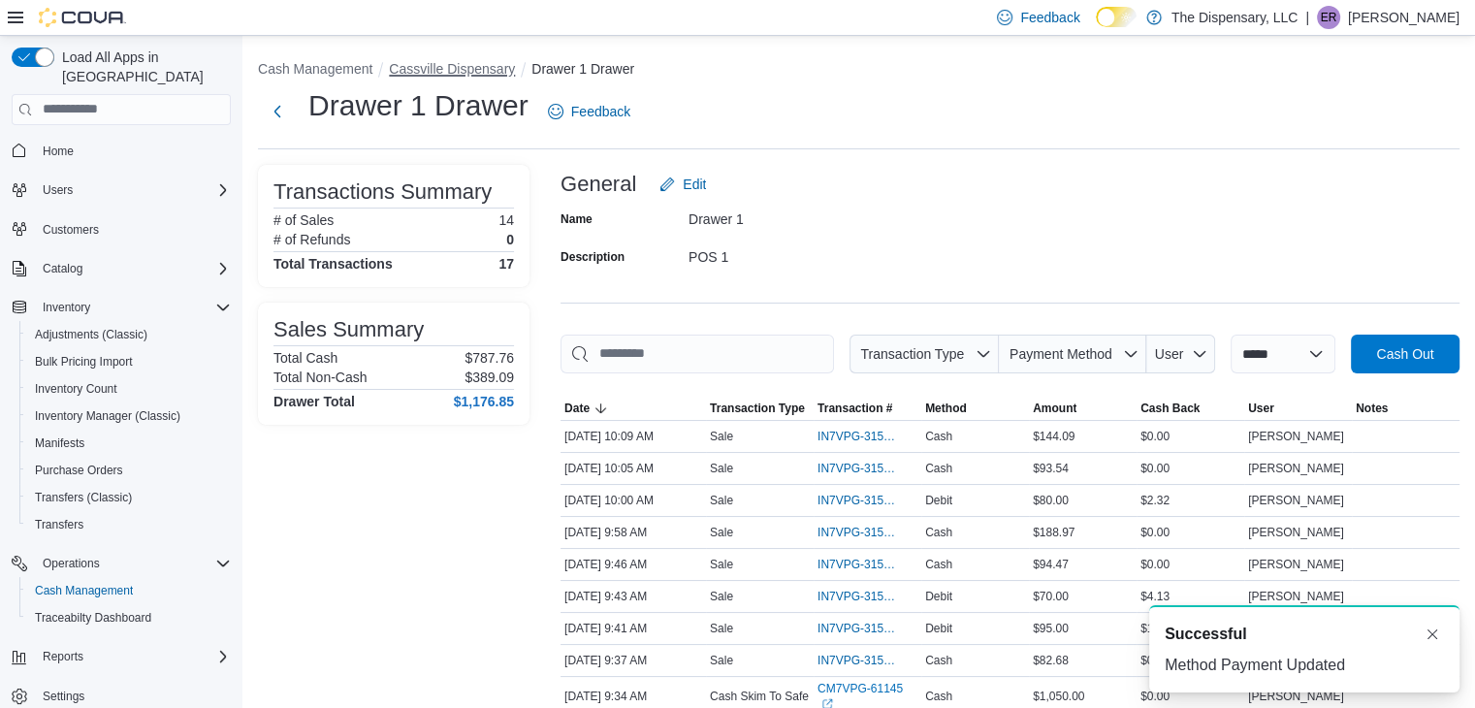
click at [457, 71] on button "Cassville Dispensary" at bounding box center [452, 69] width 126 height 16
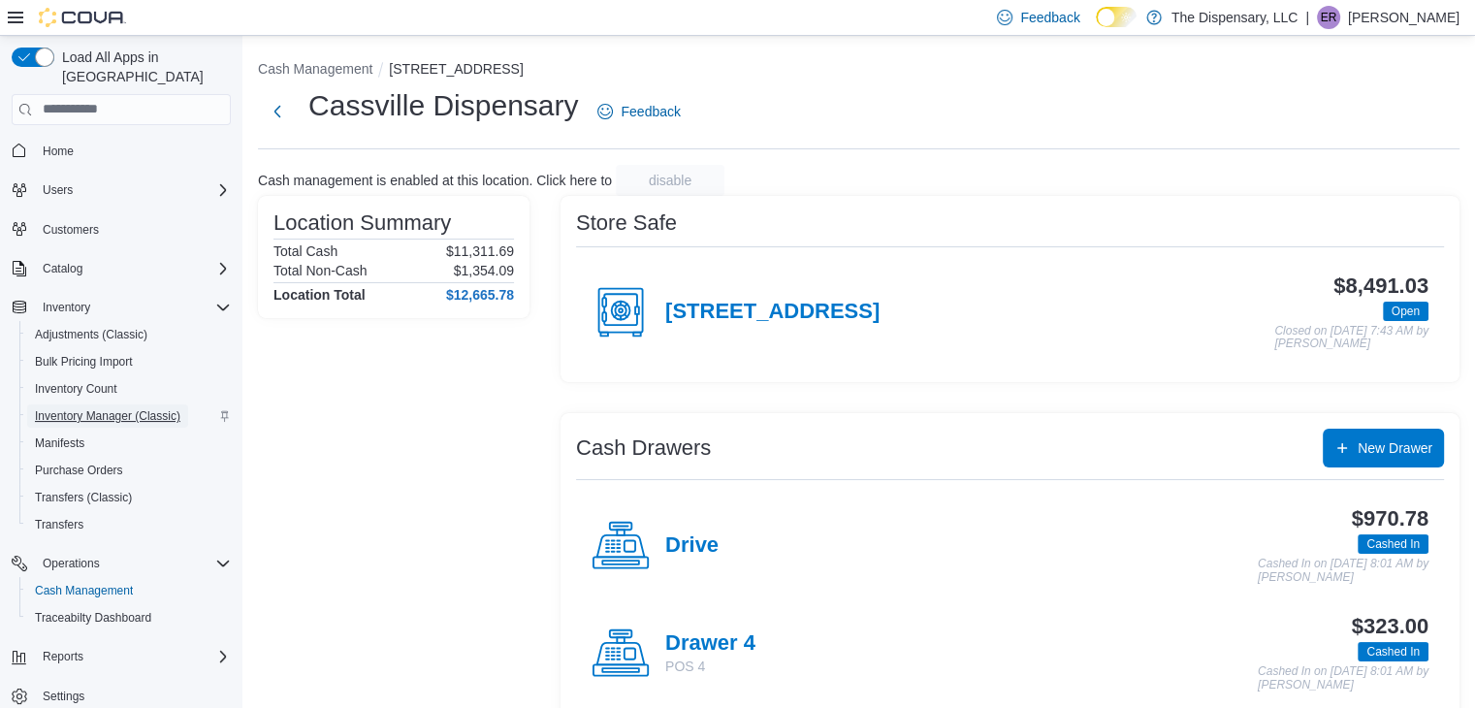
click at [176, 408] on span "Inventory Manager (Classic)" at bounding box center [107, 416] width 145 height 16
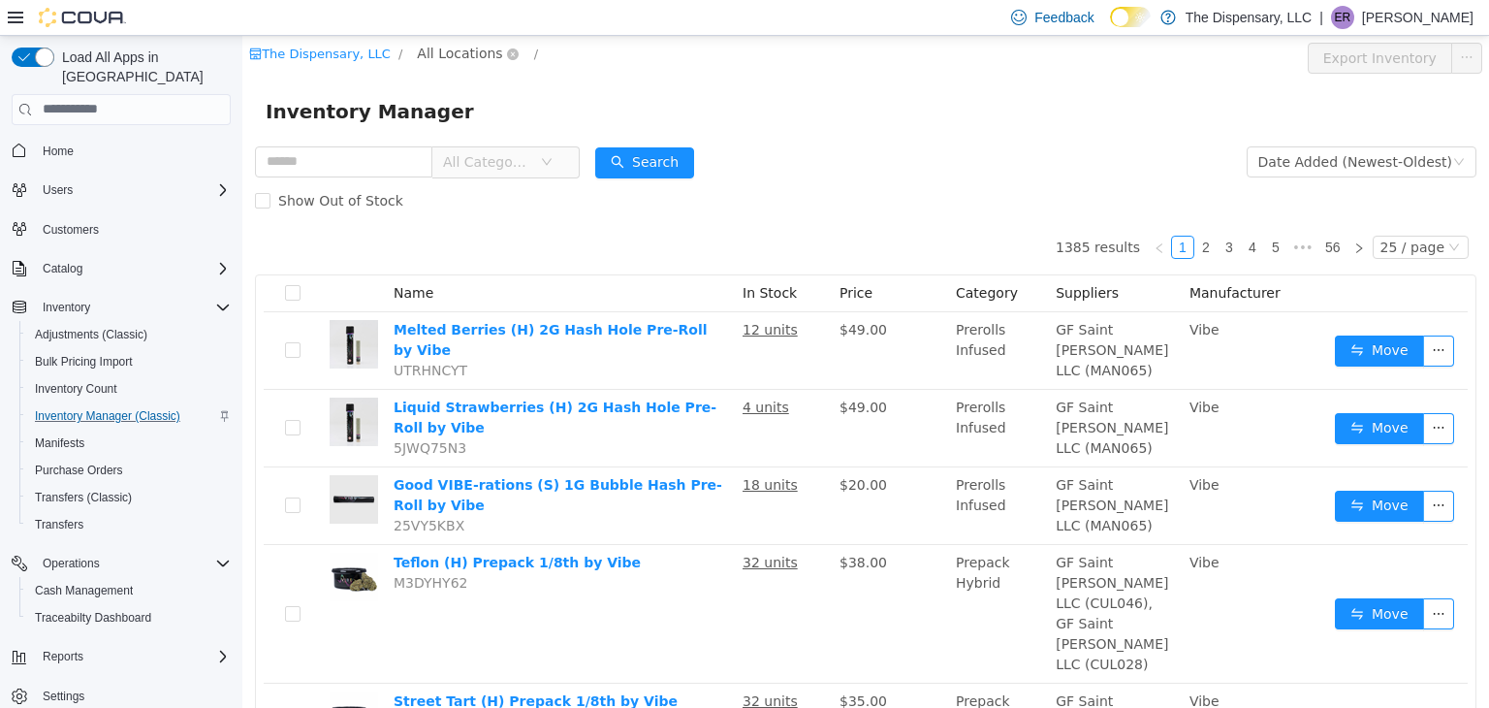
click at [471, 61] on span "All Locations" at bounding box center [459, 52] width 85 height 21
click at [508, 140] on li "All Locations [GEOGRAPHIC_DATA] Dispensary Happy Hippie Wellness" at bounding box center [502, 158] width 206 height 94
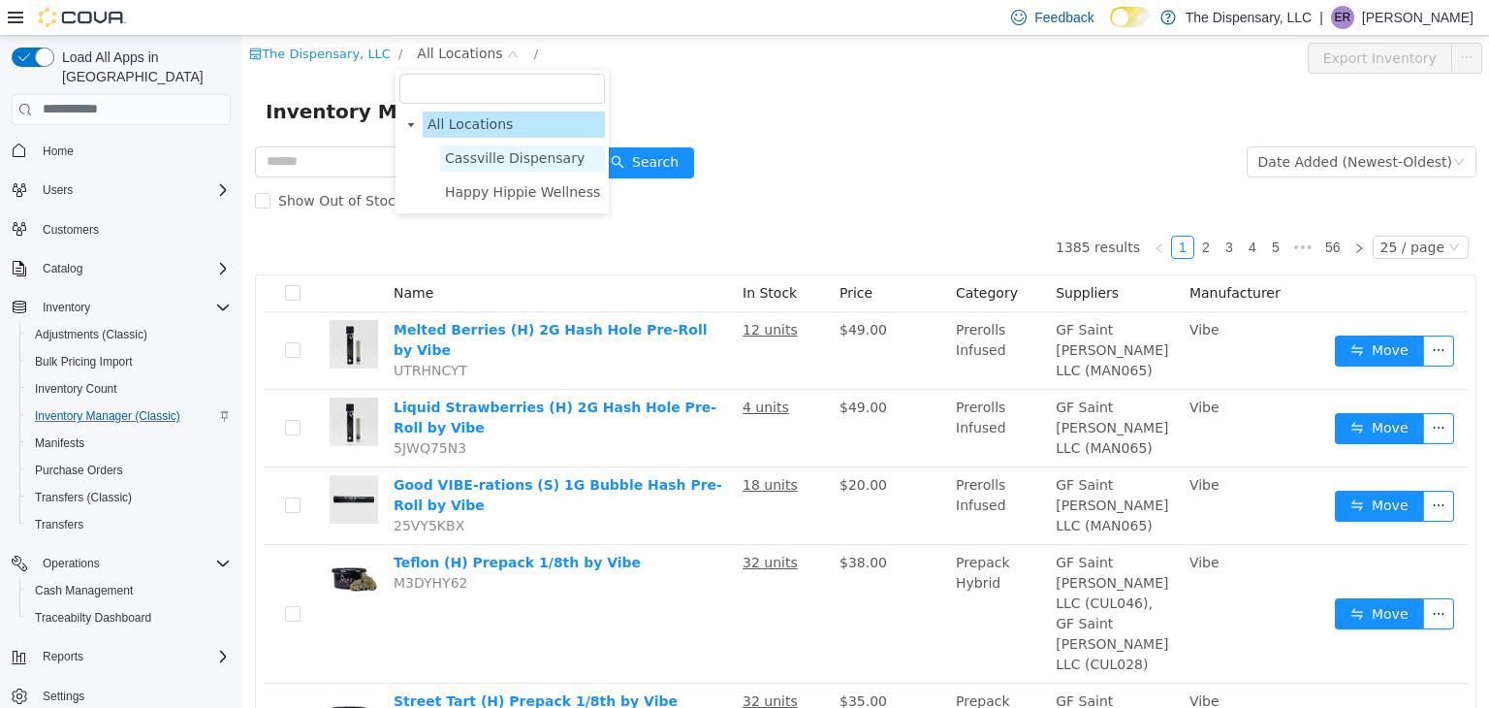
click at [505, 153] on span "Cassville Dispensary" at bounding box center [515, 157] width 140 height 16
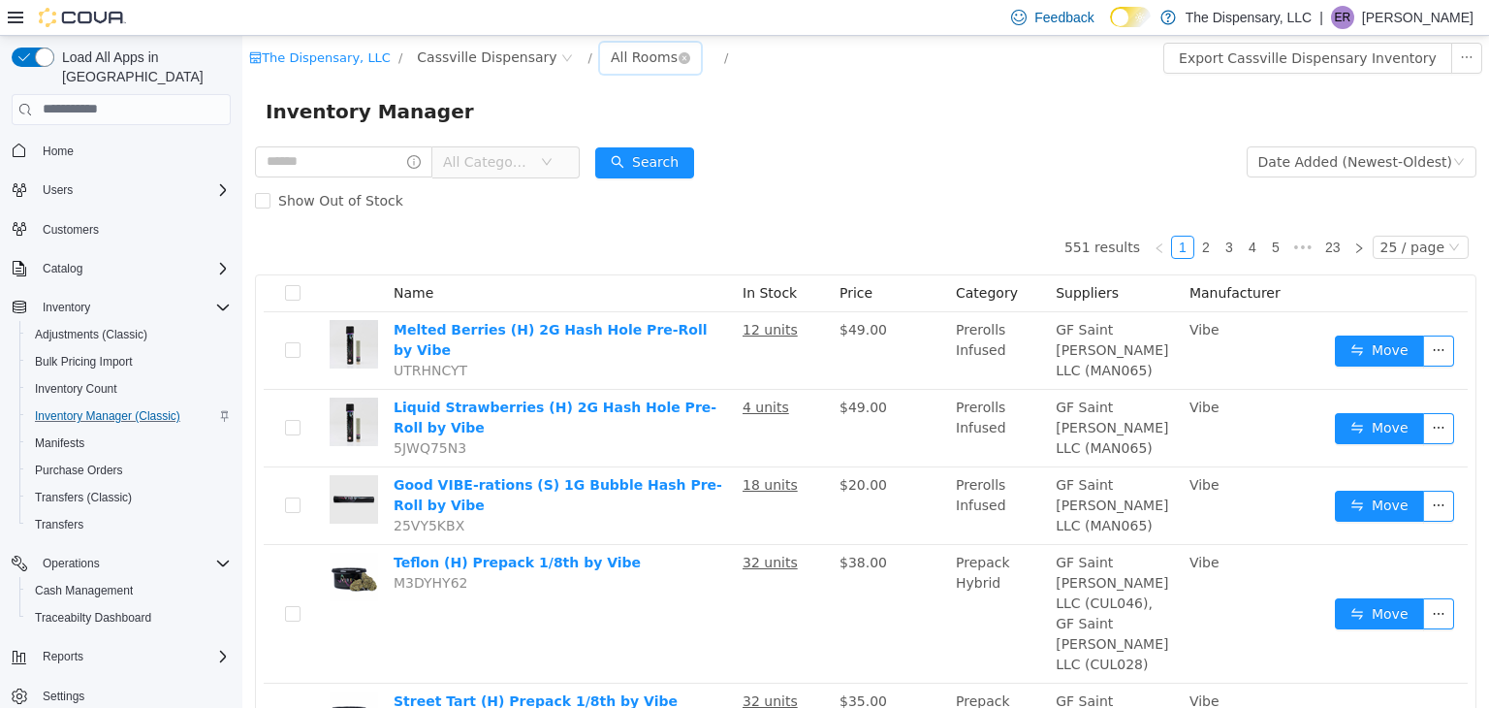
click at [611, 57] on div "All Rooms" at bounding box center [644, 56] width 67 height 29
click at [624, 159] on li "Back Room" at bounding box center [623, 158] width 116 height 31
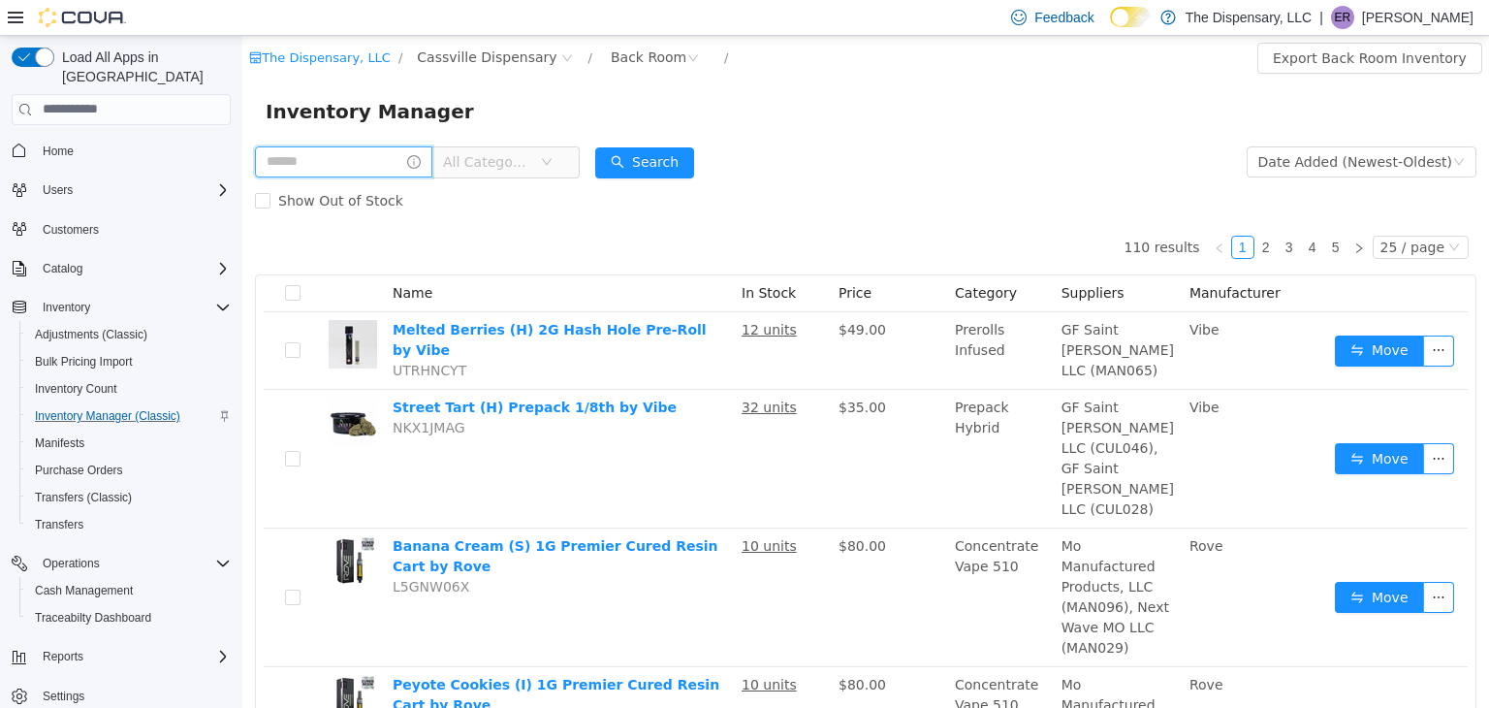
click at [277, 169] on input "text" at bounding box center [343, 160] width 177 height 31
type input "***"
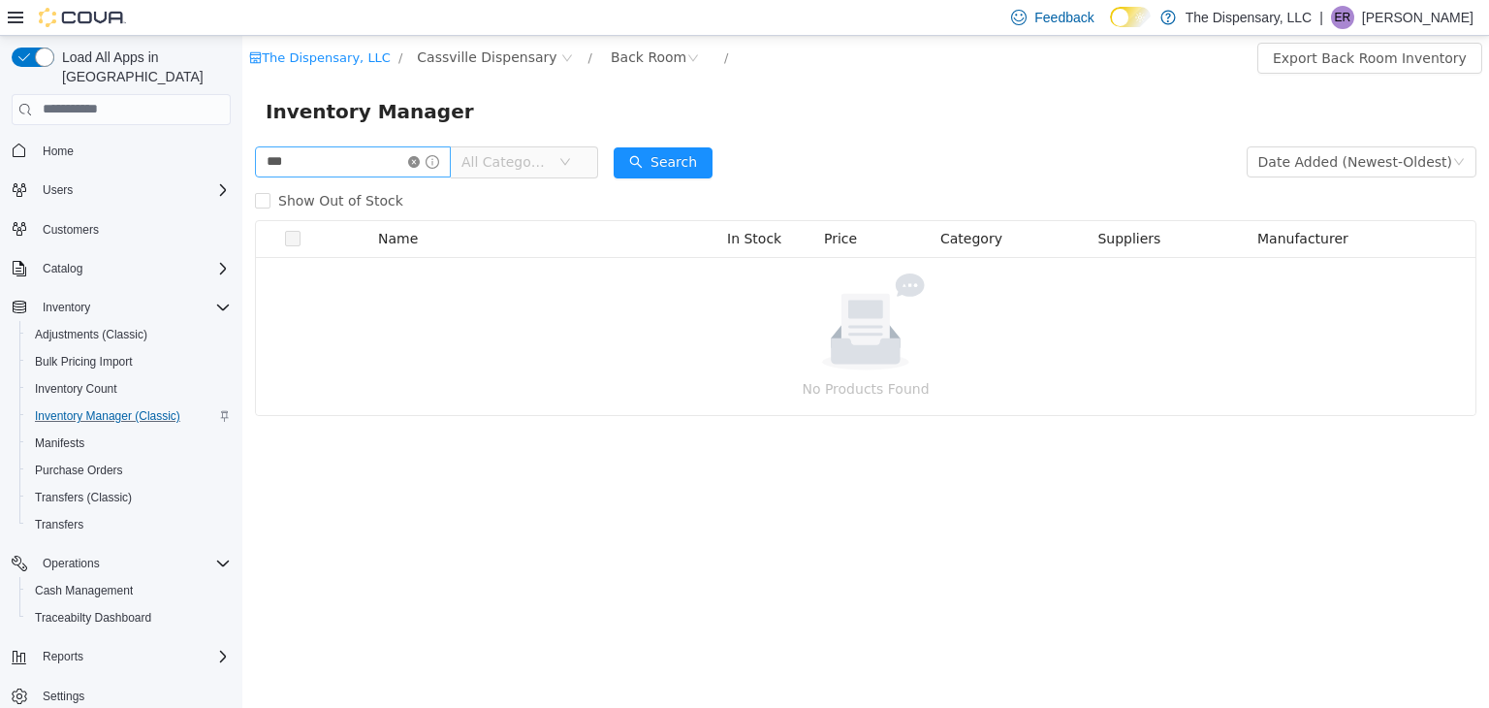
click at [420, 162] on icon "icon: close-circle" at bounding box center [414, 161] width 12 height 12
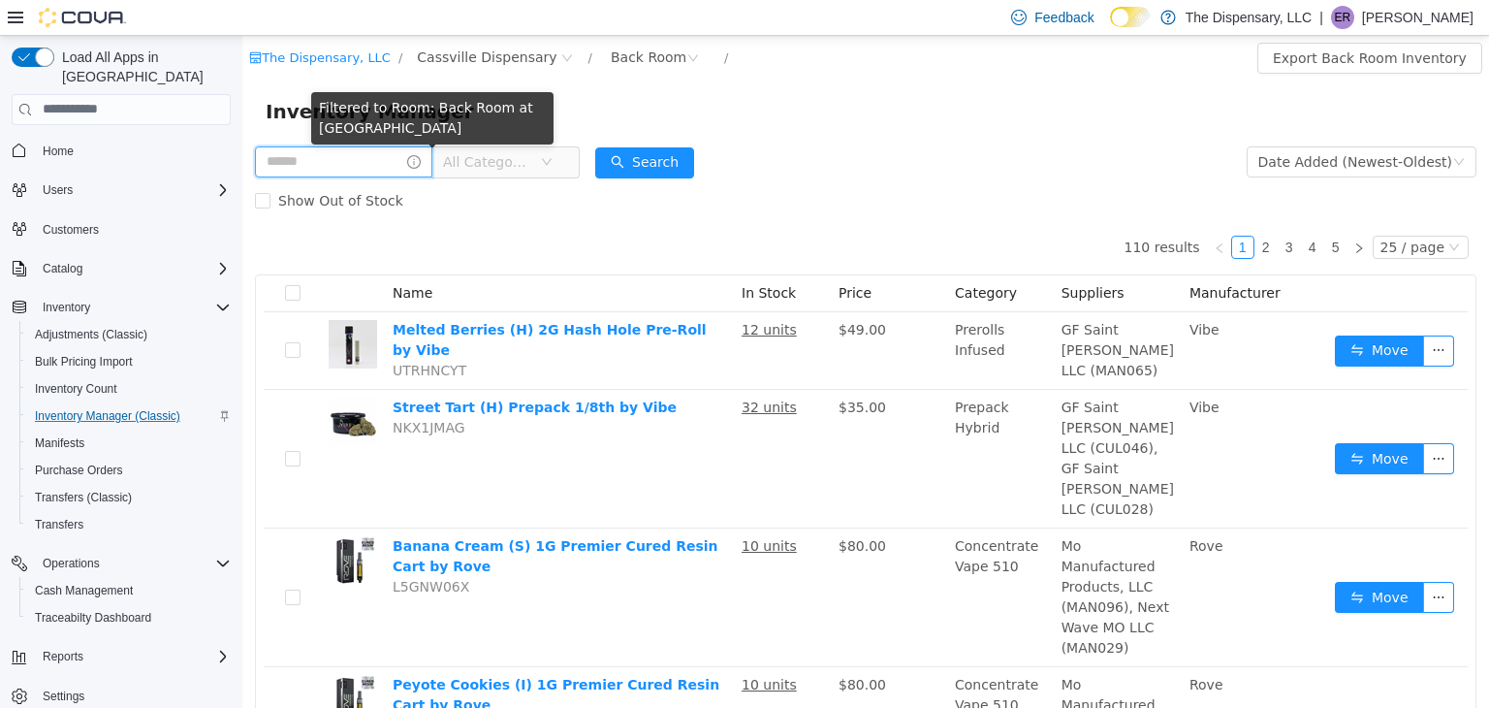
click at [375, 154] on input "text" at bounding box center [343, 160] width 177 height 31
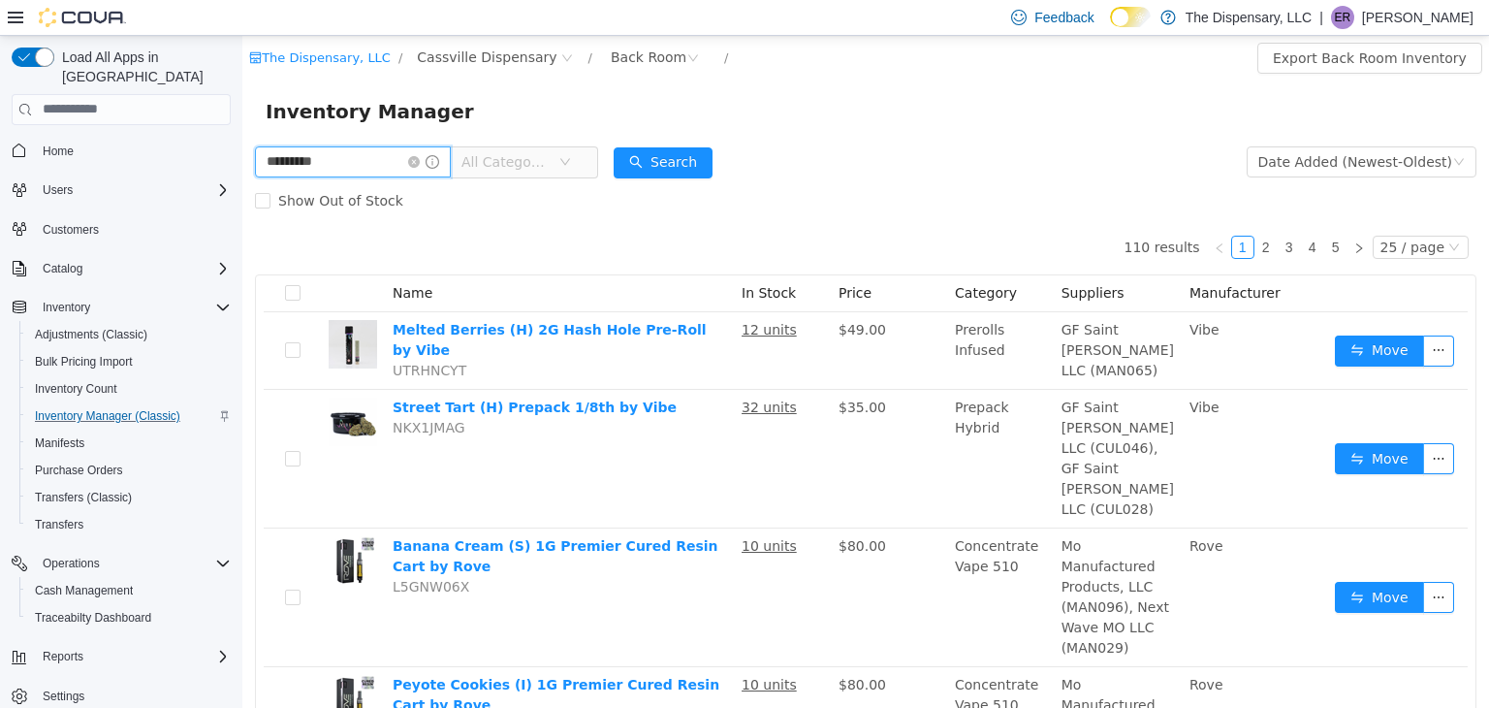
type input "*********"
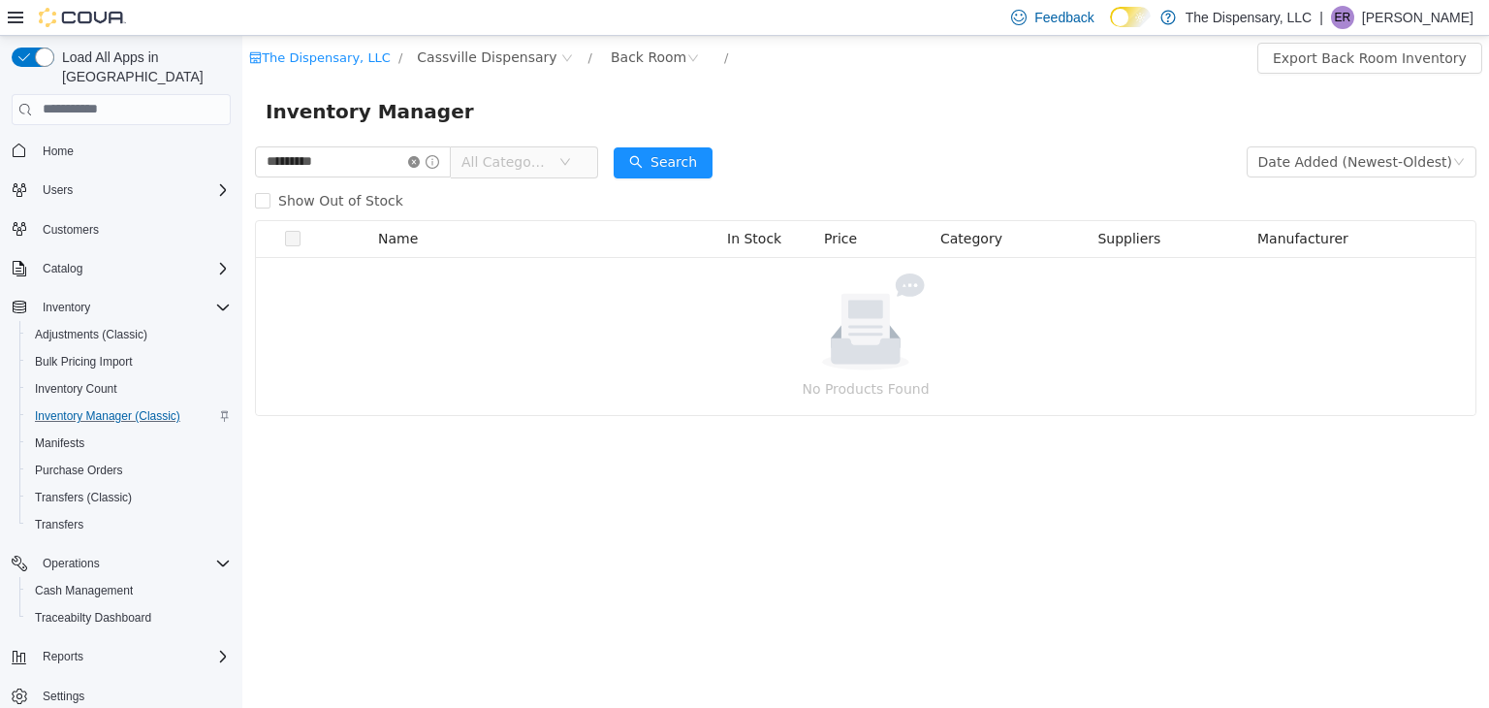
click at [420, 166] on icon "icon: close-circle" at bounding box center [414, 161] width 12 height 12
